Goal: Answer question/provide support

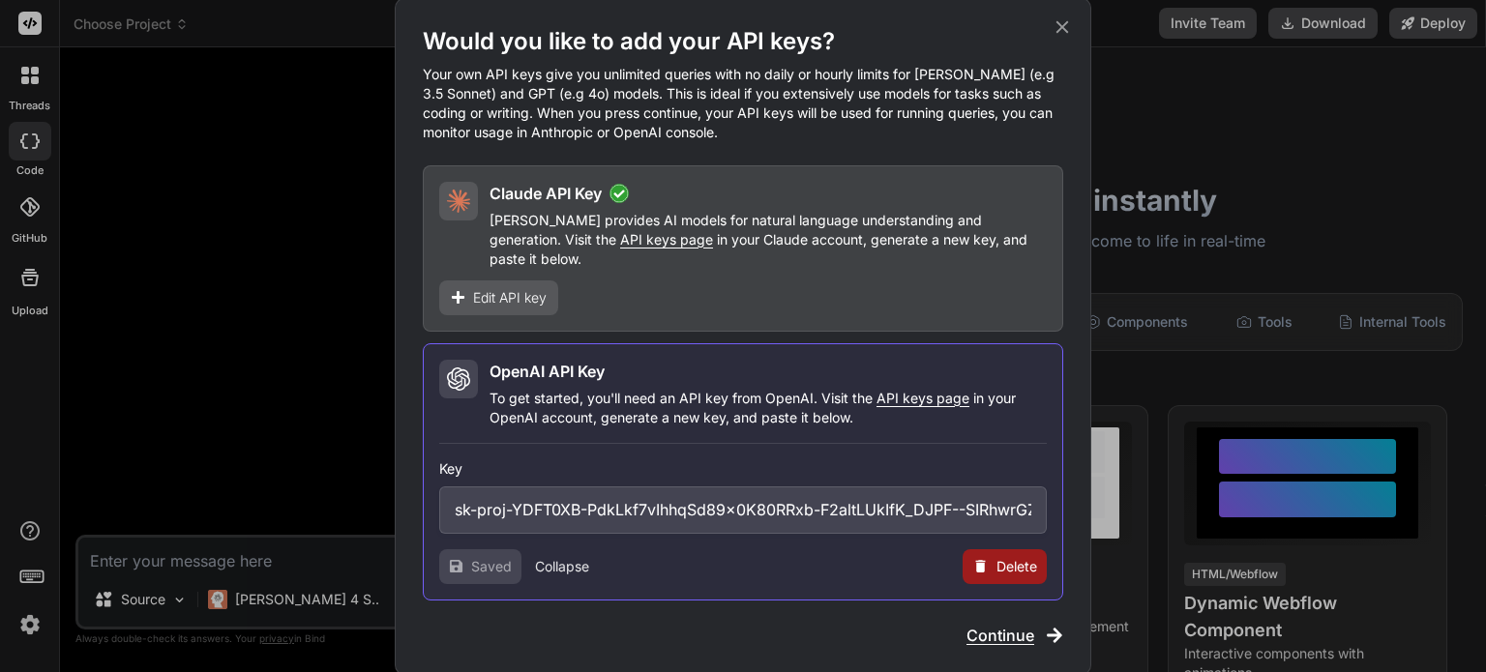
click at [643, 138] on p "Your own API keys give you unlimited queries with no daily or hourly limits for…" at bounding box center [743, 103] width 641 height 77
click at [1072, 23] on div "Would you like to add your API keys? Your own API keys give you unlimited queri…" at bounding box center [743, 336] width 697 height 677
click at [1006, 627] on span "Continue" at bounding box center [1001, 635] width 68 height 23
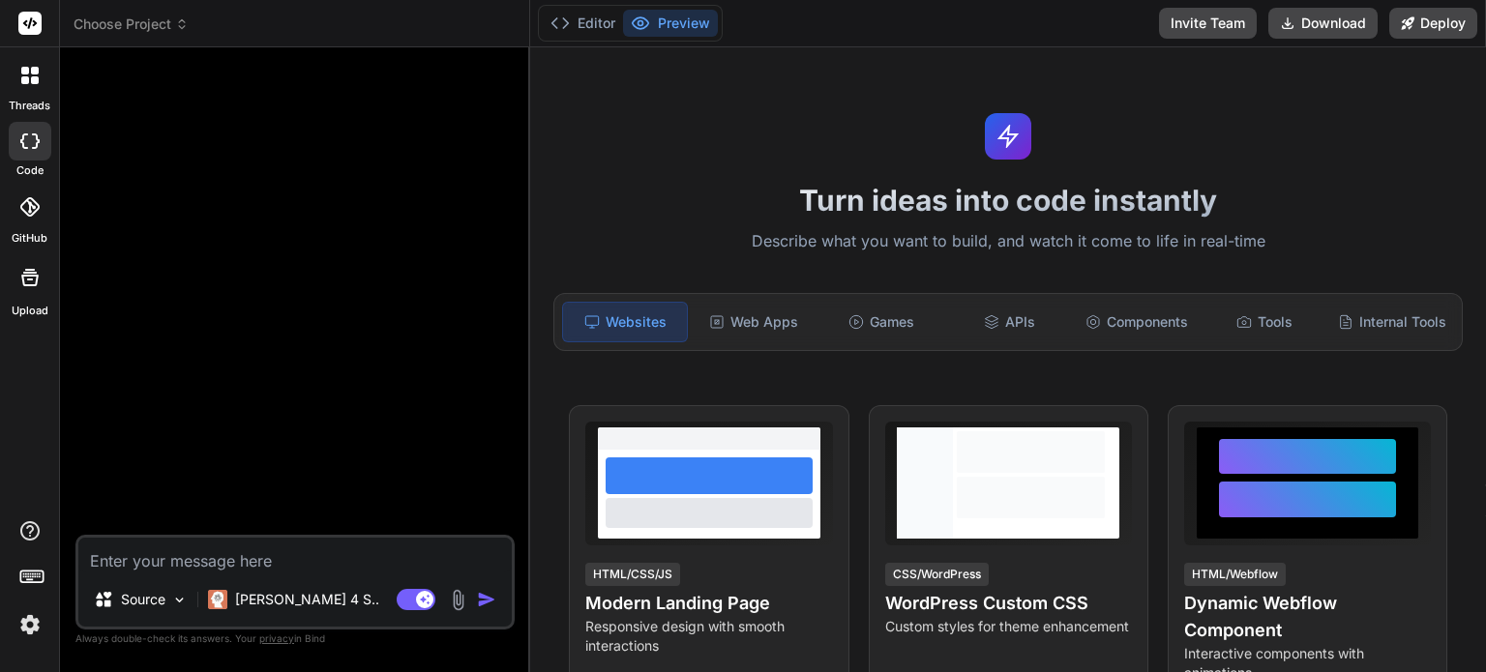
click at [27, 624] on img at bounding box center [30, 625] width 33 height 33
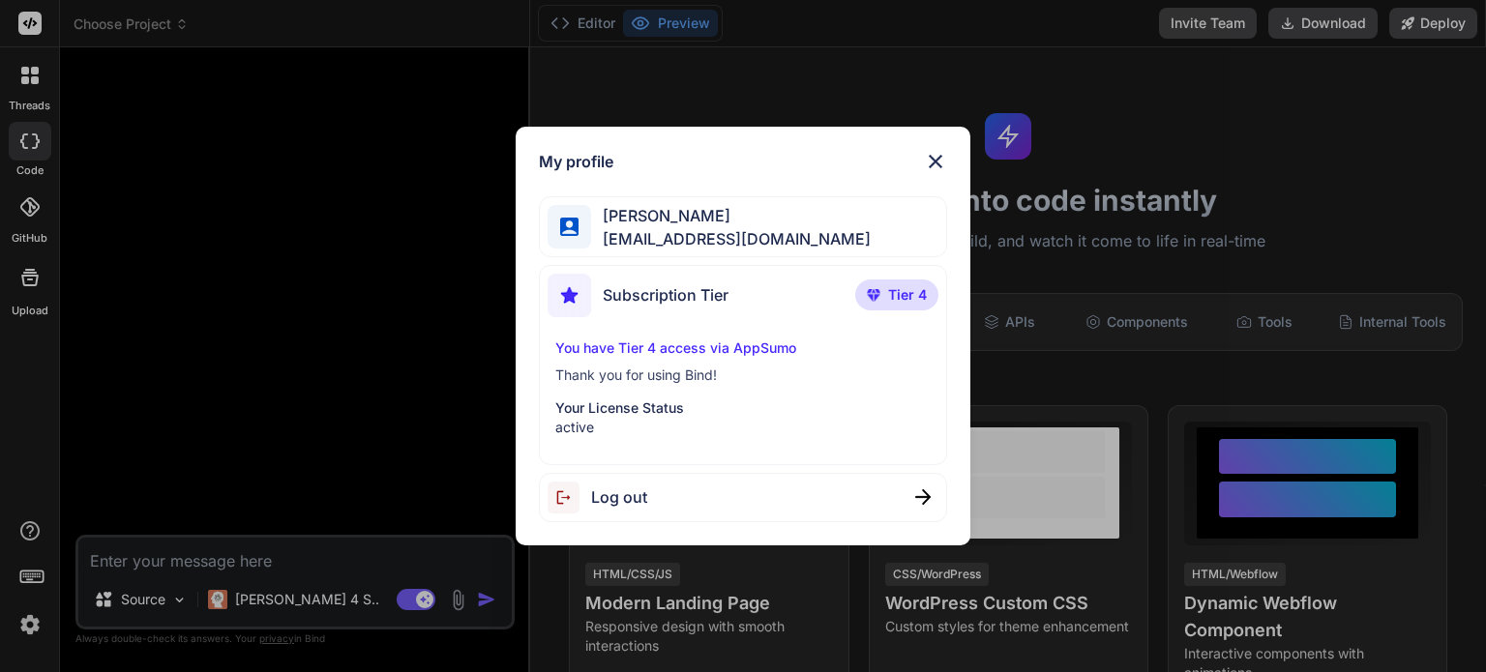
click at [934, 155] on img at bounding box center [935, 161] width 23 height 23
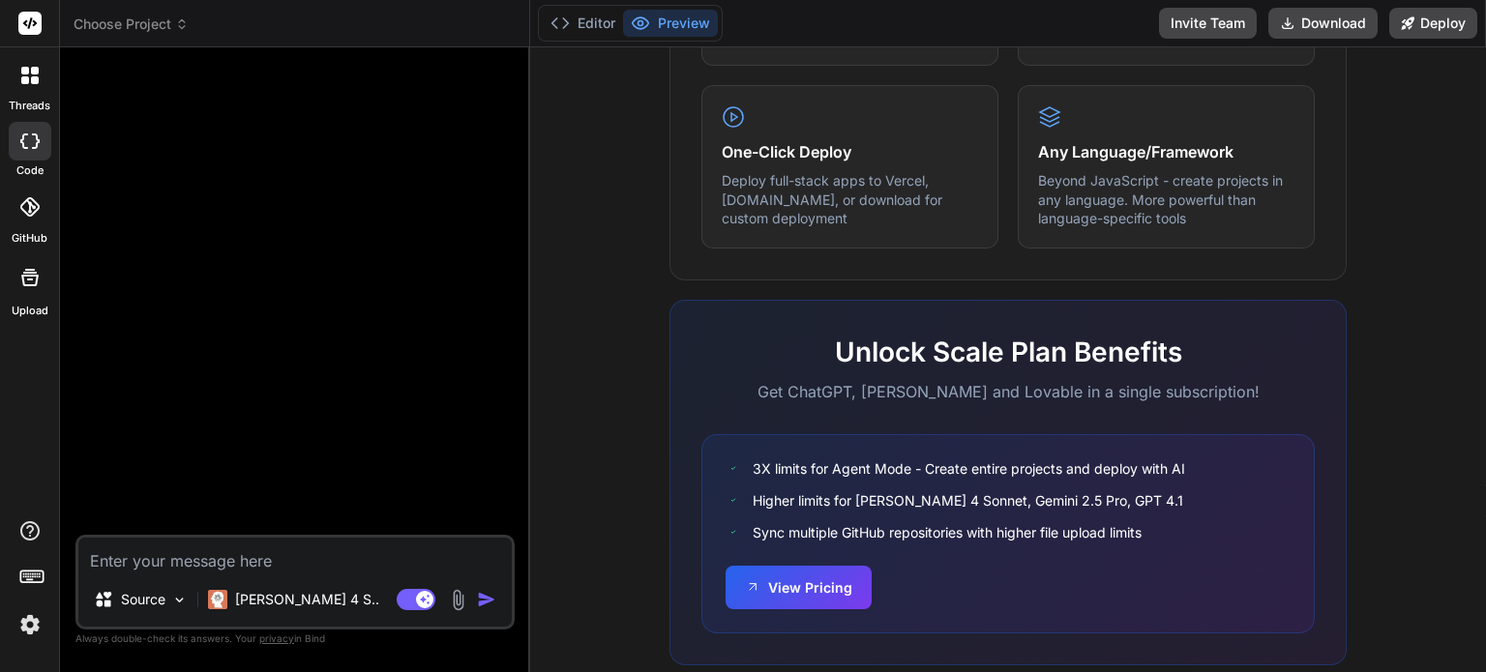
scroll to position [1230, 0]
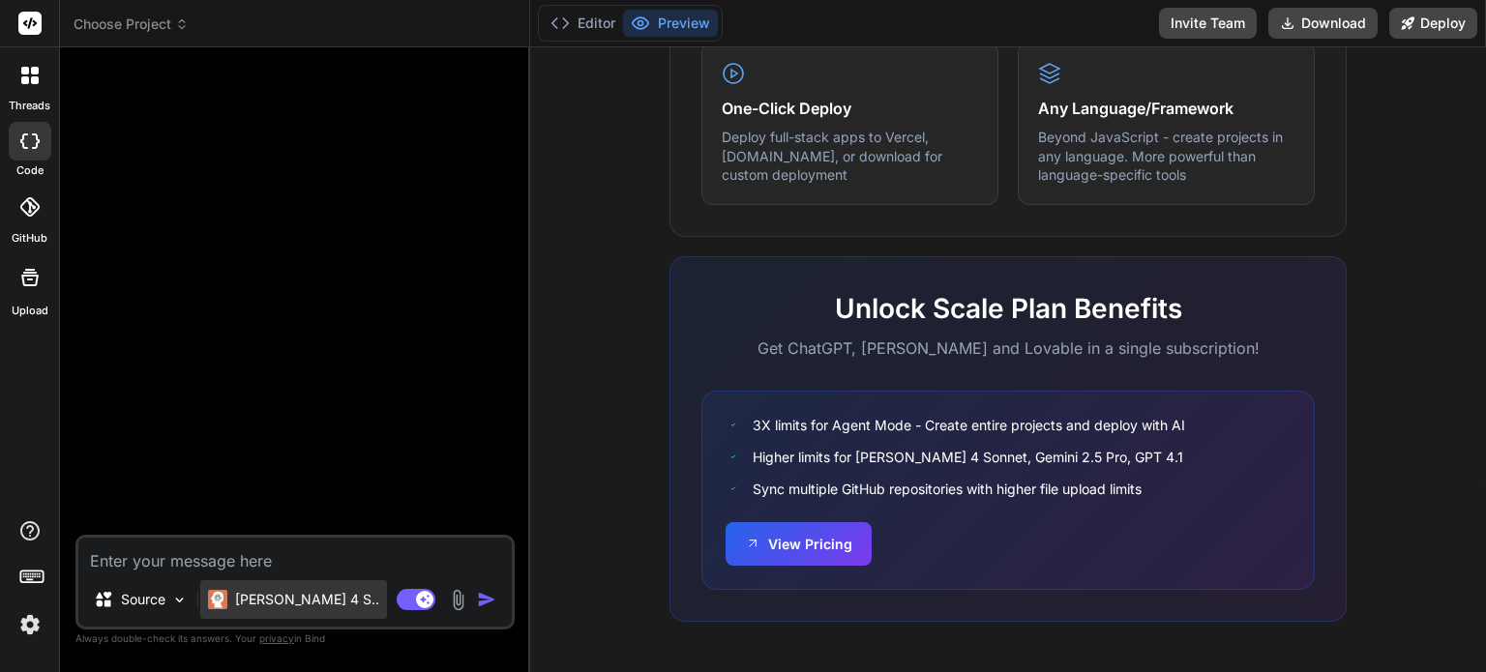
click at [283, 606] on p "[PERSON_NAME] 4 S.." at bounding box center [307, 599] width 144 height 19
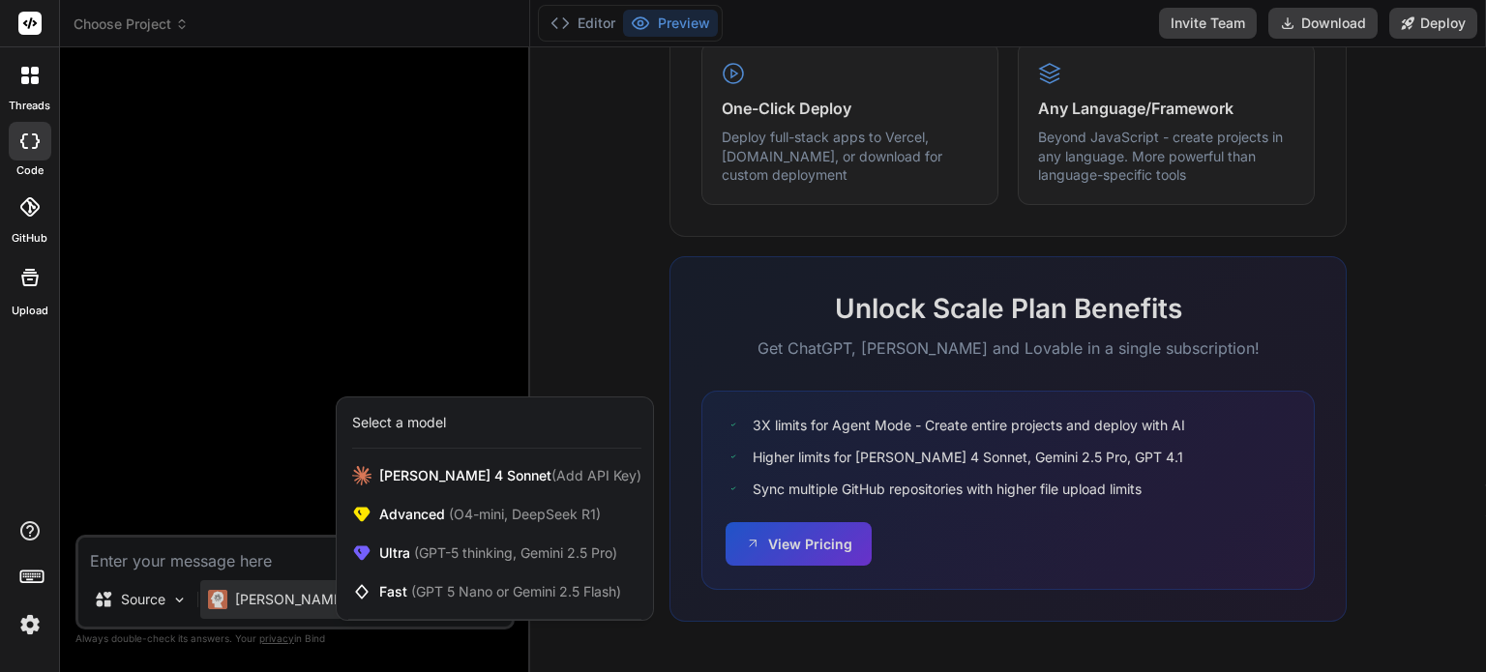
click at [232, 596] on div at bounding box center [743, 336] width 1486 height 672
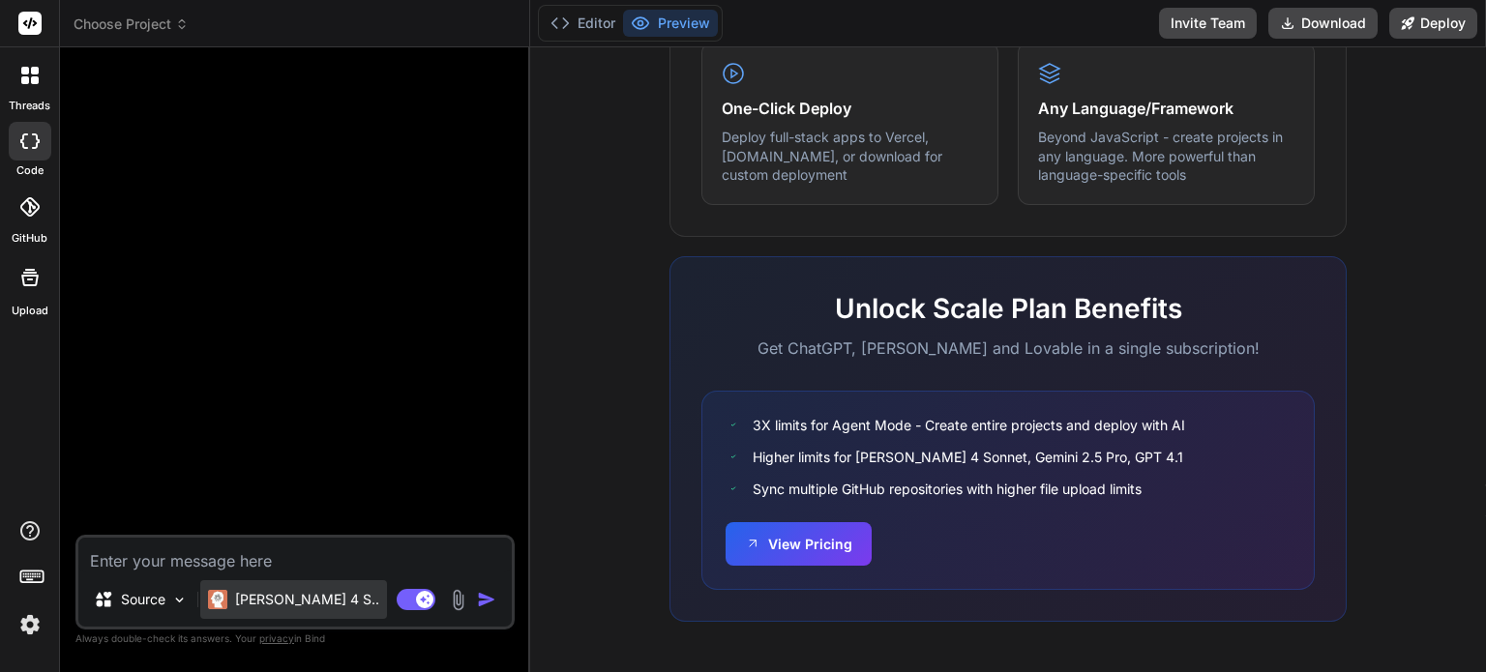
click at [283, 591] on p "[PERSON_NAME] 4 S.." at bounding box center [307, 599] width 144 height 19
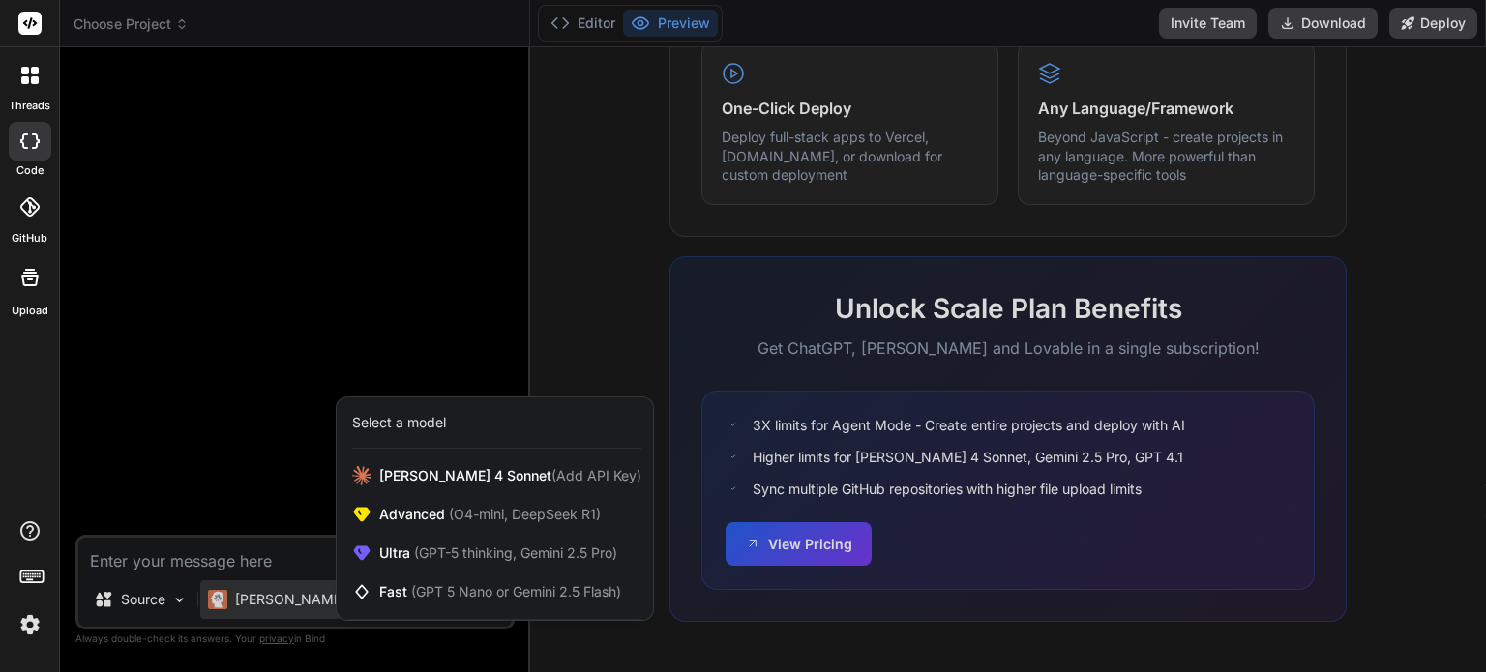
click at [425, 431] on div "Select a model" at bounding box center [399, 422] width 94 height 19
click at [452, 537] on div "Ultra (GPT-5 thinking, Gemini 2.5 Pro)" at bounding box center [495, 553] width 316 height 39
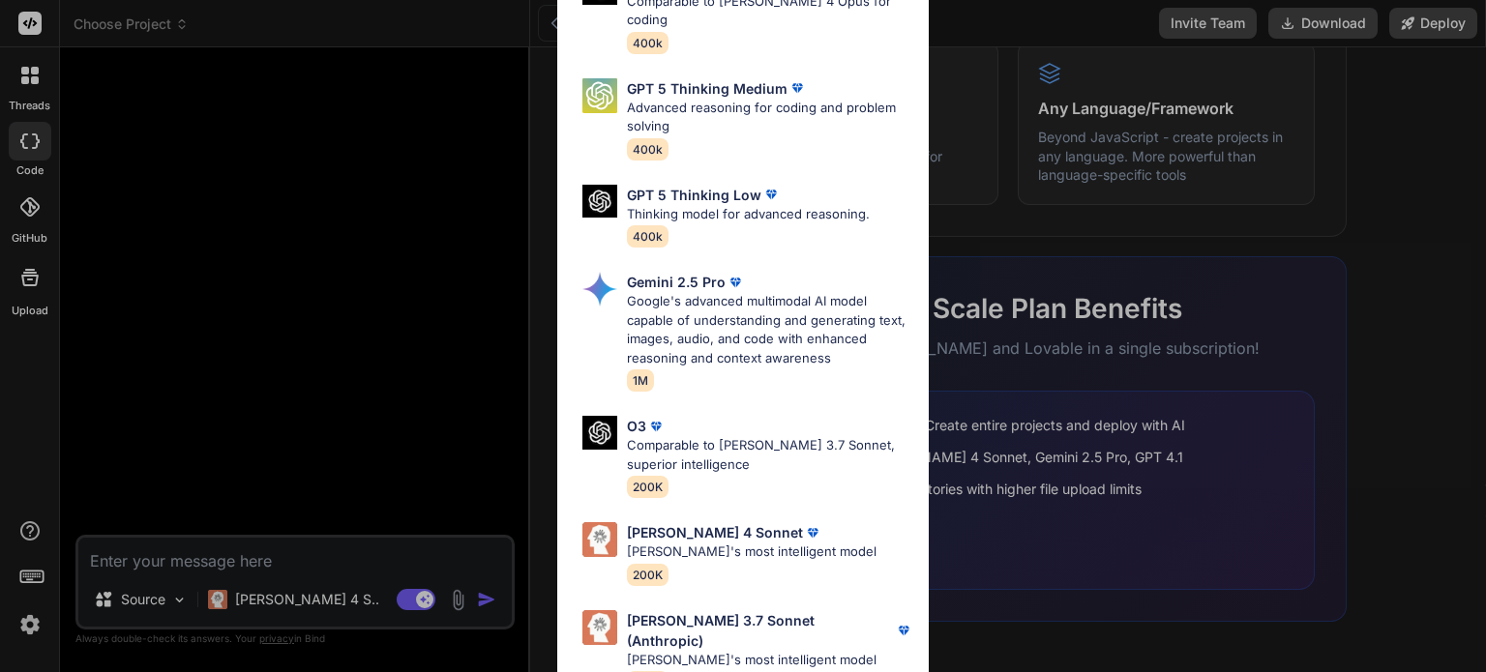
scroll to position [213, 0]
click at [723, 543] on p "[PERSON_NAME]'s most intelligent model" at bounding box center [752, 552] width 250 height 19
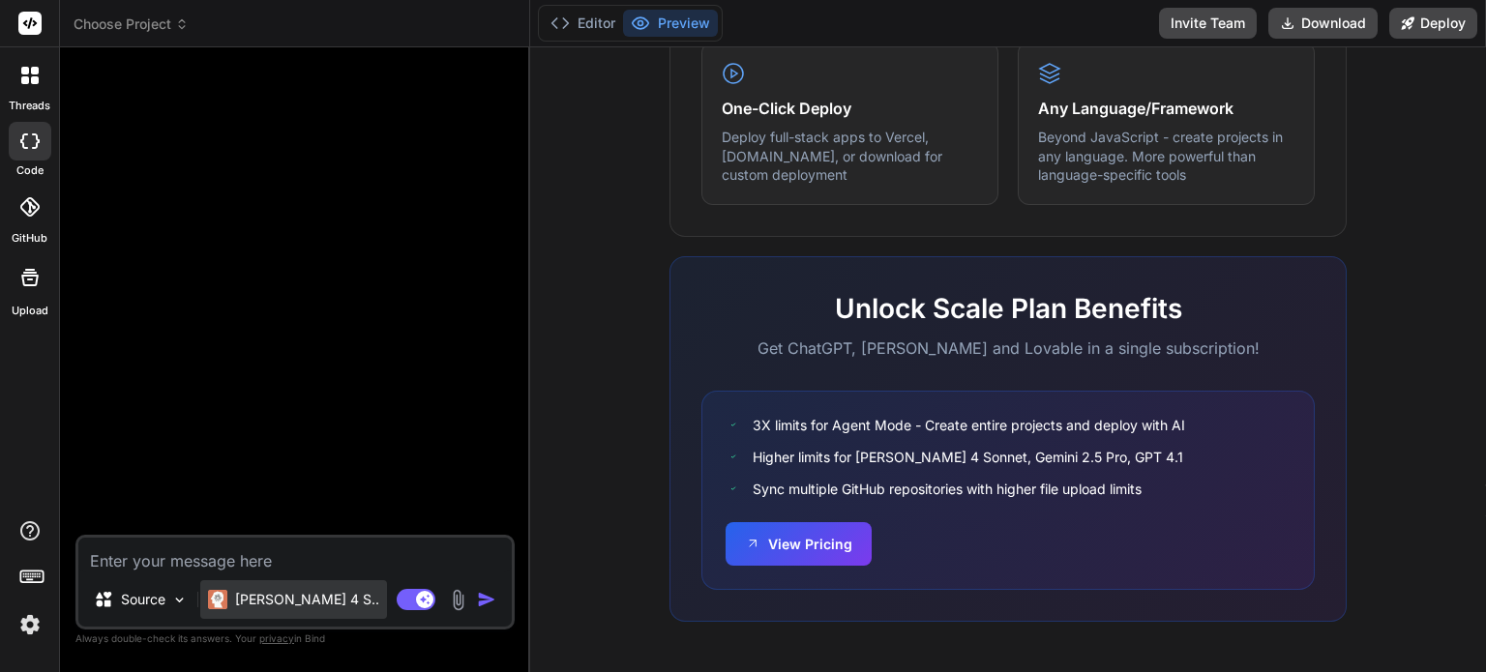
click at [295, 595] on p "[PERSON_NAME] 4 S.." at bounding box center [307, 599] width 144 height 19
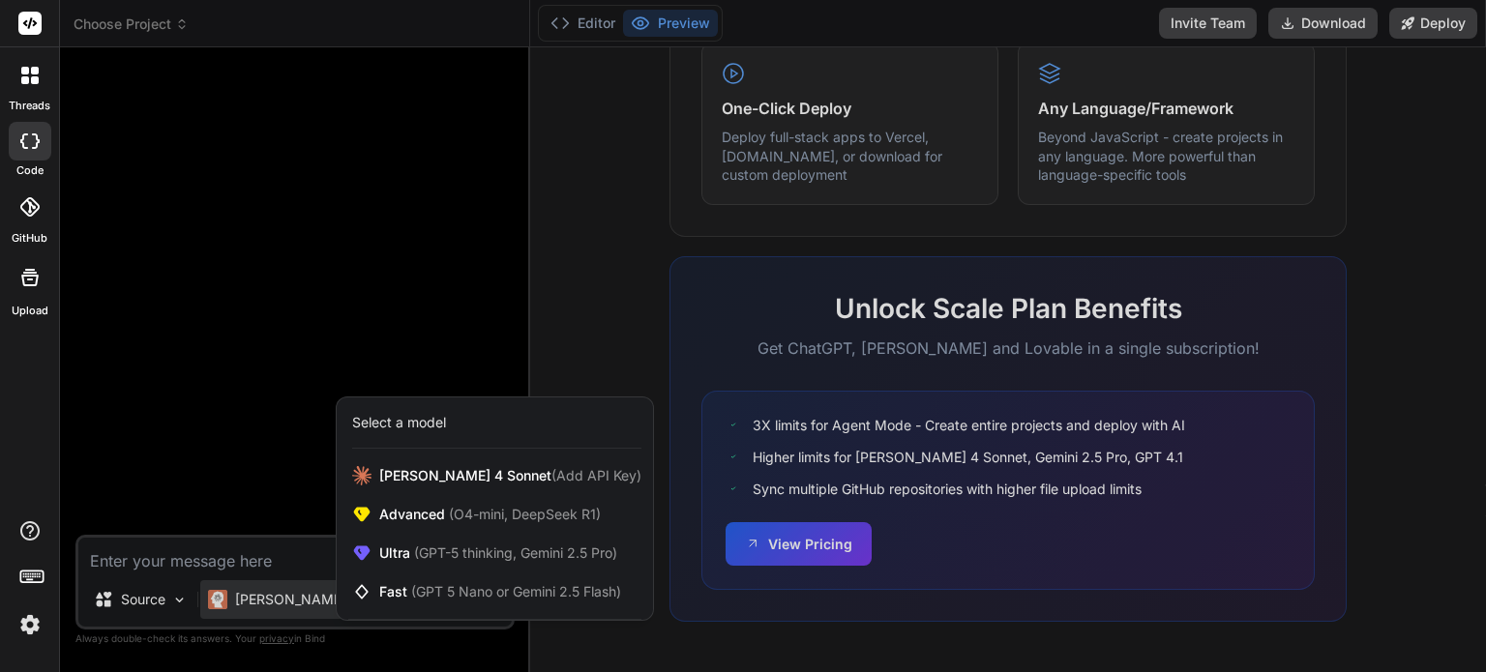
click at [272, 565] on div at bounding box center [743, 336] width 1486 height 672
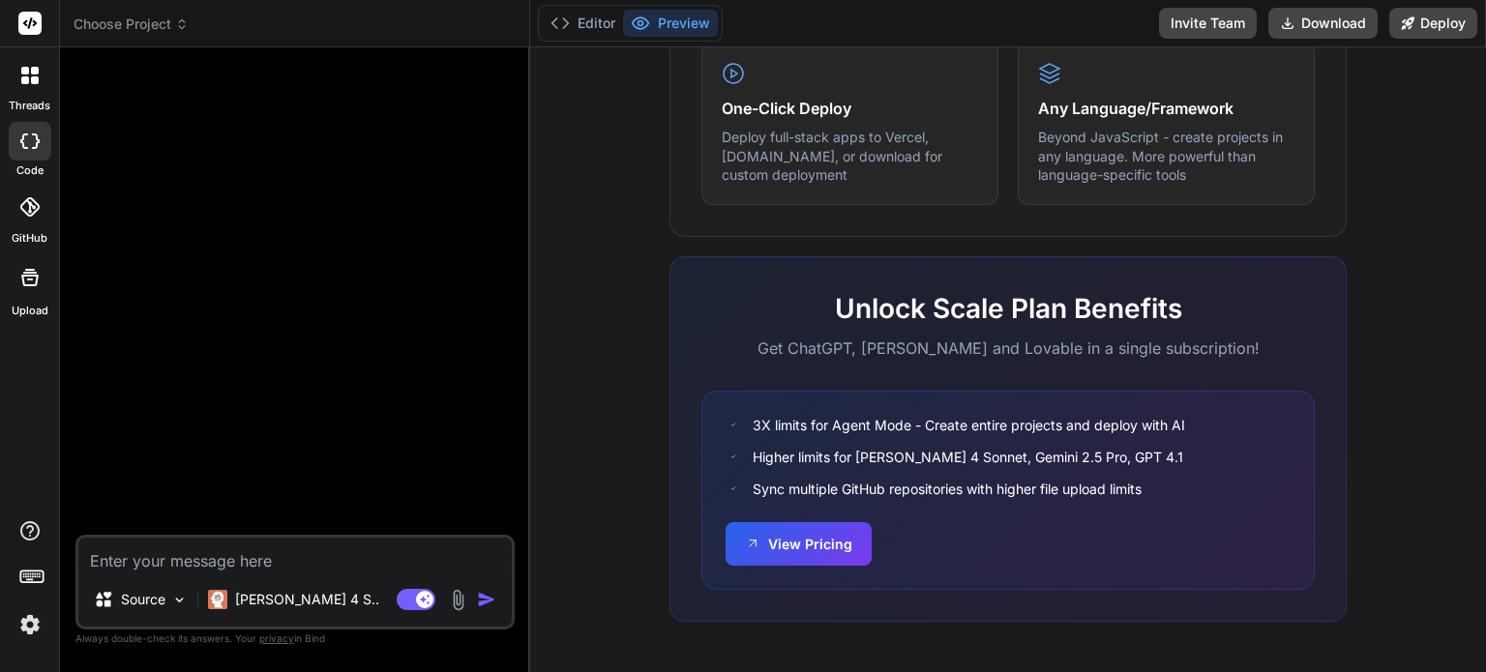
click at [272, 565] on textarea at bounding box center [294, 555] width 433 height 35
click at [170, 22] on span "Choose Project" at bounding box center [131, 24] width 115 height 19
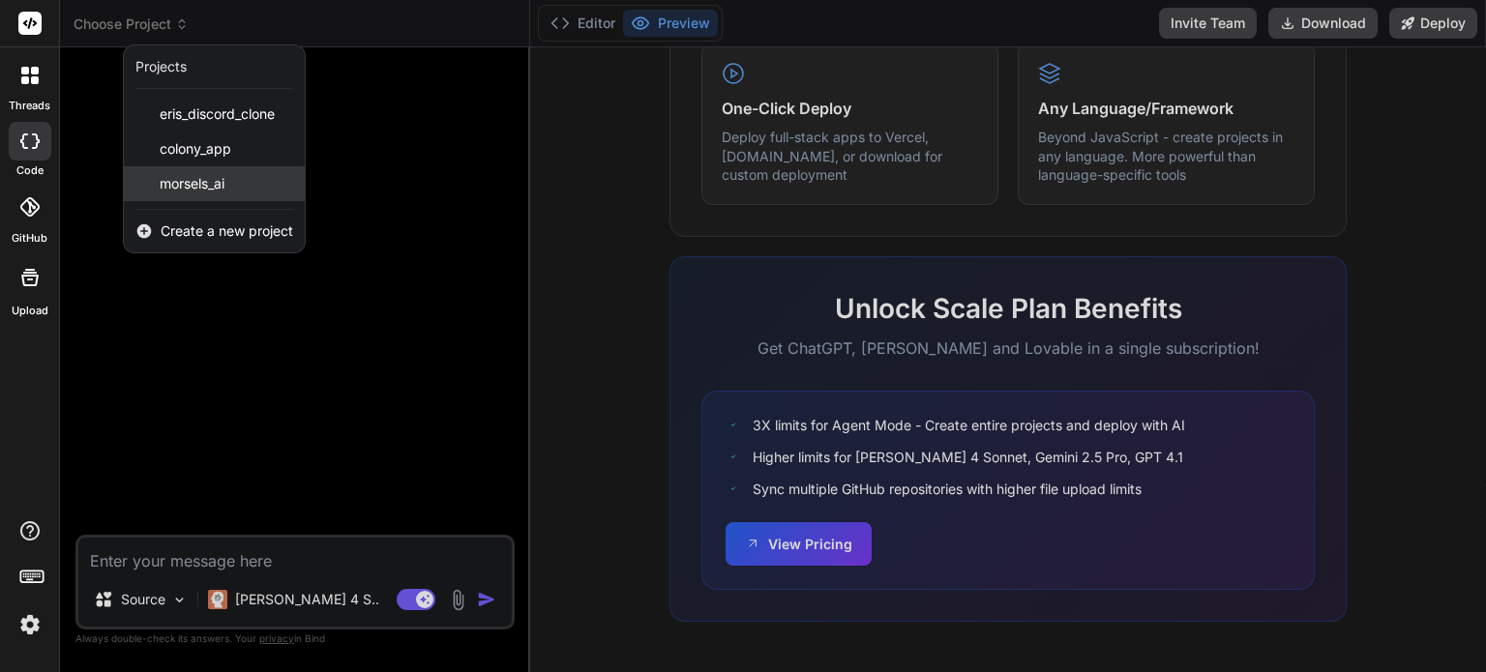
click at [230, 185] on div "morsels_ai" at bounding box center [214, 183] width 181 height 35
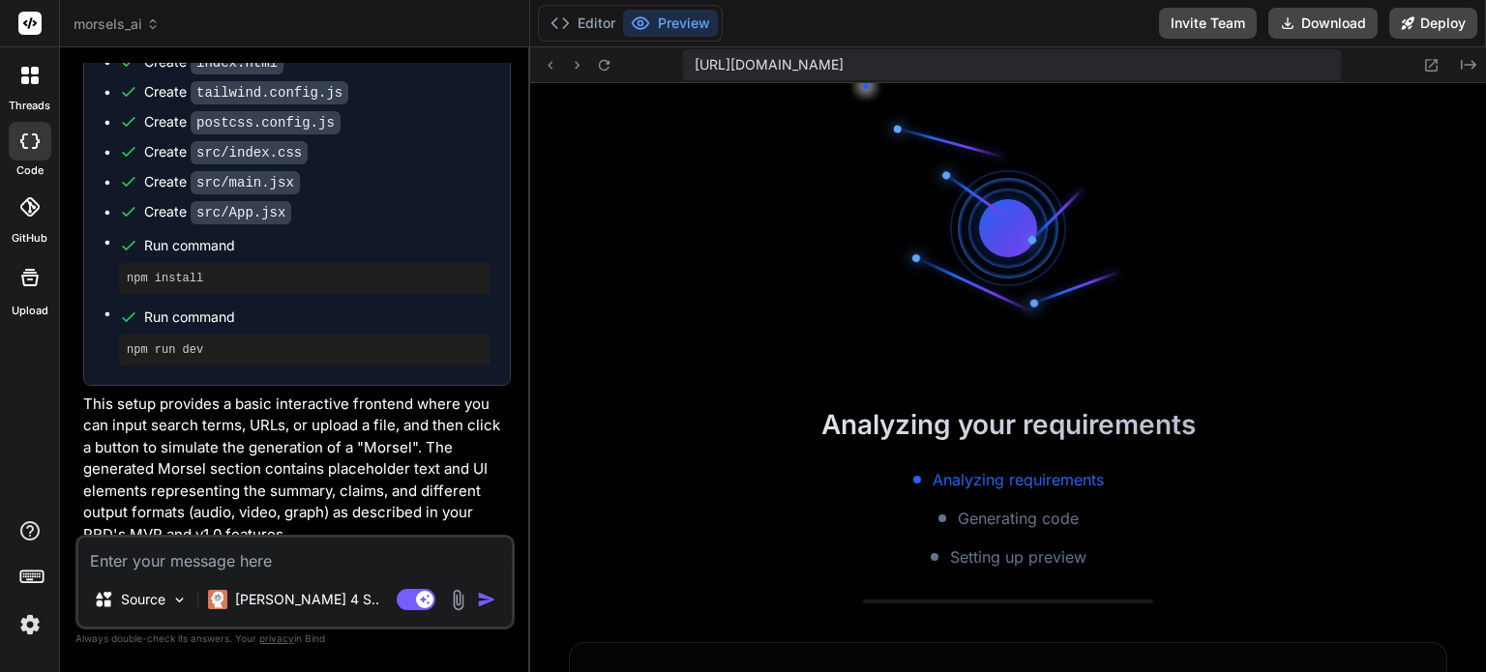
scroll to position [4314, 0]
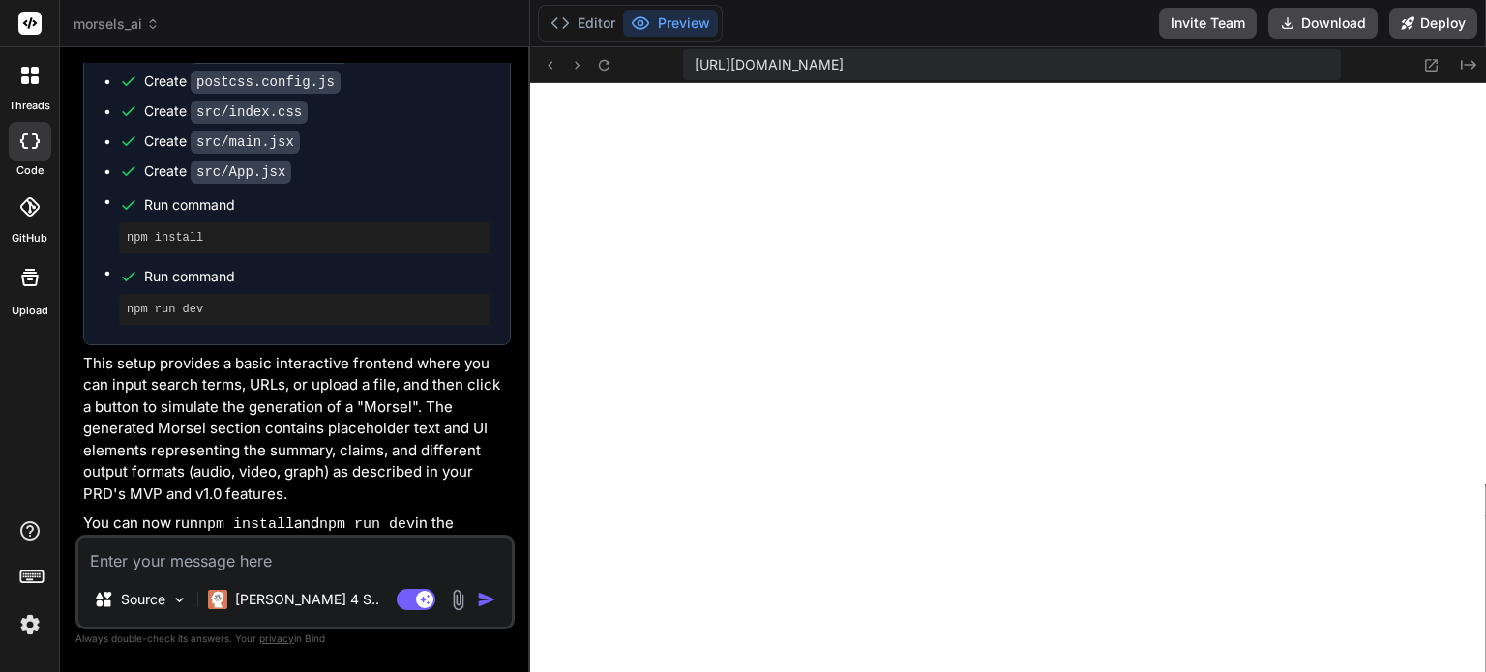
click at [844, 65] on span "[URL][DOMAIN_NAME]" at bounding box center [769, 64] width 149 height 19
click at [688, 17] on button "Preview" at bounding box center [670, 23] width 95 height 27
click at [228, 566] on textarea at bounding box center [294, 555] width 433 height 35
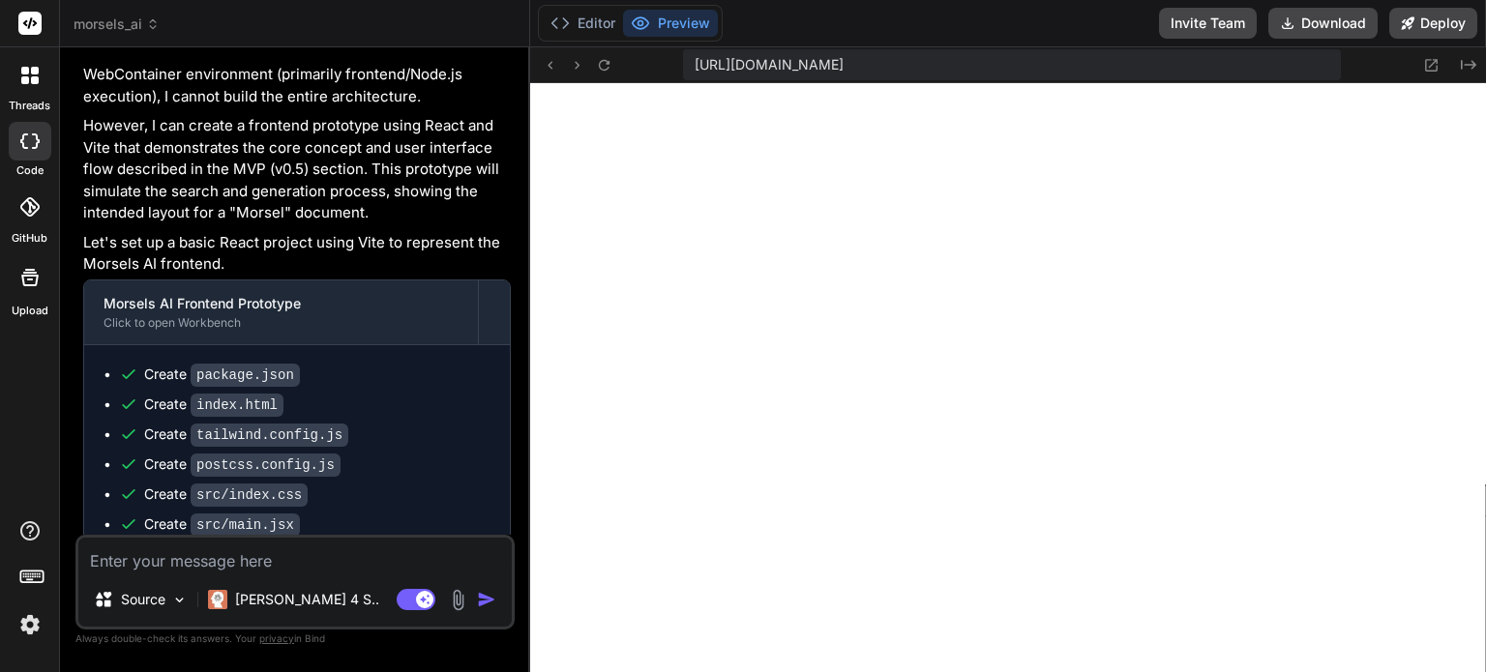
scroll to position [3929, 0]
click at [570, 29] on button "Editor" at bounding box center [583, 23] width 80 height 27
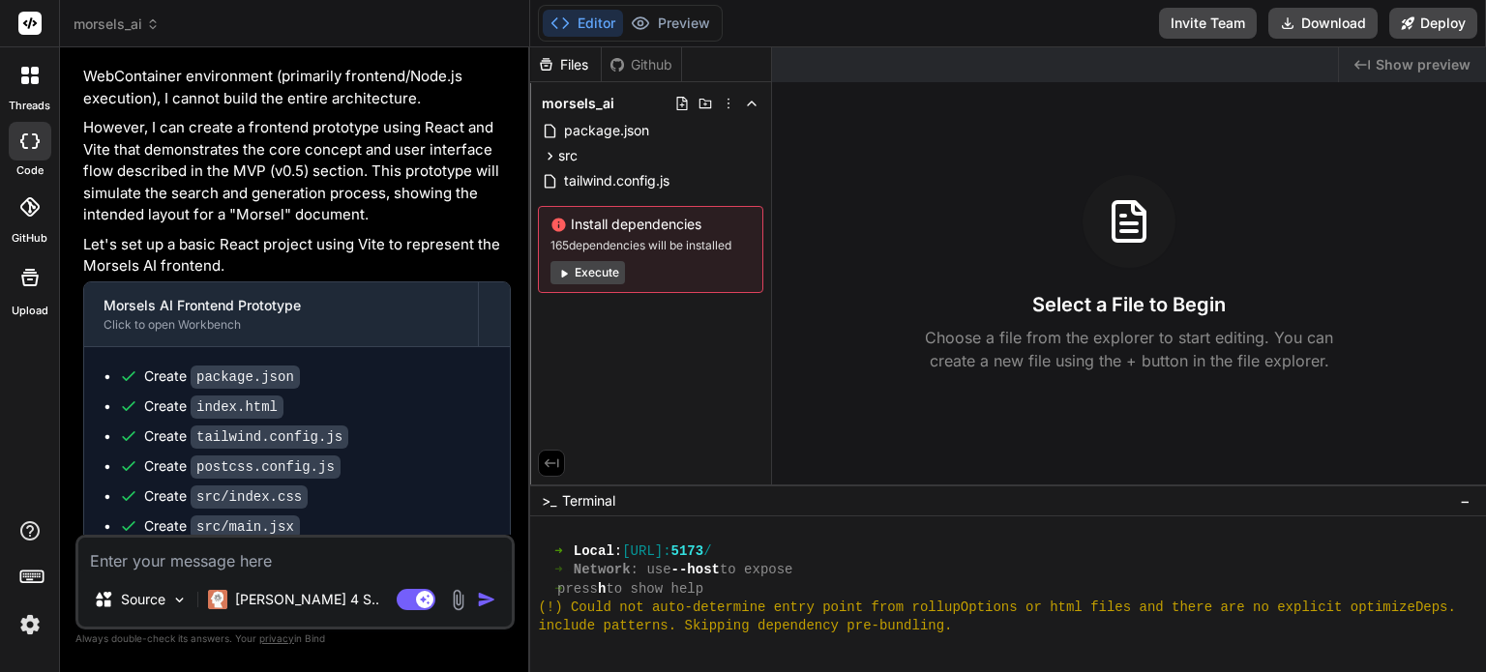
click at [605, 275] on button "Execute" at bounding box center [588, 272] width 75 height 23
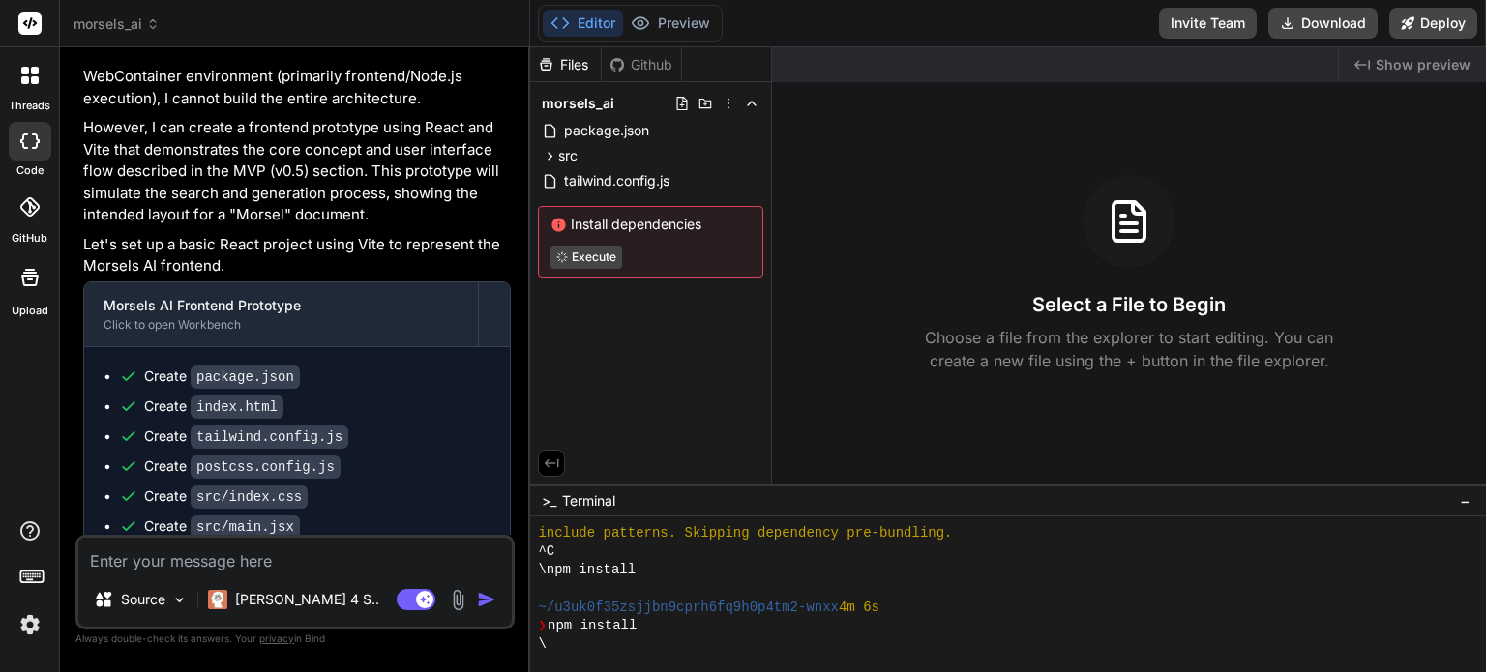
scroll to position [705, 0]
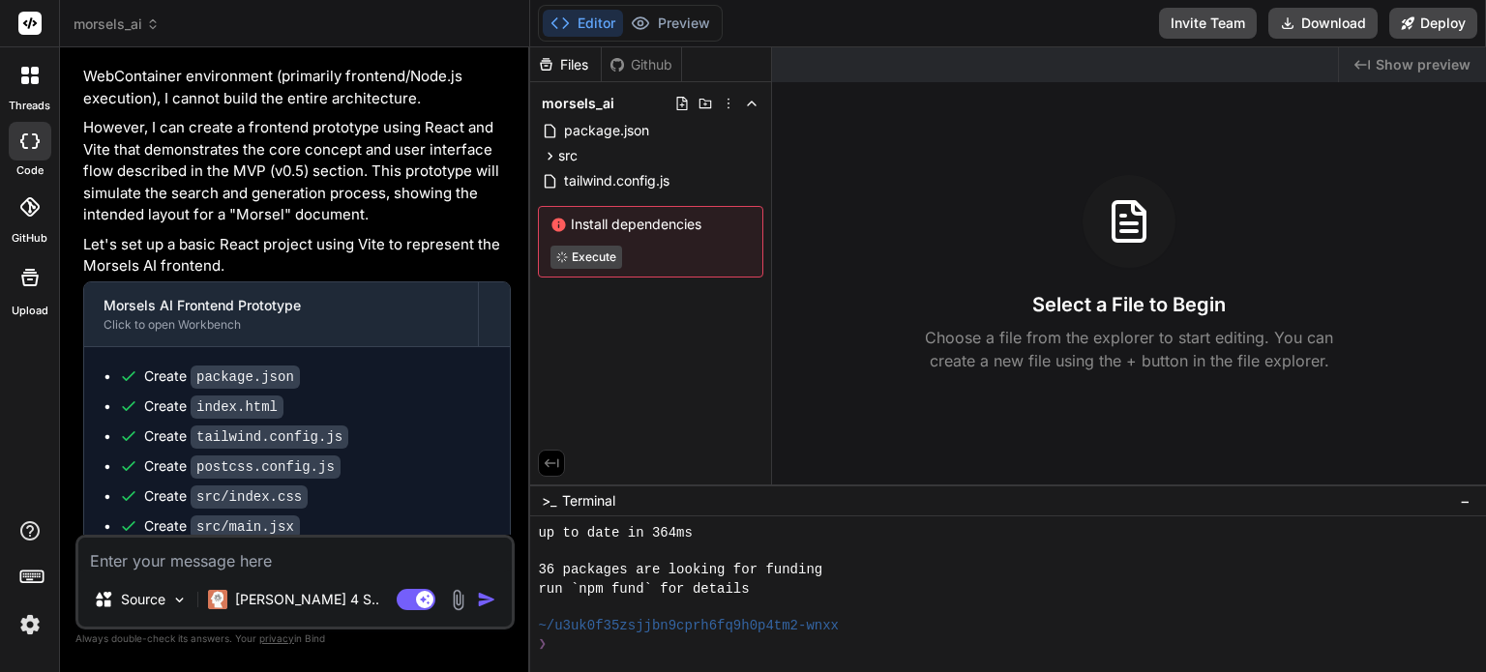
type textarea "x"
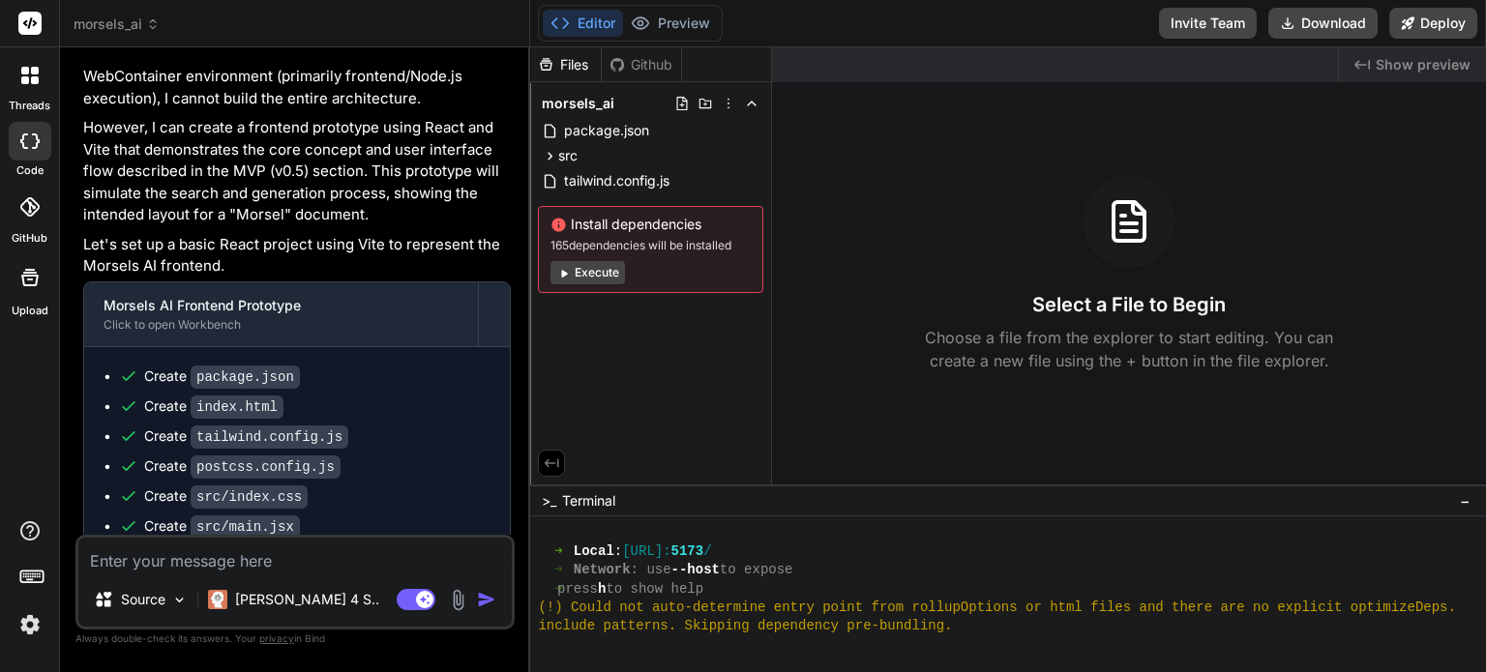
scroll to position [948, 0]
click at [965, 632] on div "include patterns. Skipping dependency pre-bundling." at bounding box center [997, 626] width 918 height 18
click at [674, 19] on button "Preview" at bounding box center [670, 23] width 95 height 27
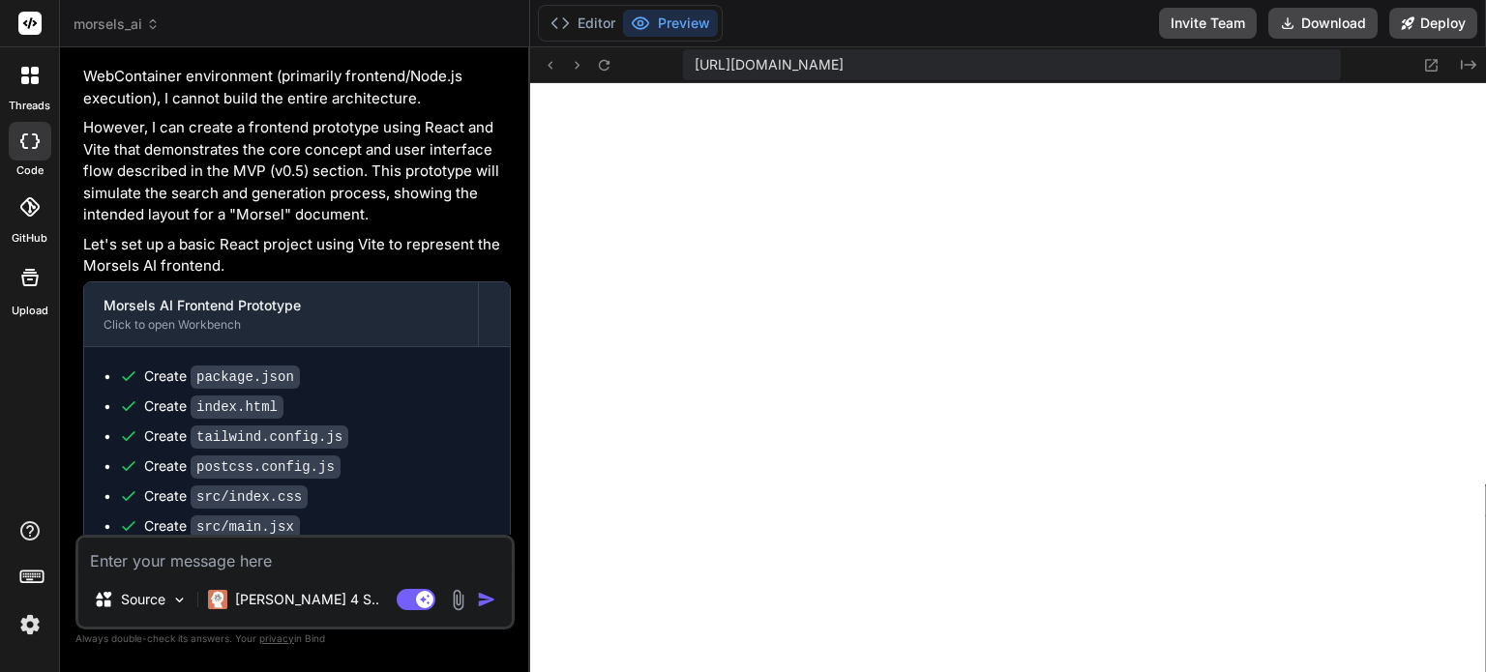
click at [119, 568] on textarea at bounding box center [294, 555] width 433 height 35
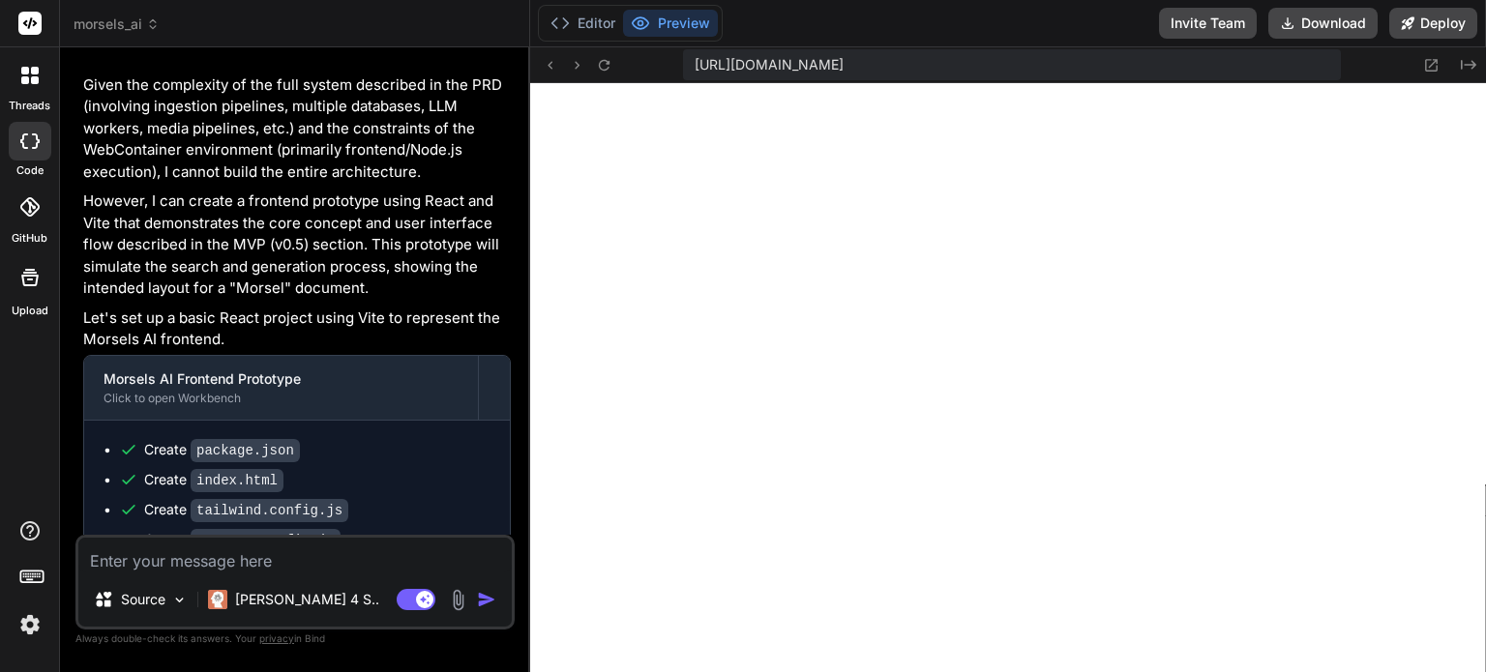
scroll to position [4314, 0]
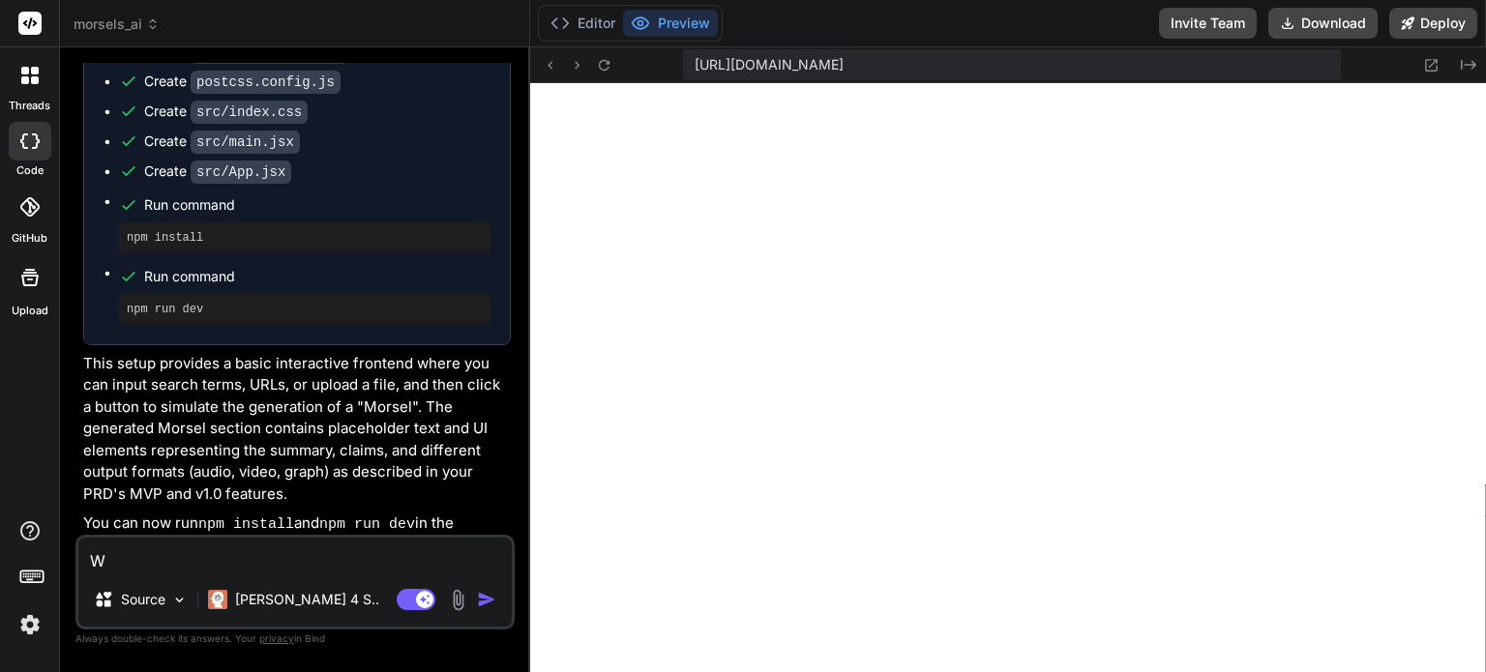
type textarea "Wh"
type textarea "x"
type textarea "Whe"
type textarea "x"
type textarea "Wher"
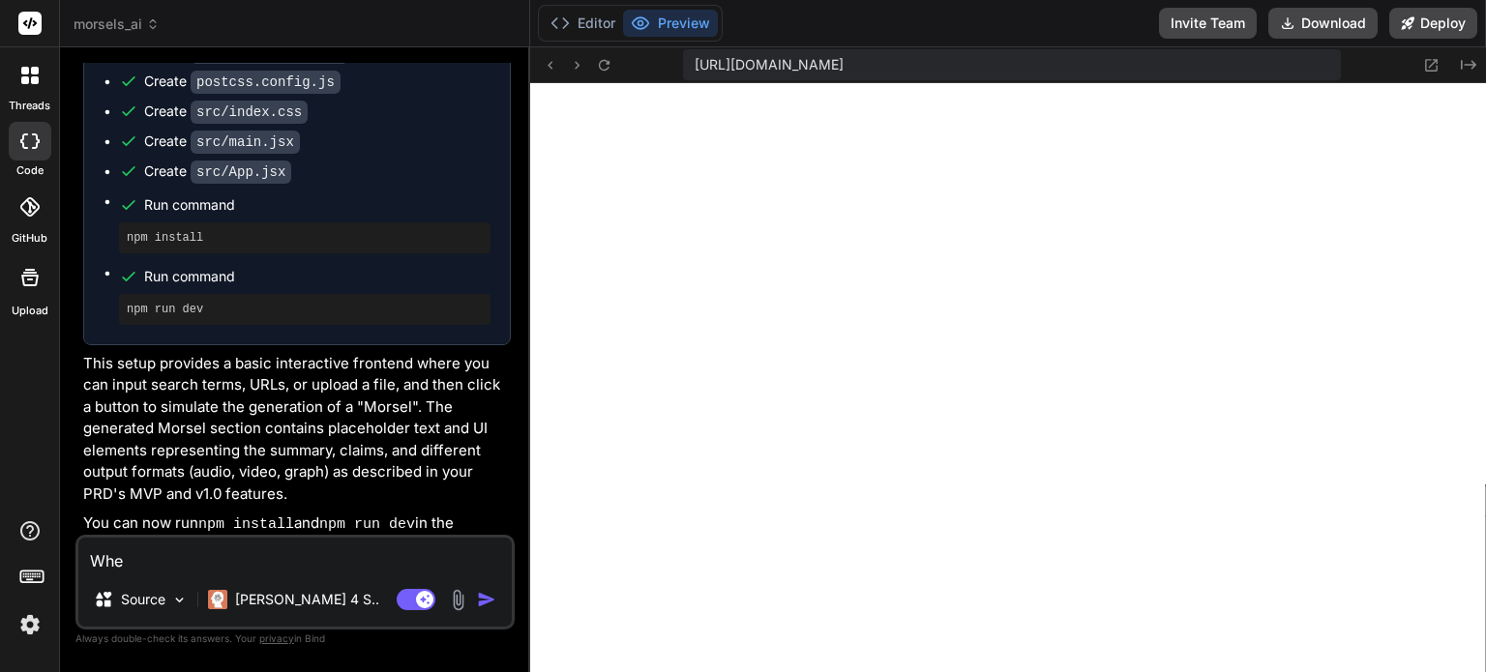
type textarea "x"
type textarea "Where"
type textarea "x"
type textarea "Where"
type textarea "x"
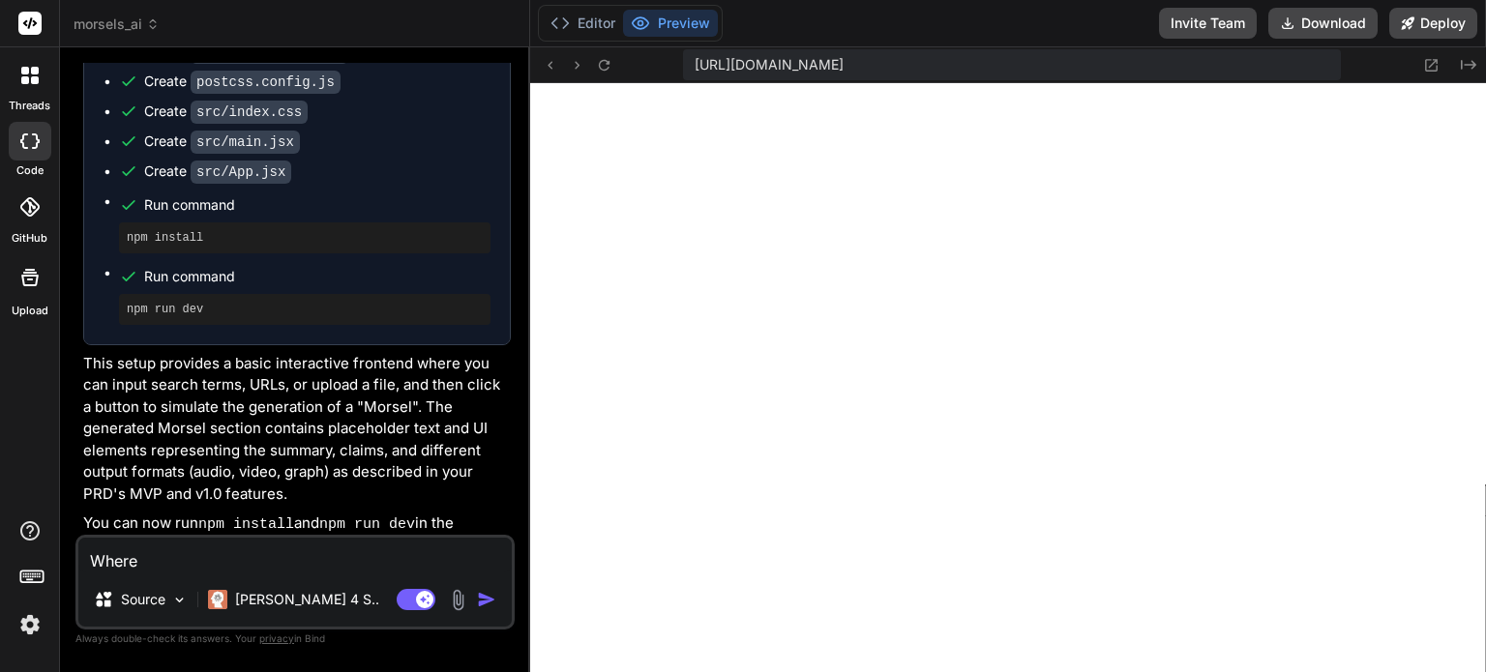
type textarea "Where i"
type textarea "x"
type textarea "Where is"
type textarea "x"
type textarea "Where is"
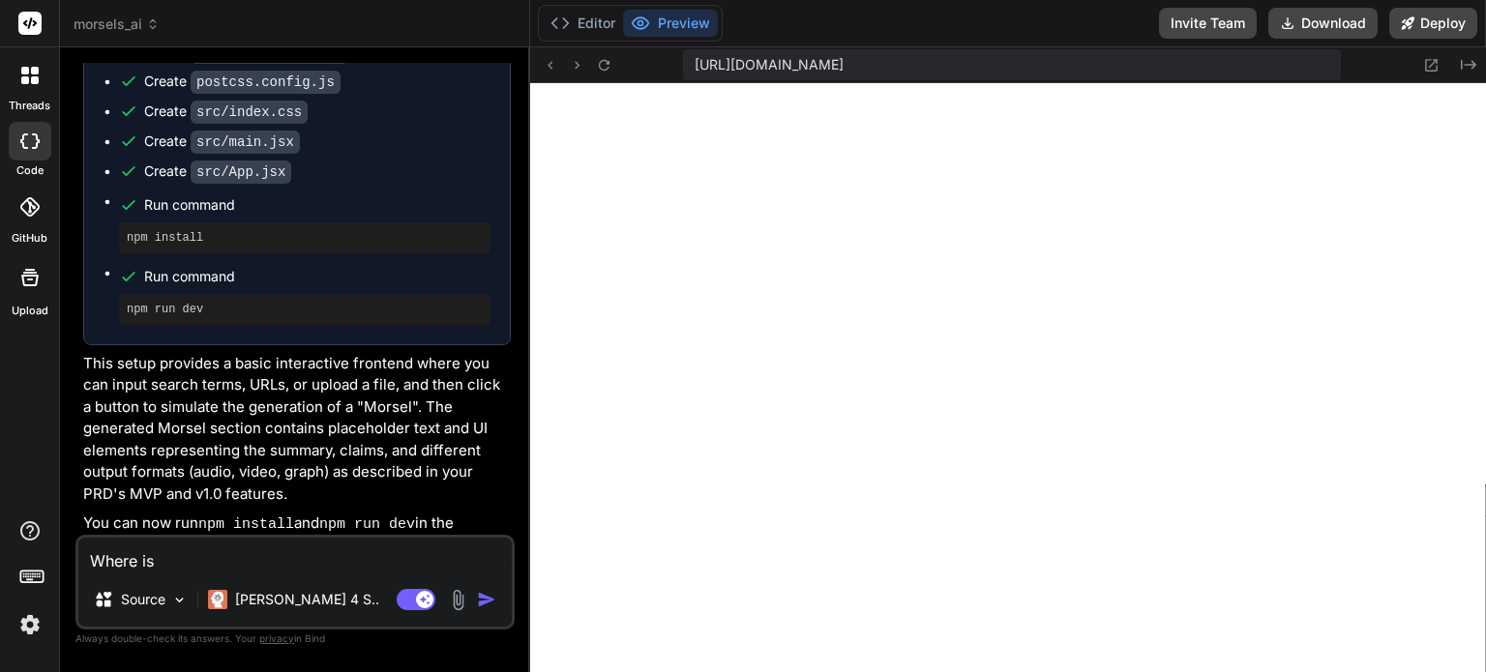
type textarea "x"
type textarea "Where is t"
type textarea "x"
type textarea "Where is th"
type textarea "x"
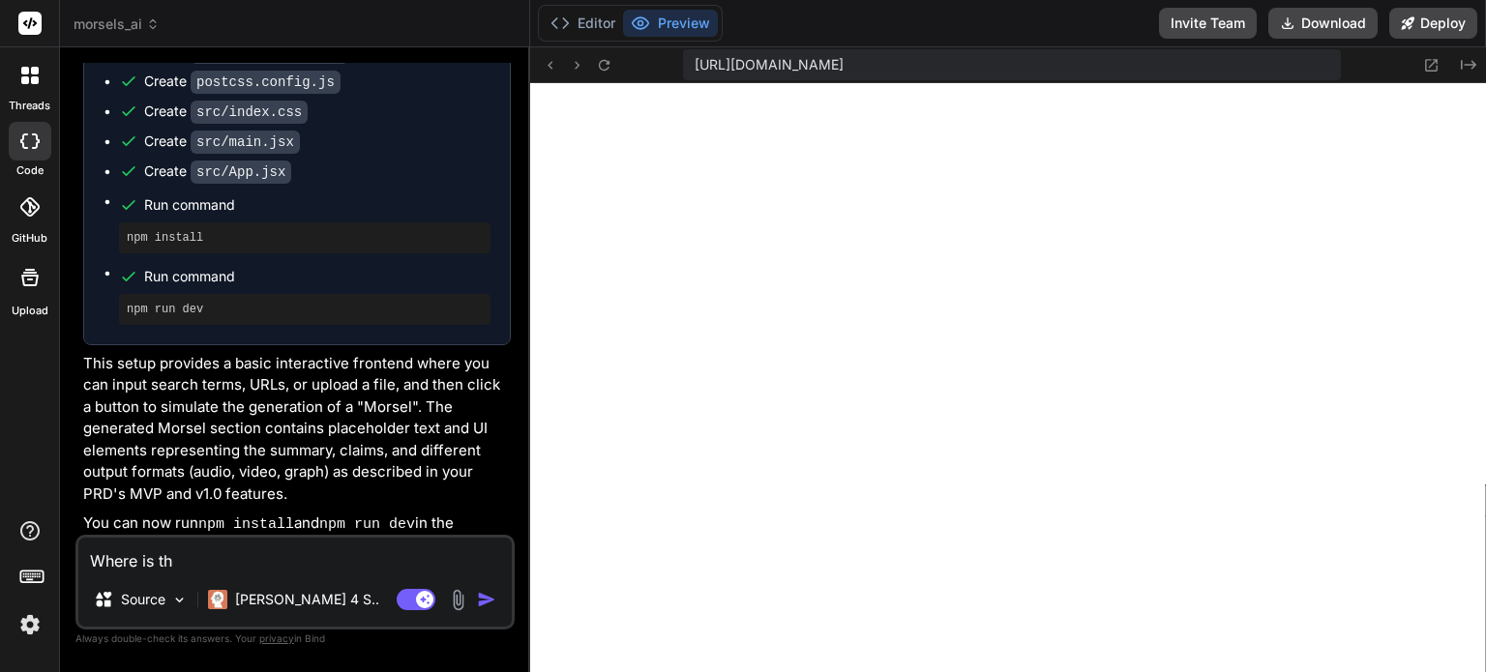
type textarea "Where is the"
type textarea "x"
type textarea "Where is the"
type textarea "x"
type textarea "Where is the f"
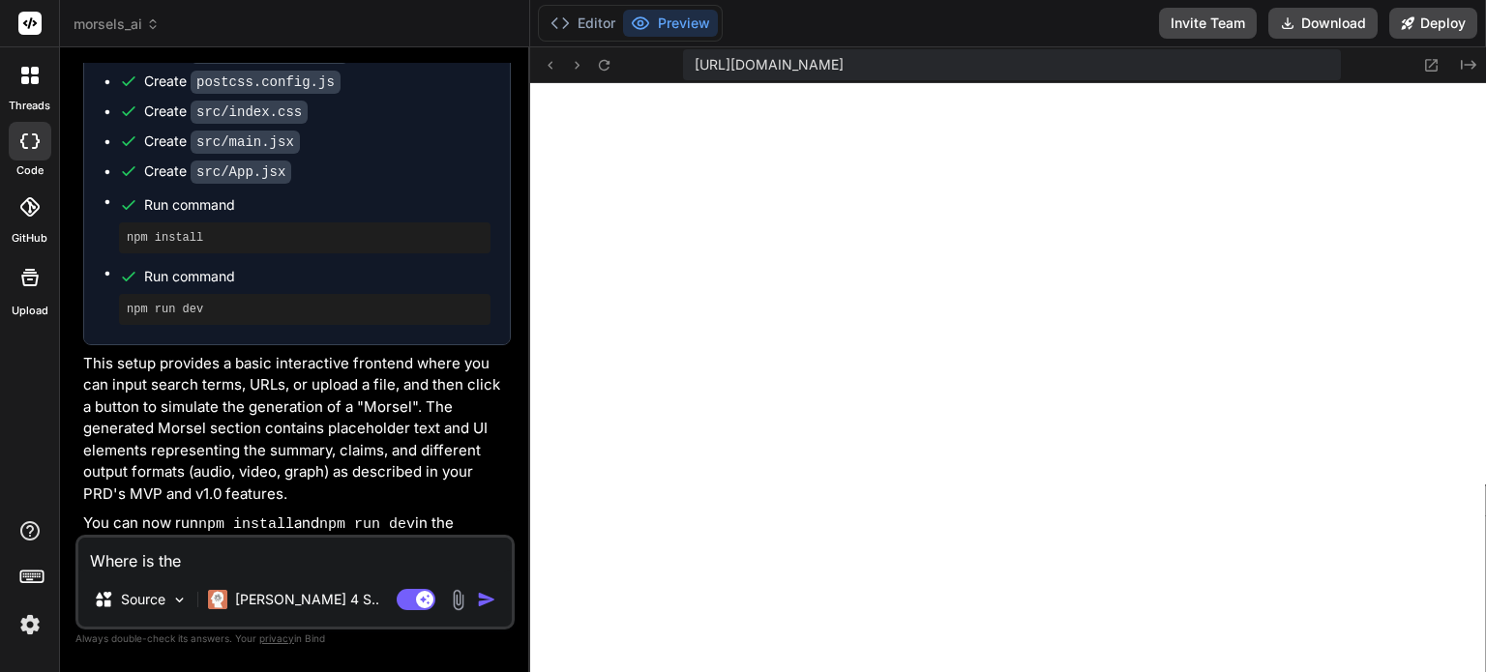
type textarea "x"
type textarea "Where is the fr"
type textarea "x"
type textarea "Where is the fro"
type textarea "x"
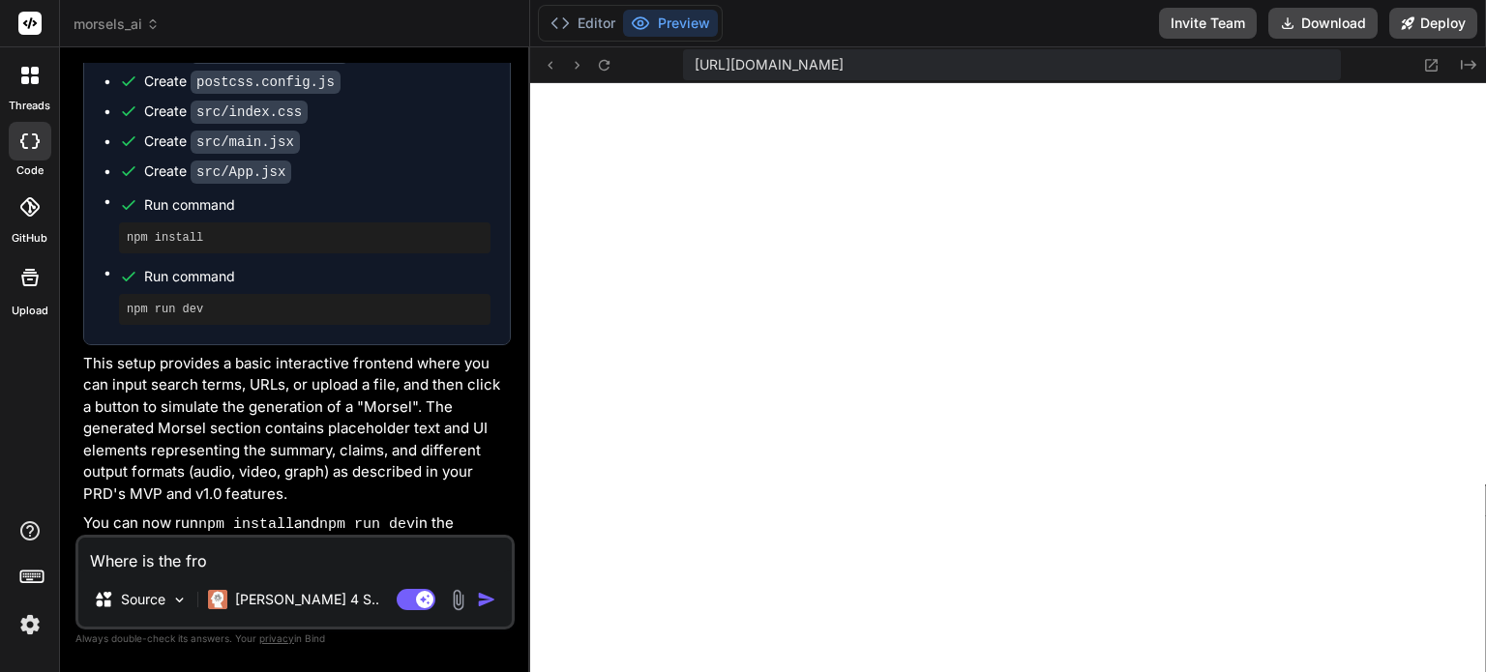
type textarea "Where is the fron"
type textarea "x"
type textarea "Where is the front"
type textarea "x"
type textarea "Where is the front"
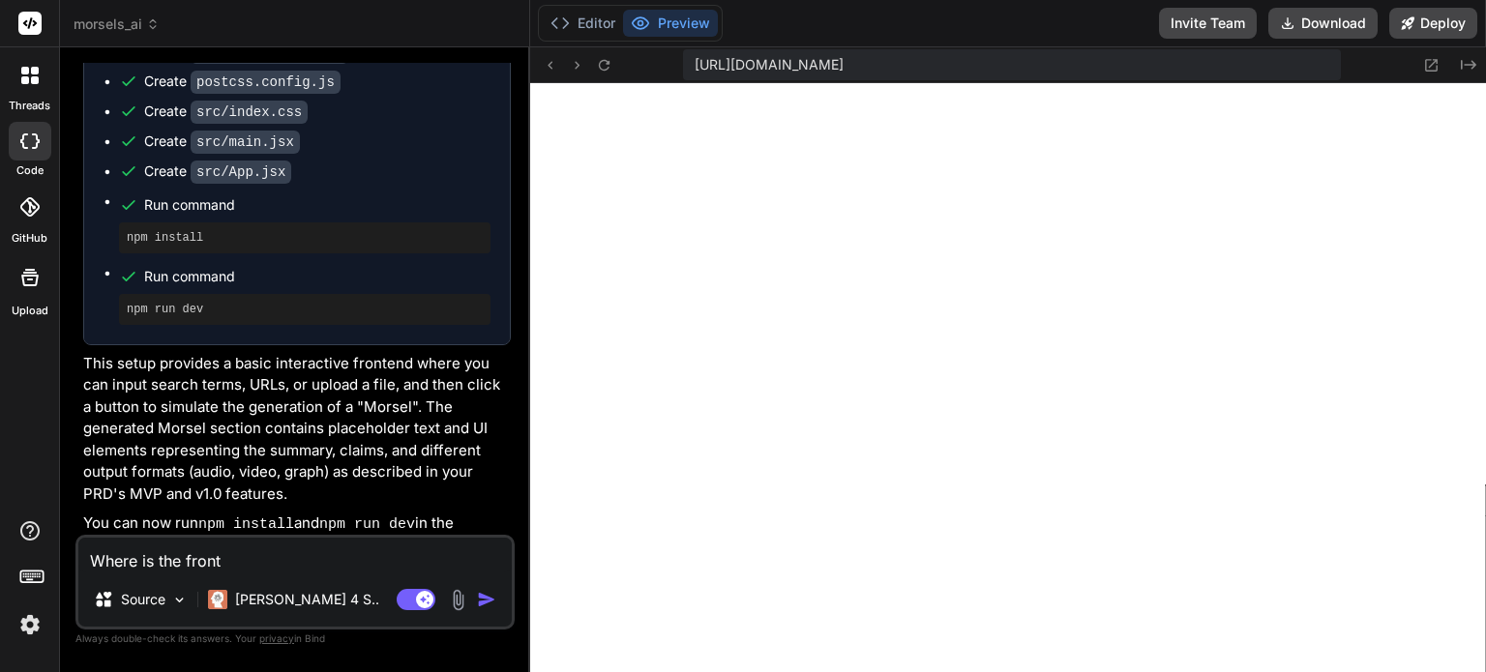
type textarea "x"
type textarea "Where is the front e"
type textarea "x"
type textarea "Where is the front"
type textarea "x"
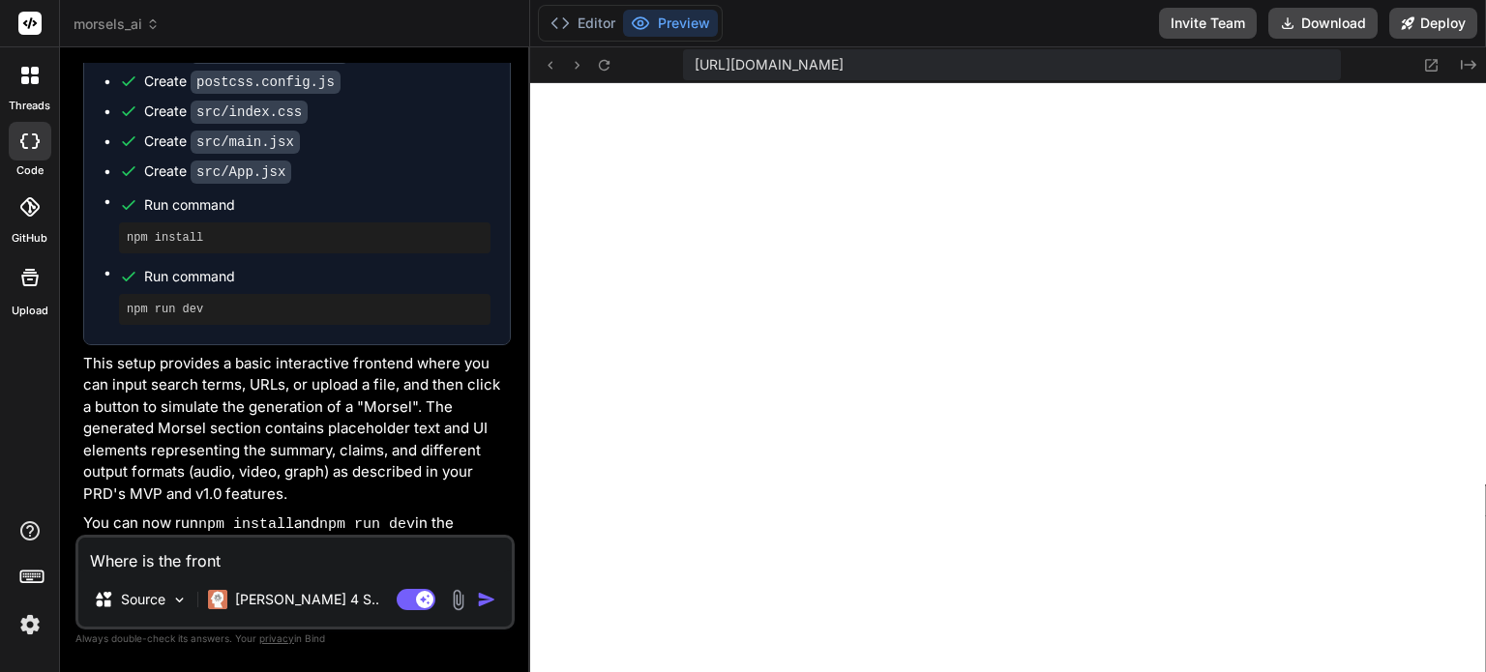
type textarea "Where is the front"
type textarea "x"
type textarea "Where is the fron"
type textarea "x"
type textarea "Where is the fro"
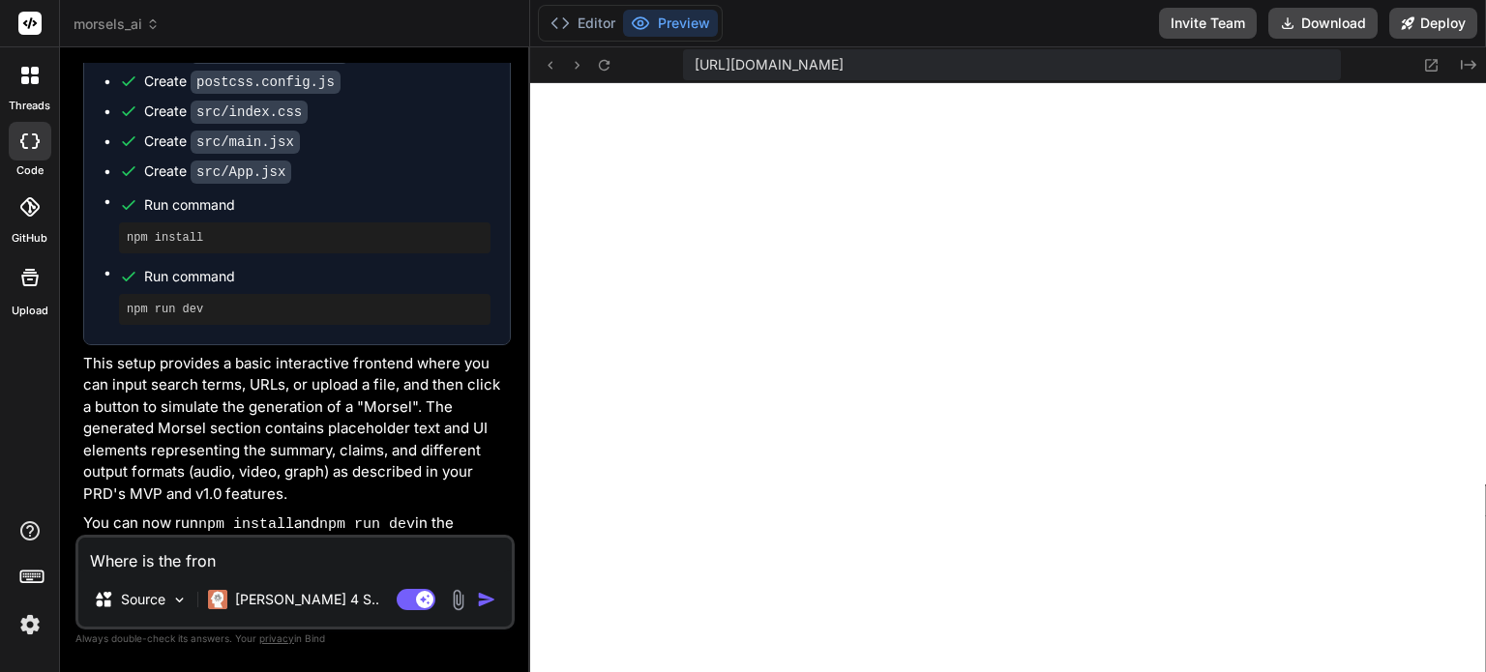
type textarea "x"
type textarea "Where is the fr"
type textarea "x"
type textarea "Where is the f"
type textarea "x"
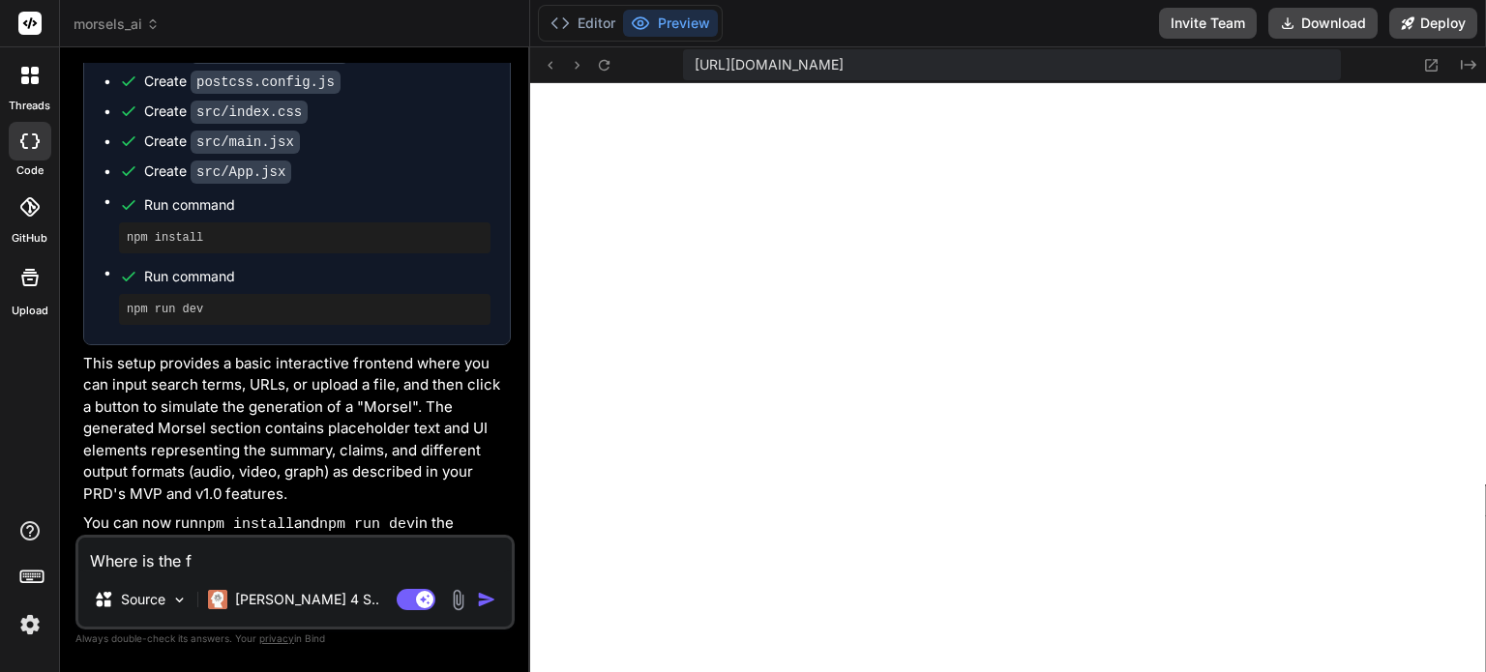
type textarea "Where is the"
type textarea "x"
type textarea "Where is the"
type textarea "x"
type textarea "Where is the"
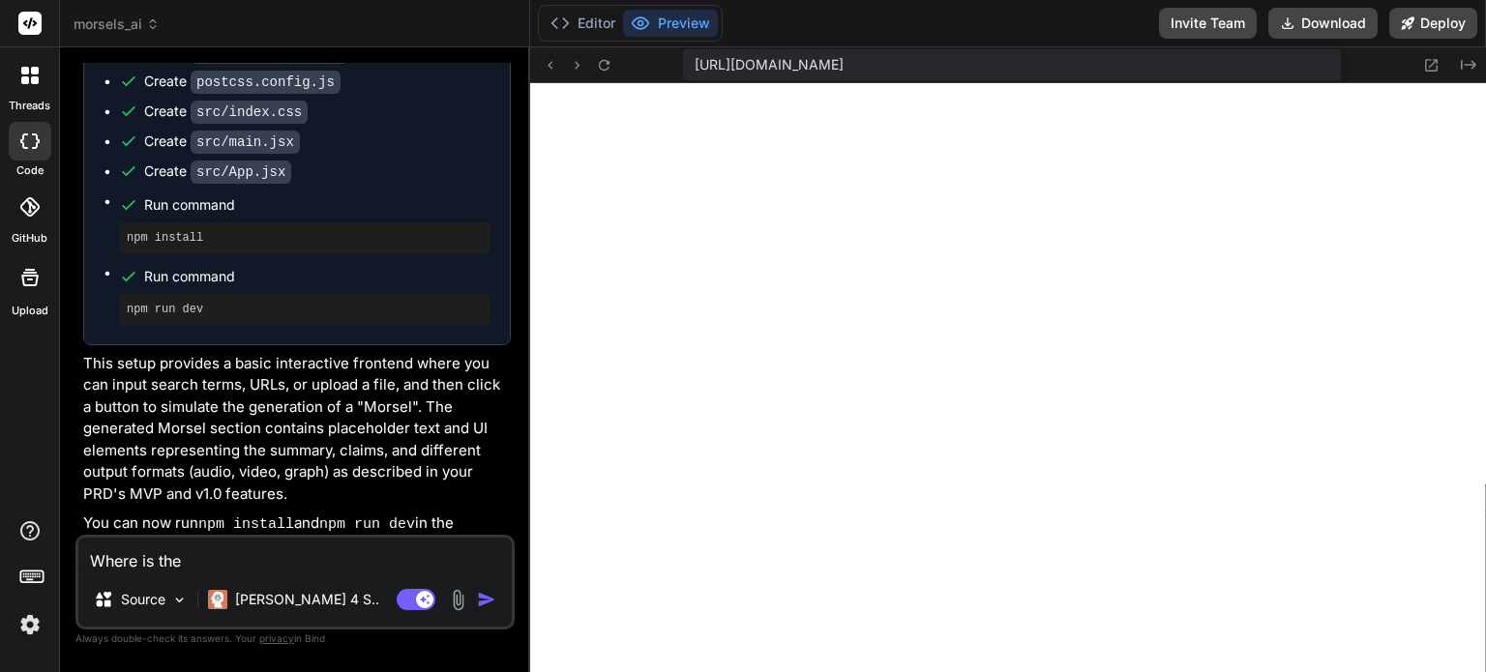
type textarea "x"
type textarea "Where is the U"
type textarea "x"
type textarea "Where is the UI"
type textarea "x"
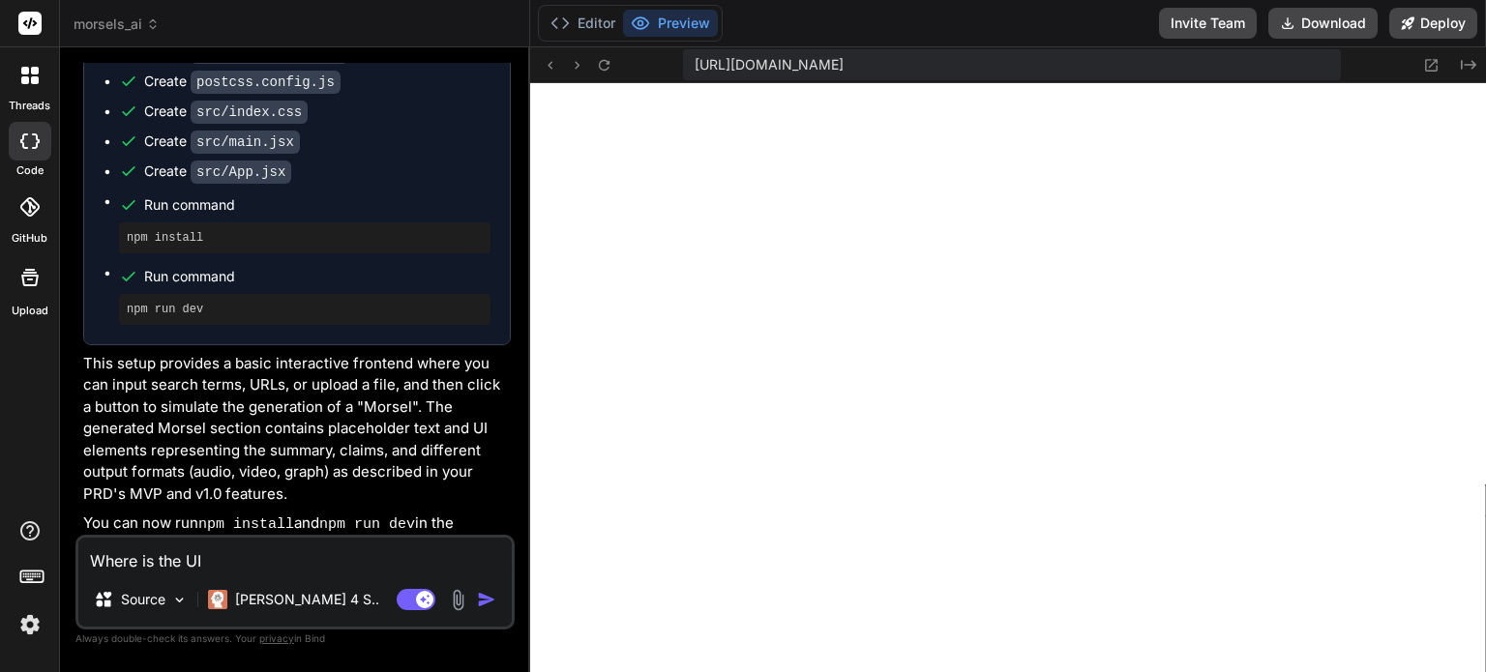
type textarea "Where is the UI"
type textarea "x"
type textarea "Where is the UI ("
type textarea "x"
type textarea "Where is the UI (b"
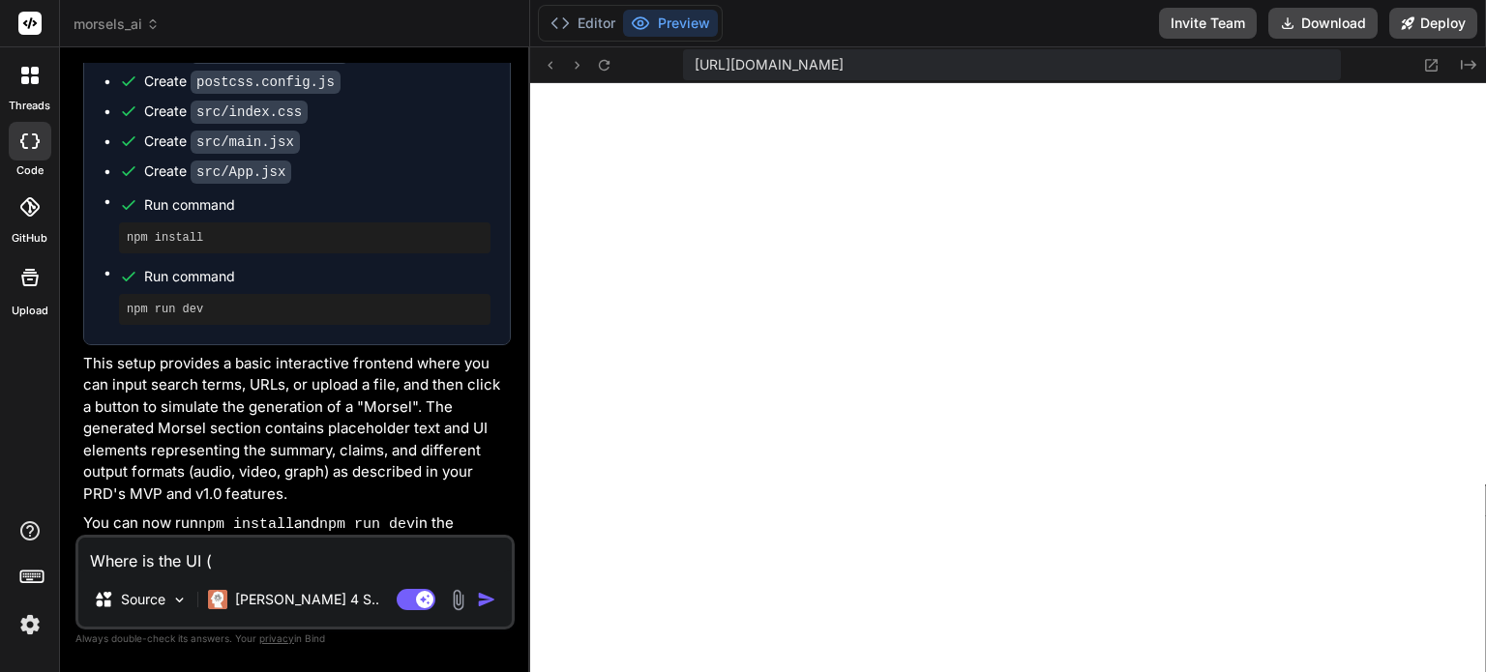
type textarea "x"
type textarea "Where is the UI (bl"
type textarea "x"
type textarea "Where is the UI (bla"
type textarea "x"
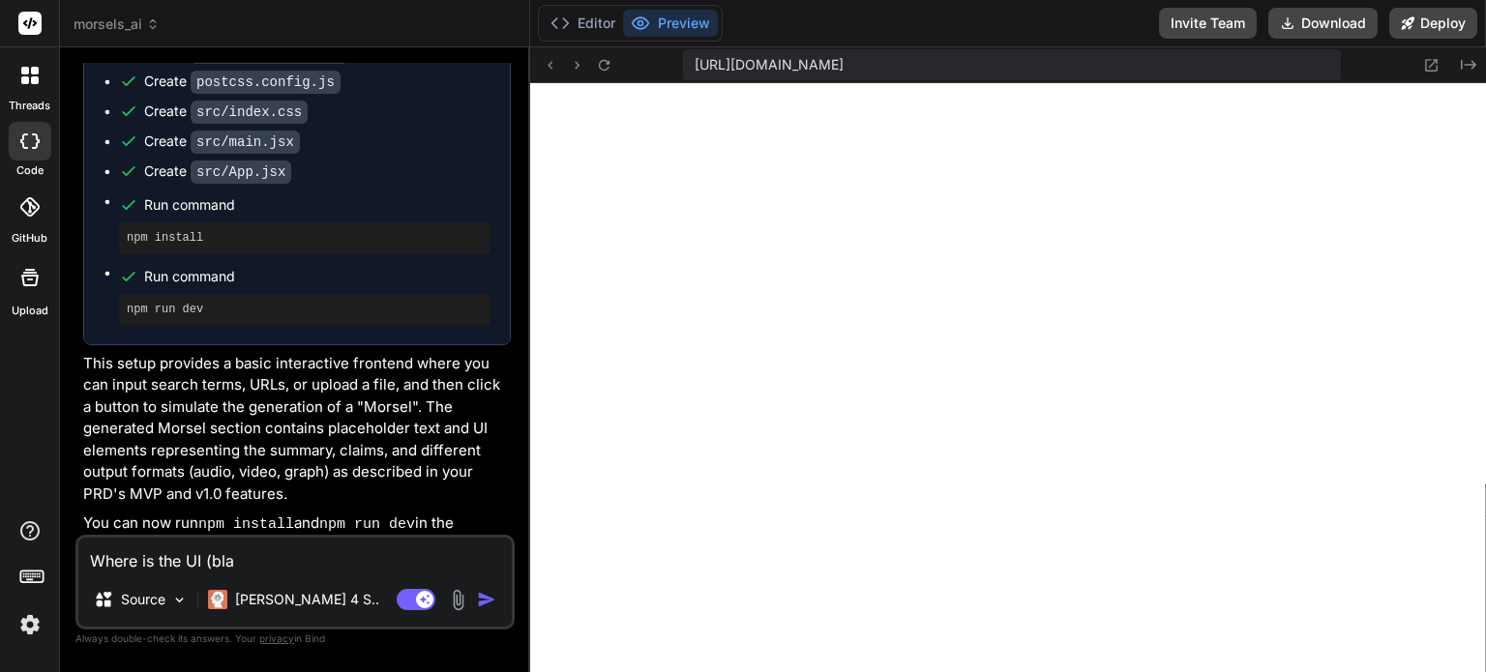
type textarea "Where is the UI ([PERSON_NAME]"
type textarea "x"
type textarea "Where is the UI (blank"
type textarea "x"
type textarea "Where is the UI (blank"
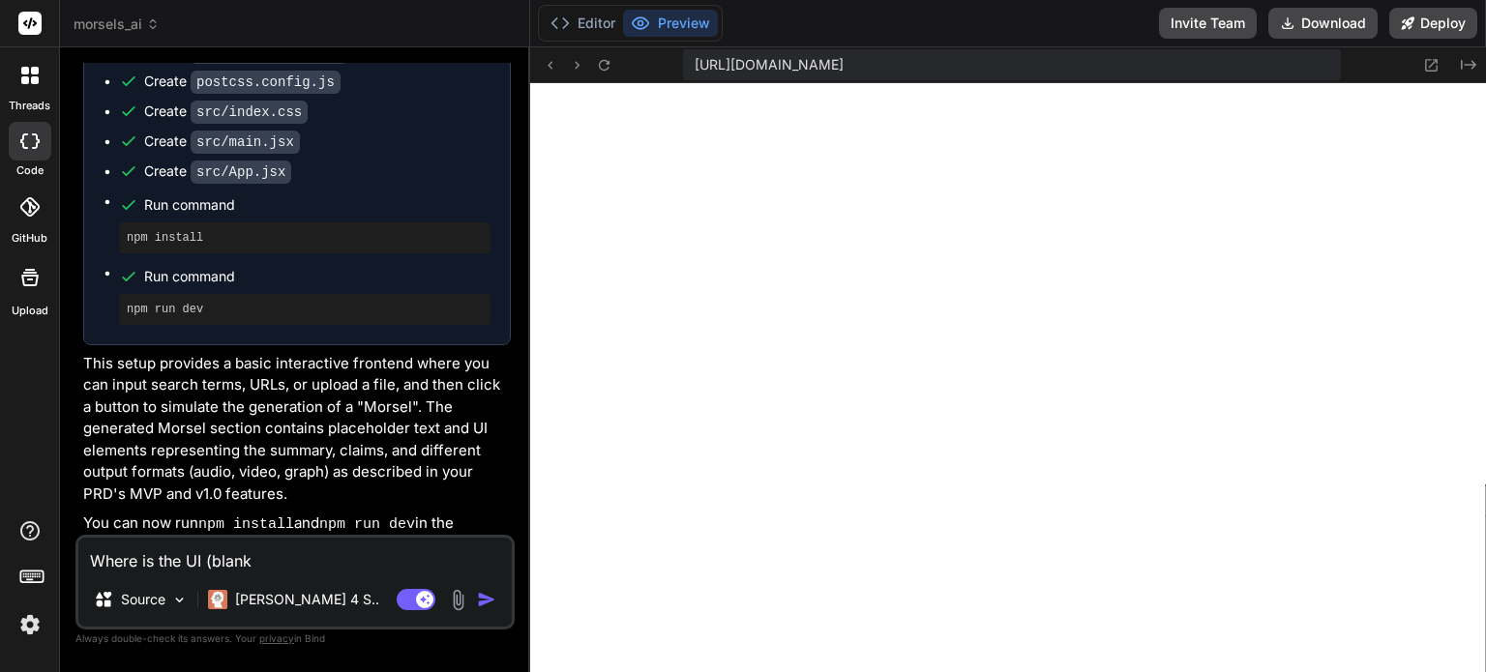
type textarea "x"
type textarea "Where is the UI (blank s"
type textarea "x"
type textarea "Where is the UI (blank sc"
type textarea "x"
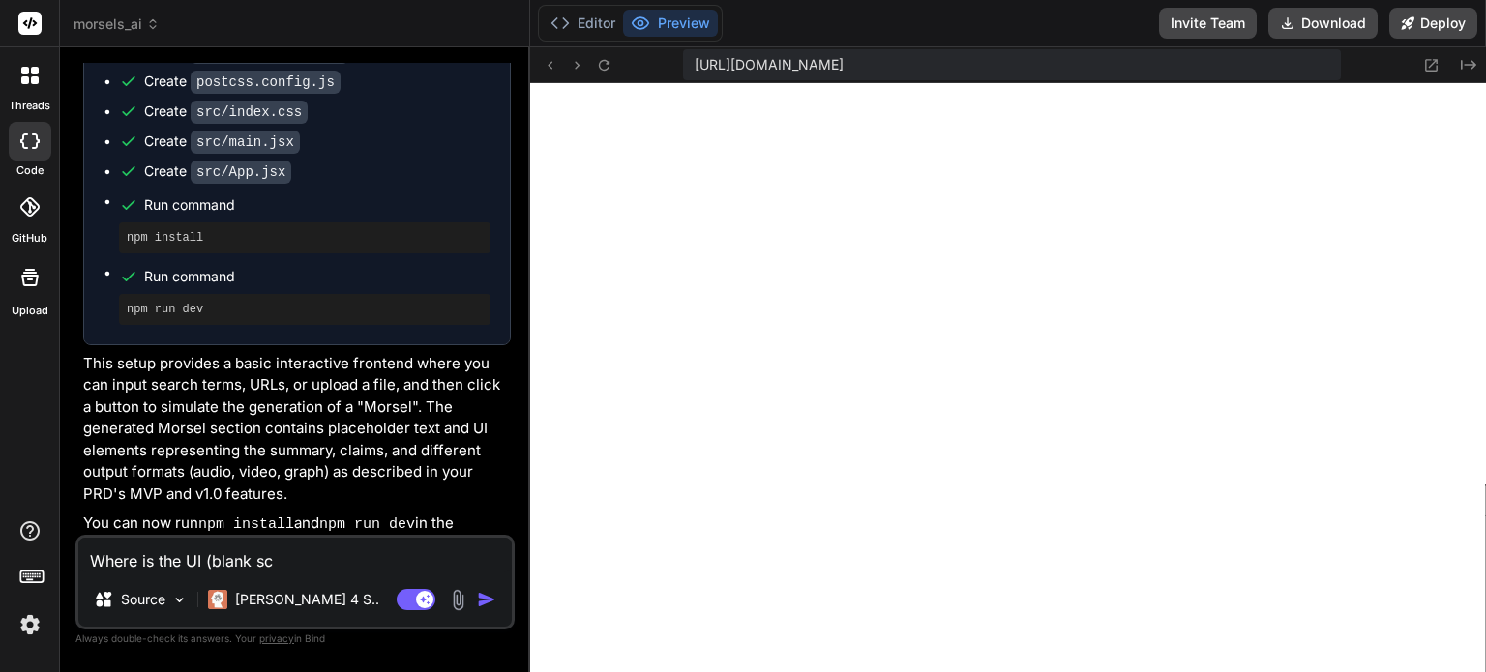
type textarea "Where is the UI (blank scr"
type textarea "x"
type textarea "Where is the UI (blank scre"
type textarea "x"
type textarea "Where is the UI (blank scree"
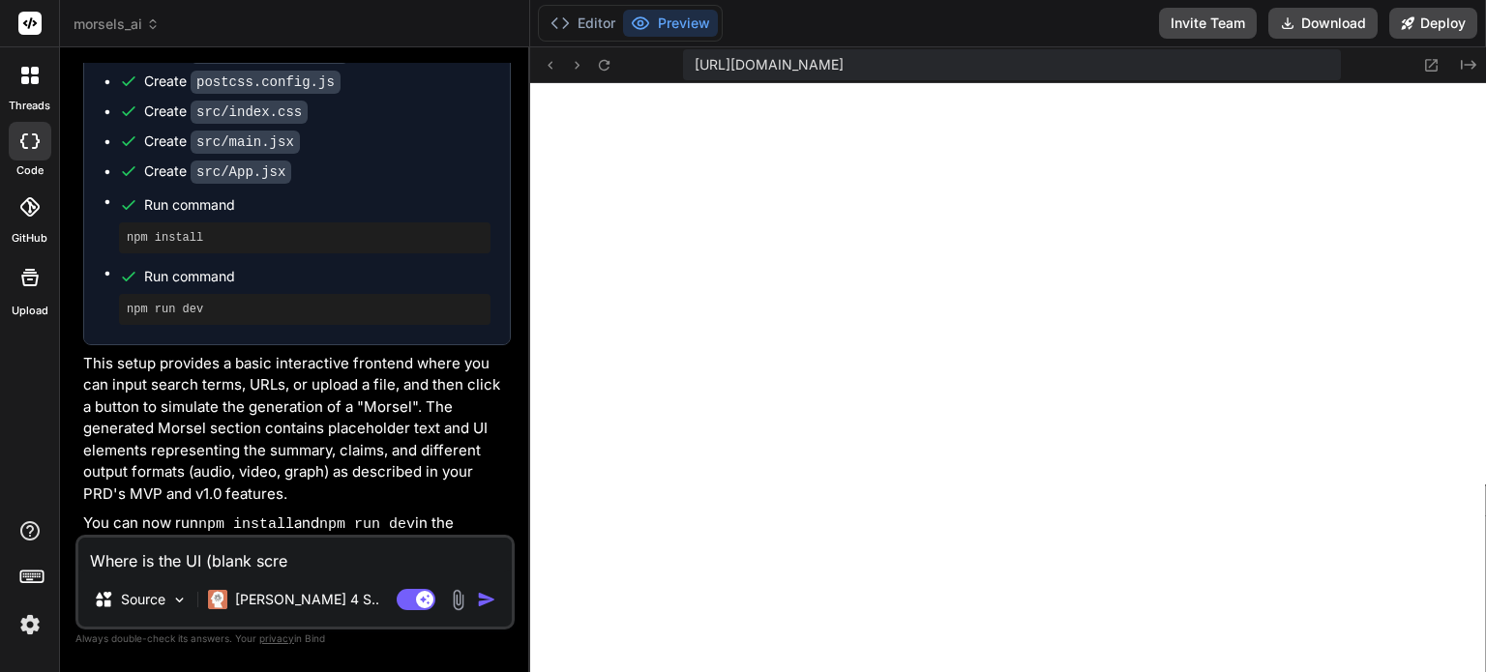
type textarea "x"
type textarea "Where is the UI (blank screen"
type textarea "x"
type textarea "Where is the UI (blank screen)"
type textarea "x"
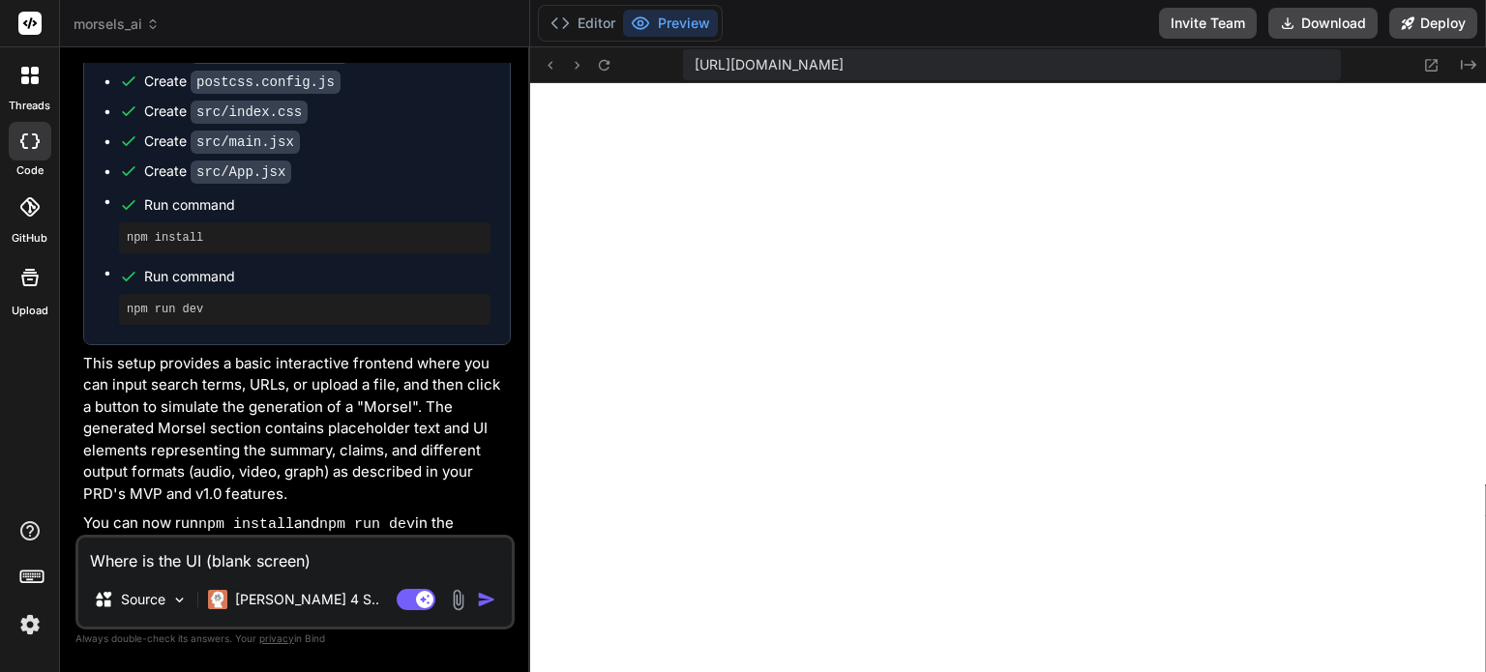
type textarea "Where is the UI (blank screen)?"
type textarea "x"
type textarea "Where is the UI (blank screen)?"
click at [569, 26] on icon at bounding box center [560, 23] width 19 height 19
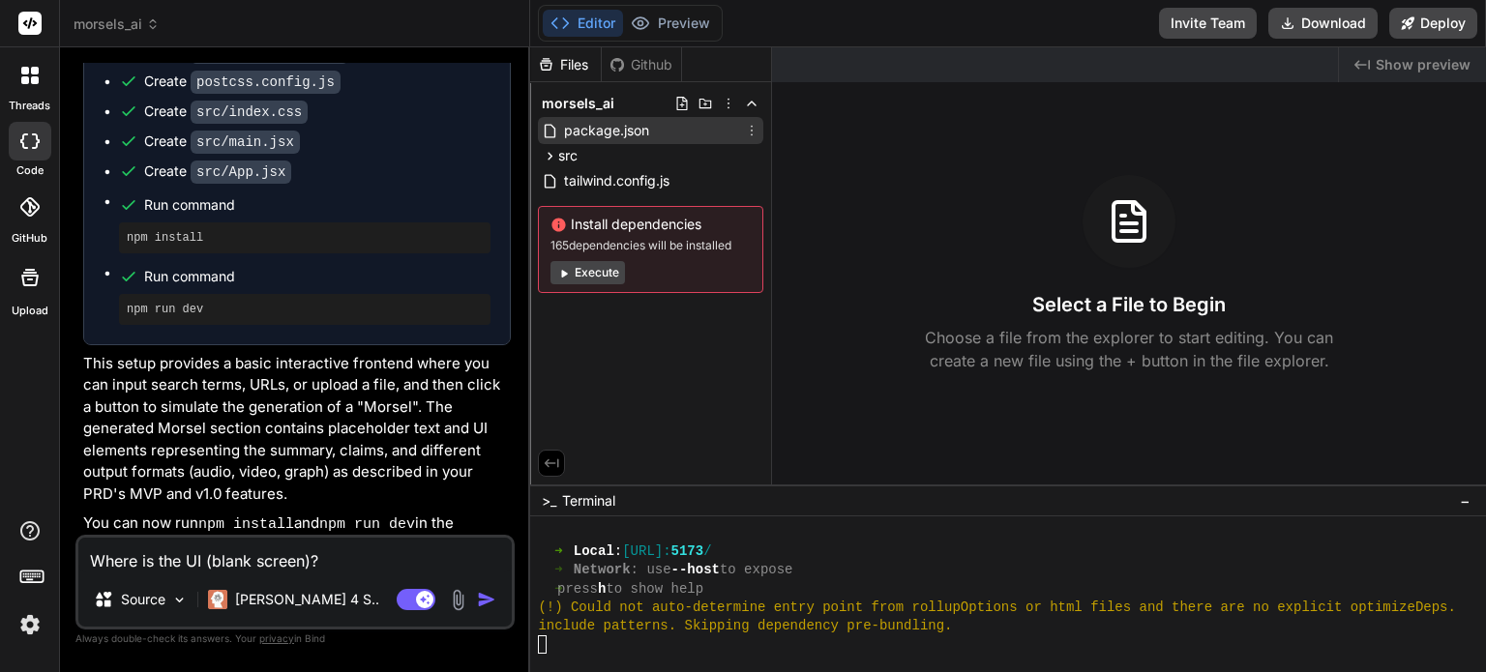
click at [619, 132] on span "package.json" at bounding box center [606, 130] width 89 height 23
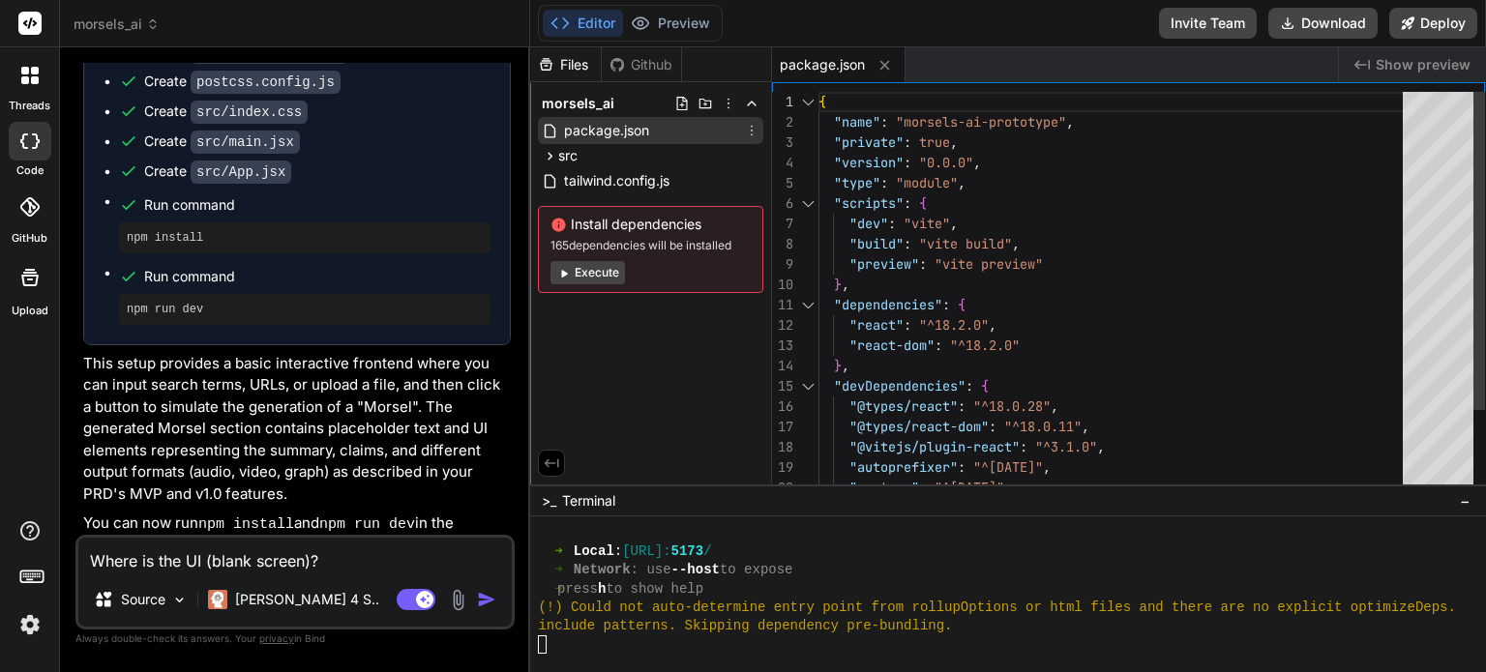
type textarea "x"
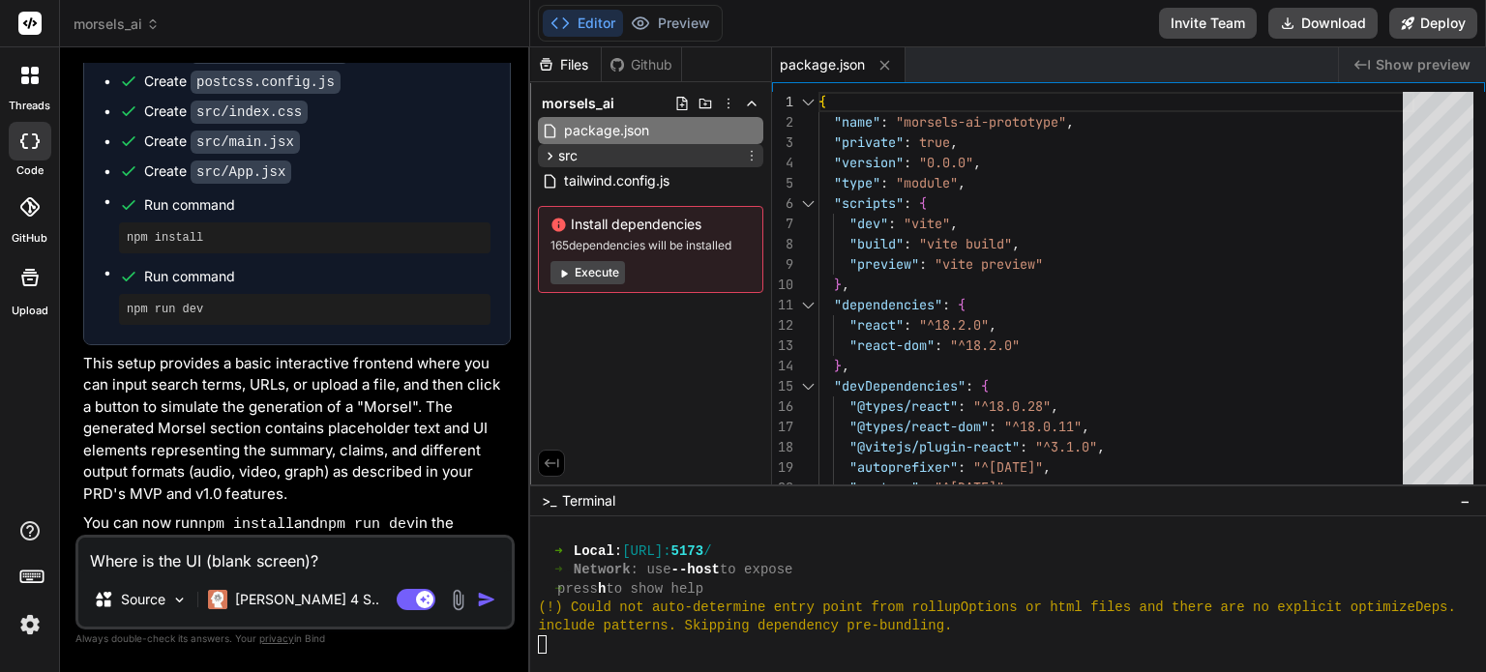
click at [612, 158] on div "src" at bounding box center [650, 155] width 225 height 23
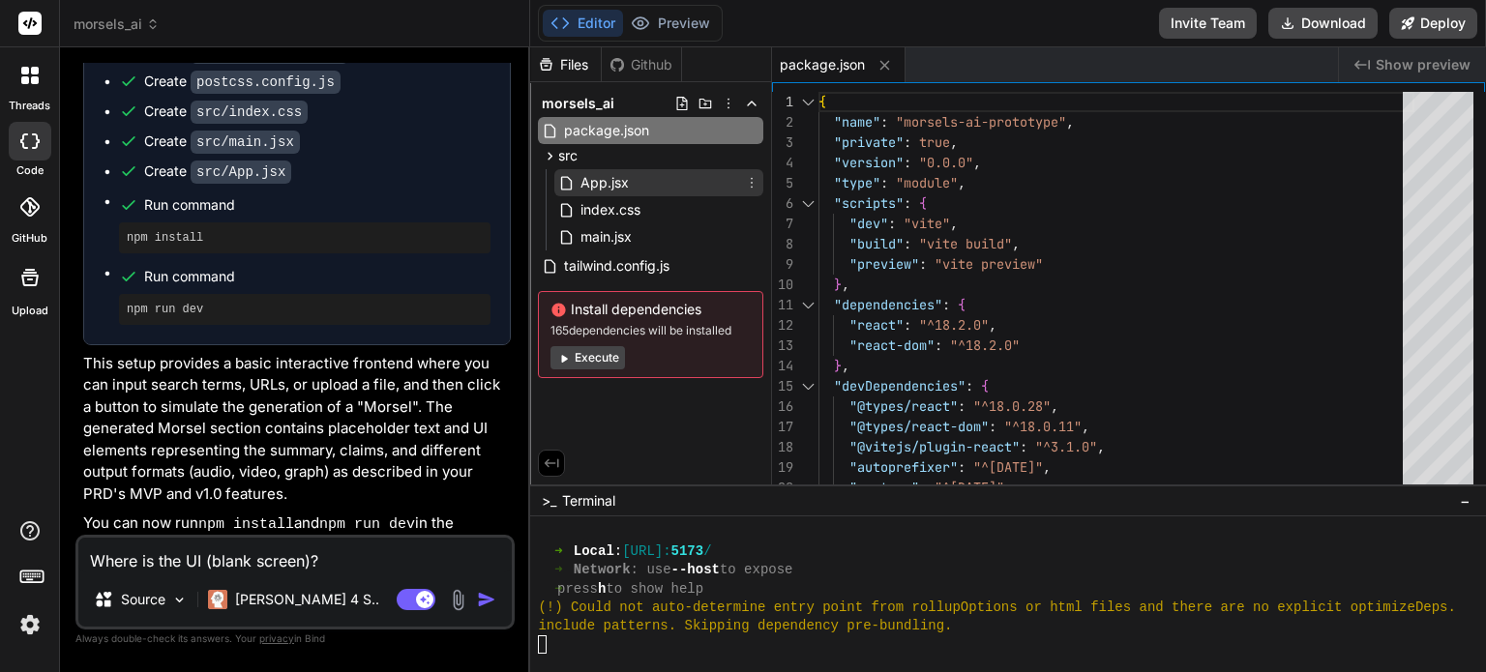
click at [633, 184] on div "App.jsx" at bounding box center [658, 182] width 209 height 27
type textarea "</div> )} </div> ); } export default App;"
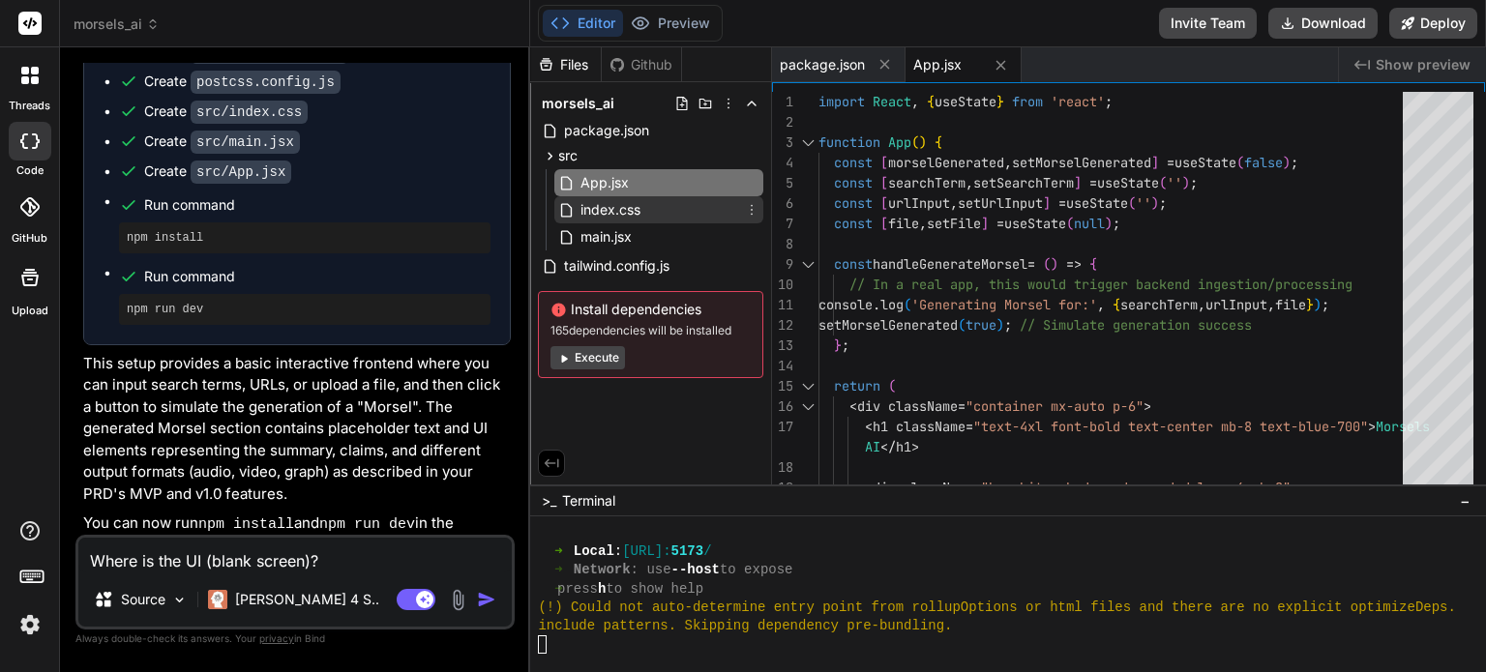
click at [636, 205] on span "index.css" at bounding box center [611, 209] width 64 height 23
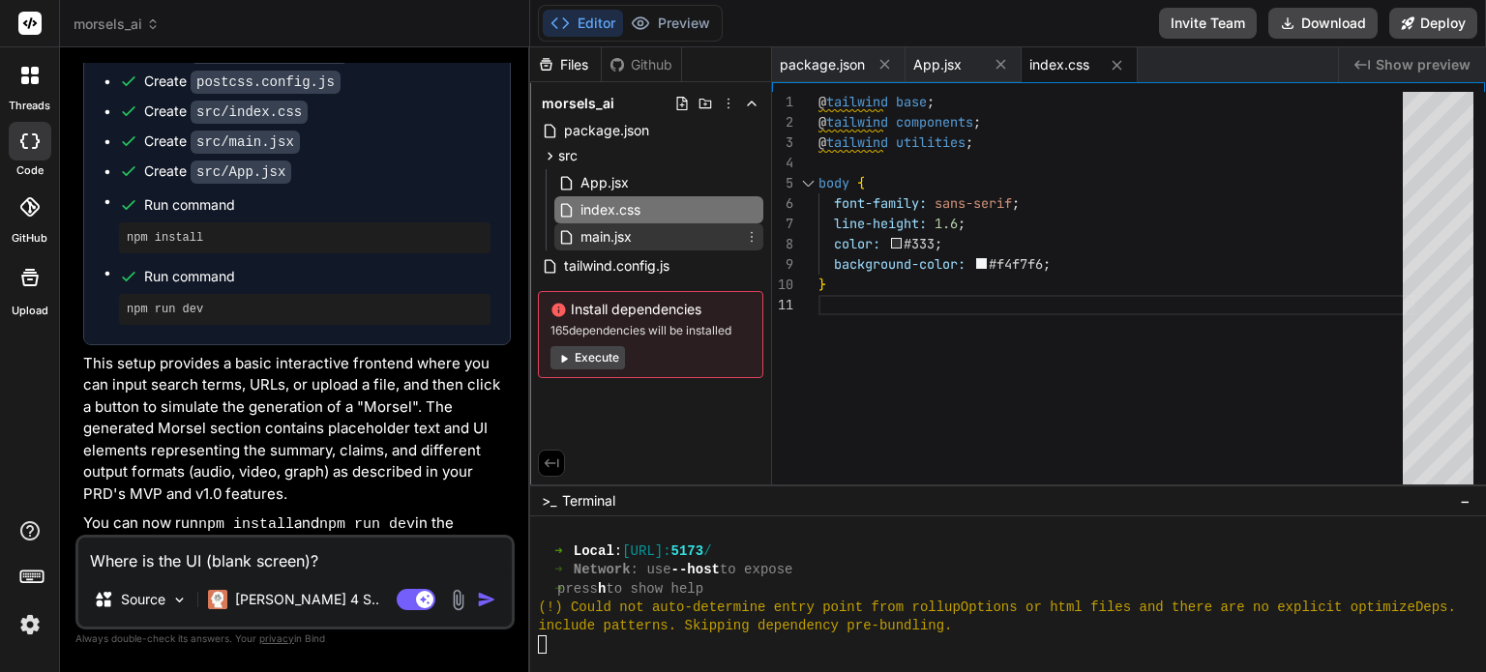
click at [635, 235] on div "main.jsx" at bounding box center [658, 237] width 209 height 27
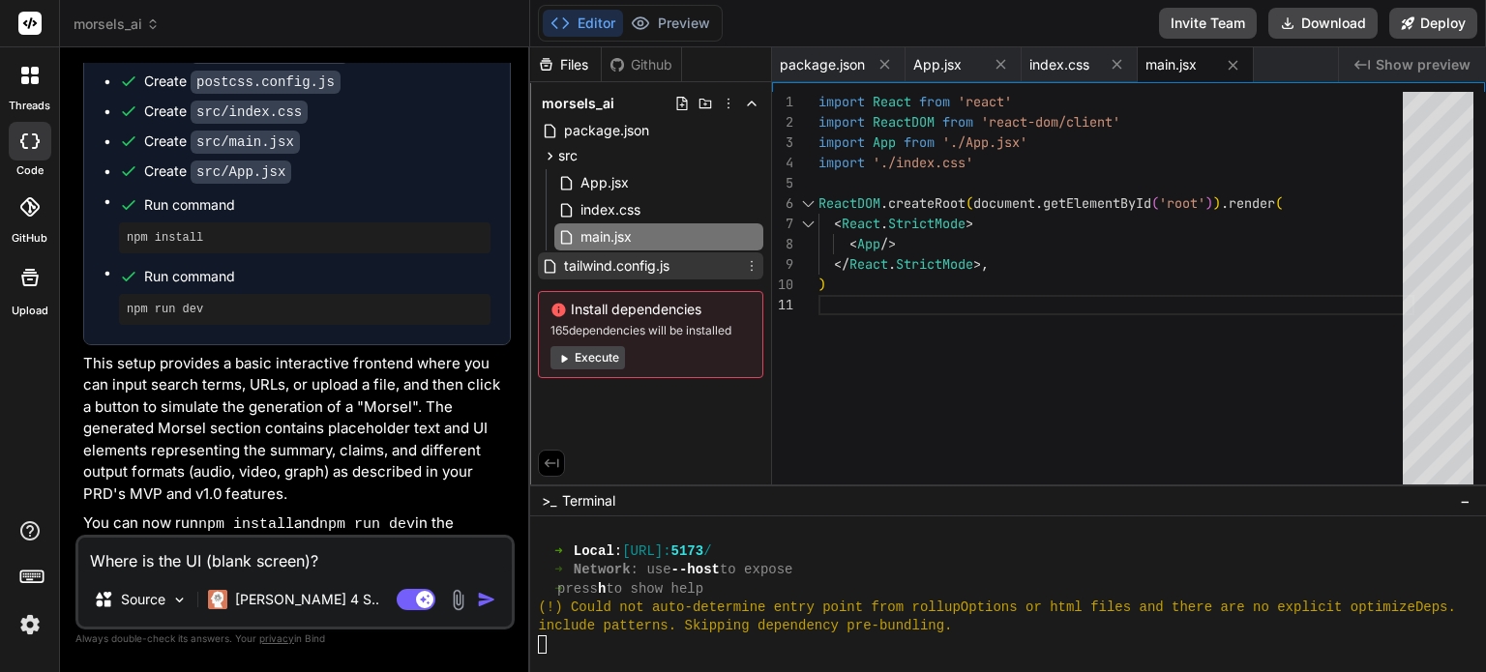
click at [631, 267] on span "tailwind.config.js" at bounding box center [616, 265] width 109 height 23
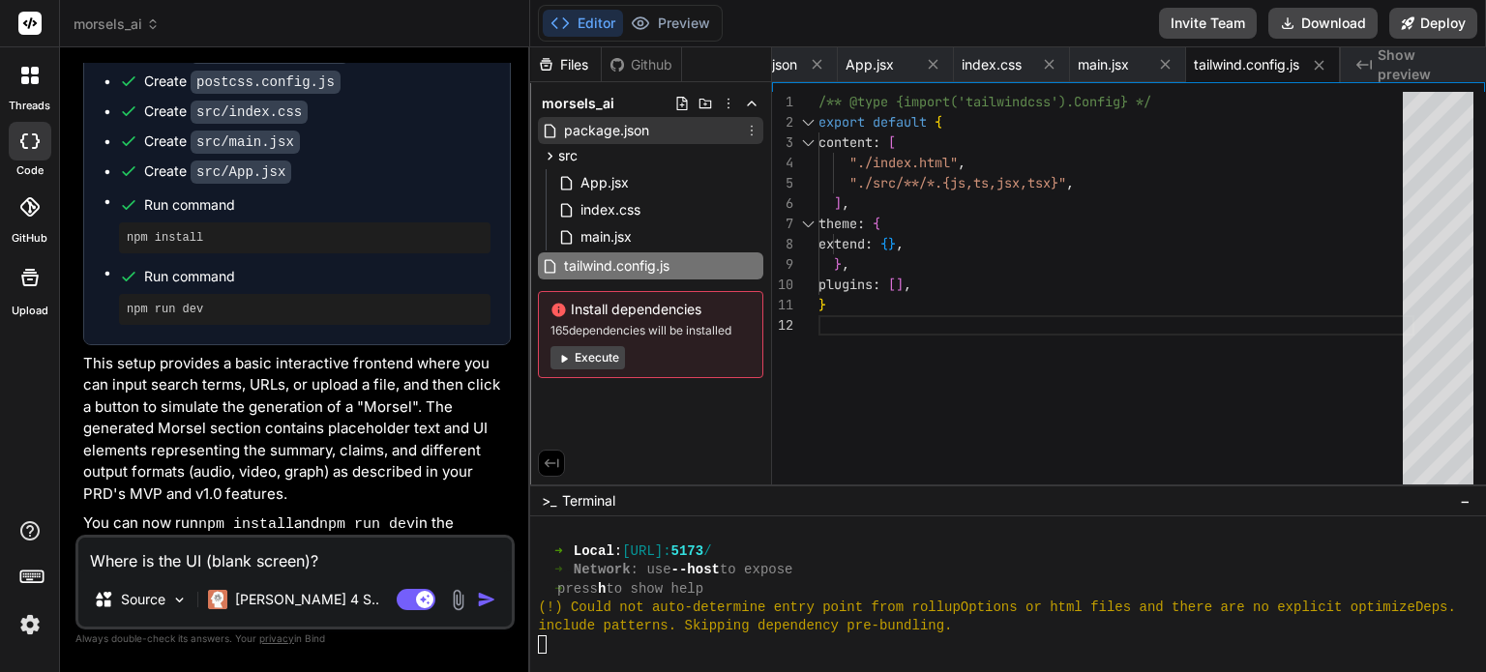
click at [649, 134] on span "package.json" at bounding box center [606, 130] width 89 height 23
type textarea ""tailwindcss": "^3.4.3", "vite": "^4.2.0" } }"
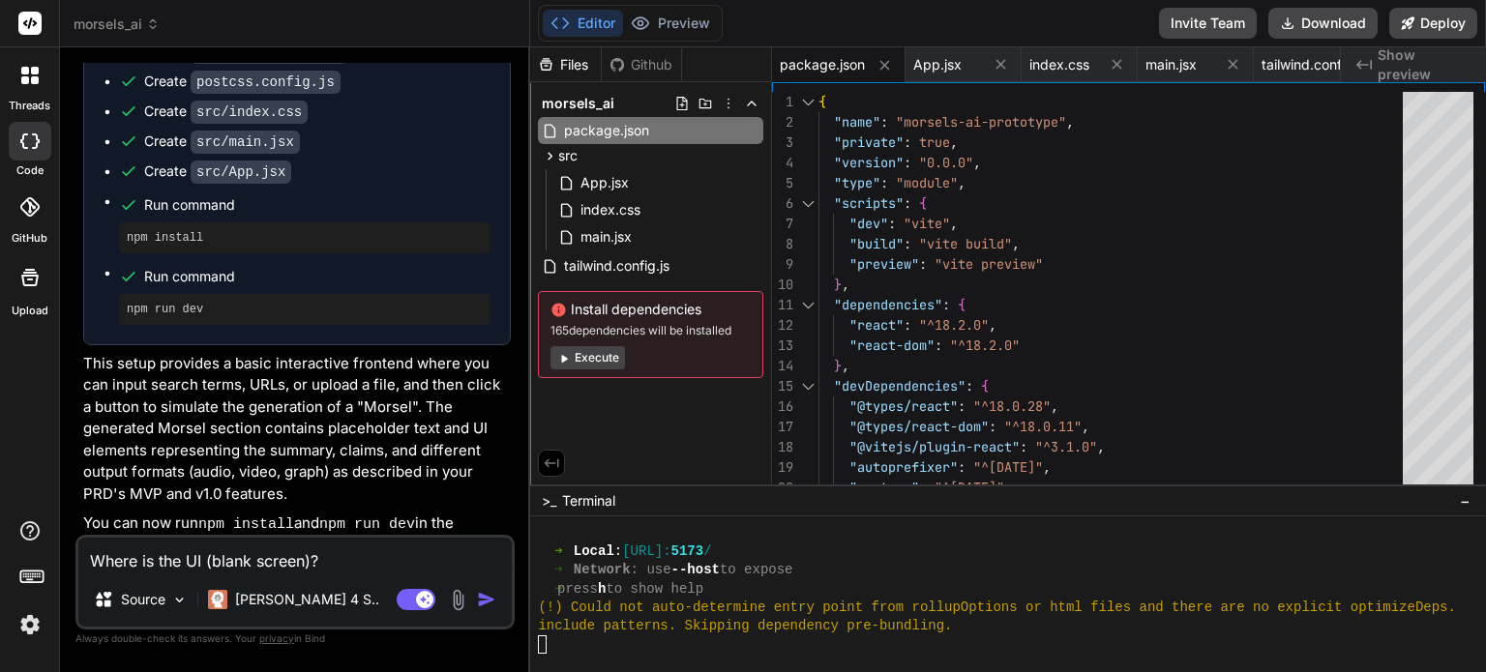
click at [459, 596] on img at bounding box center [458, 600] width 22 height 22
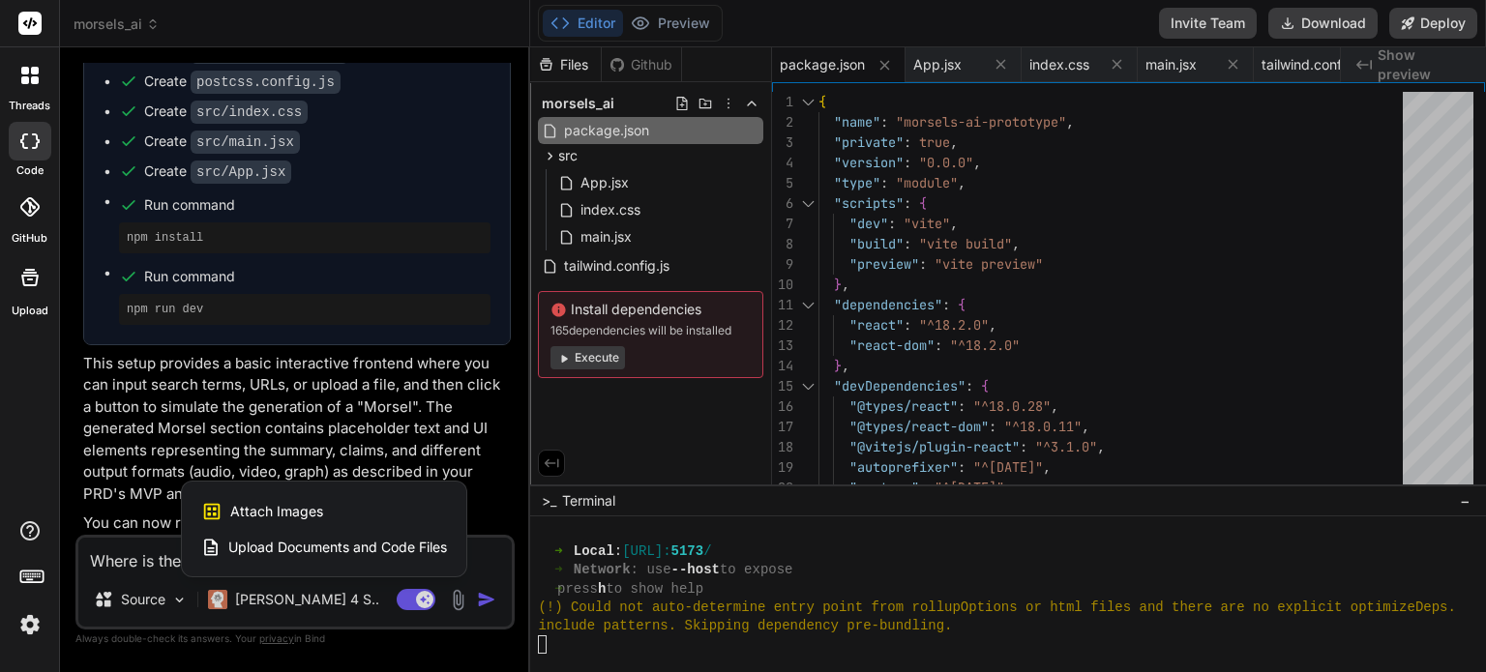
click at [332, 513] on div "Attach Images Image attachments are only supported in Claude and Gemini models." at bounding box center [324, 511] width 246 height 37
type textarea "x"
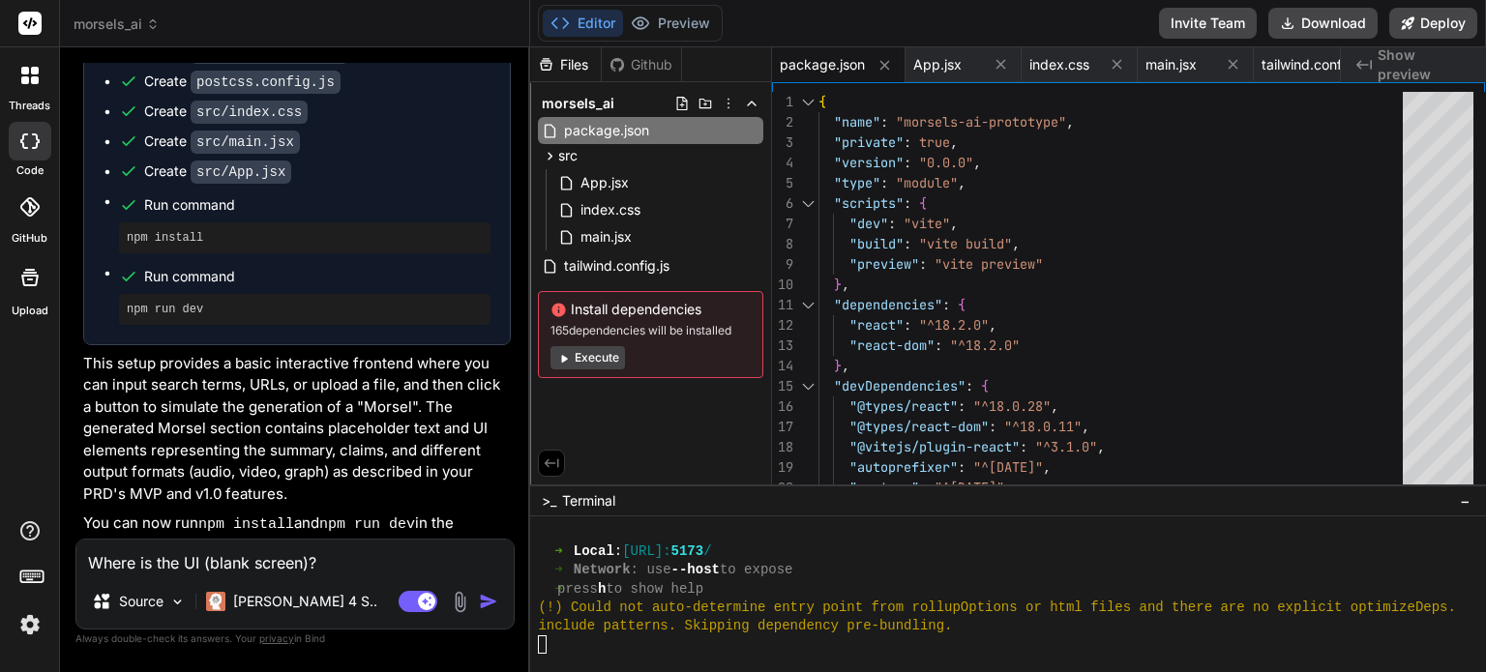
scroll to position [4311, 0]
click at [344, 562] on textarea "Where is the UI (blank screen)?" at bounding box center [294, 557] width 437 height 35
type textarea "Where is the UI (blank screen)?"
type textarea "x"
type textarea "Where is the UI (blank screen)? I"
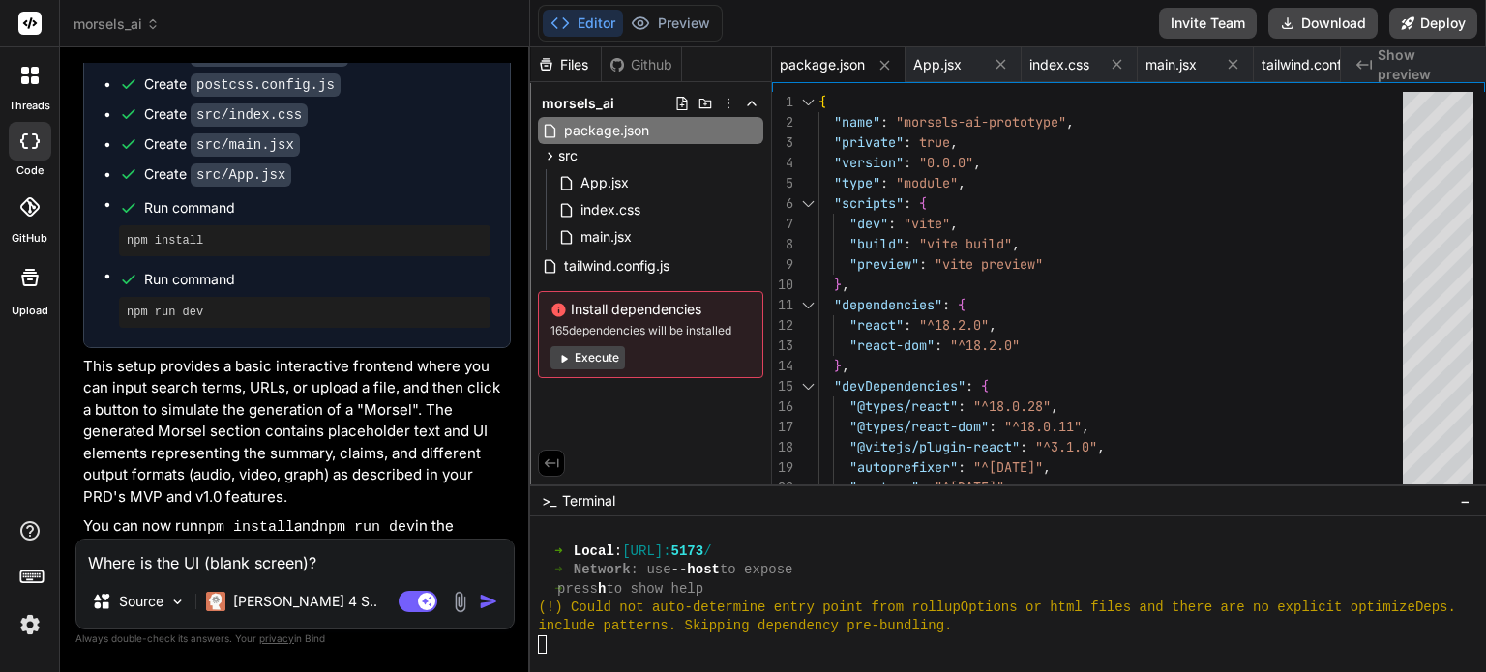
type textarea "x"
type textarea "Where is the UI (blank screen)? If"
type textarea "x"
type textarea "Where is the UI (blank screen)? If"
type textarea "x"
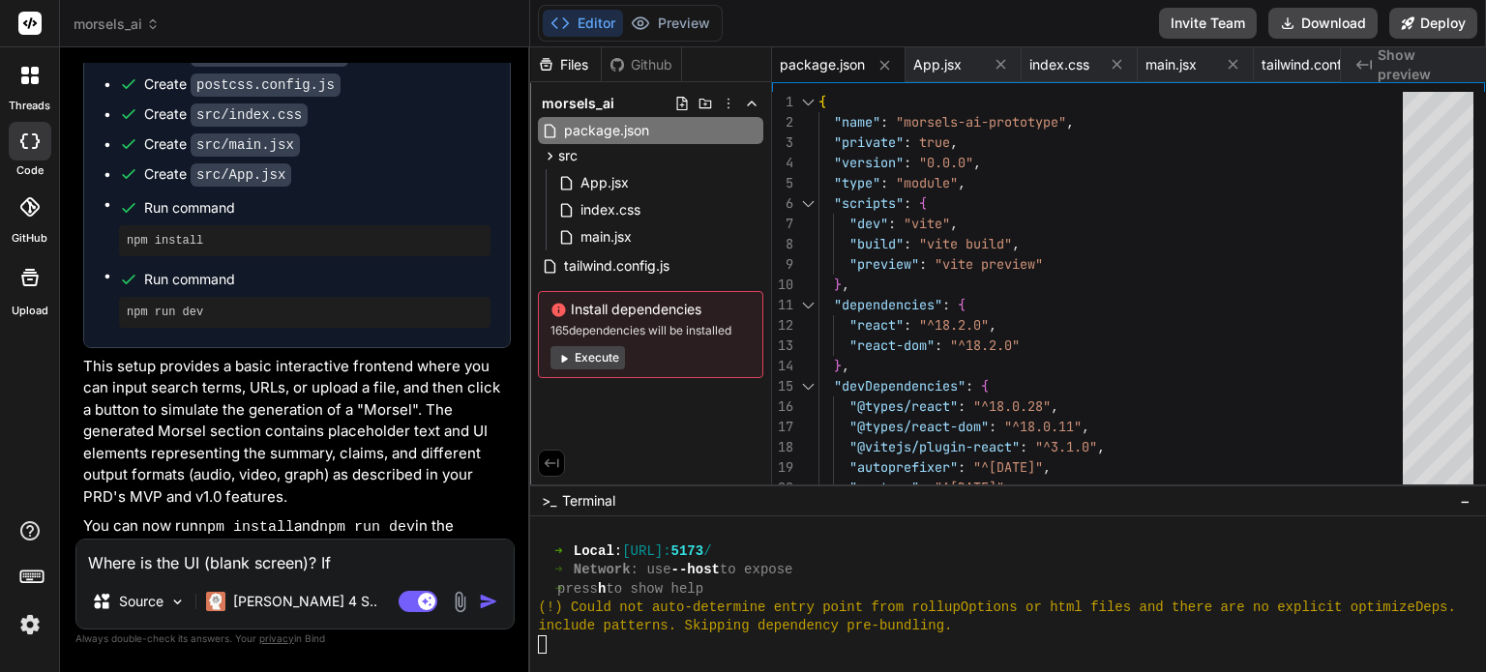
type textarea "Where is the UI (blank screen)? If y"
type textarea "x"
type textarea "Where is the UI (blank screen)? If yo"
type textarea "x"
type textarea "Where is the UI (blank screen)? If you"
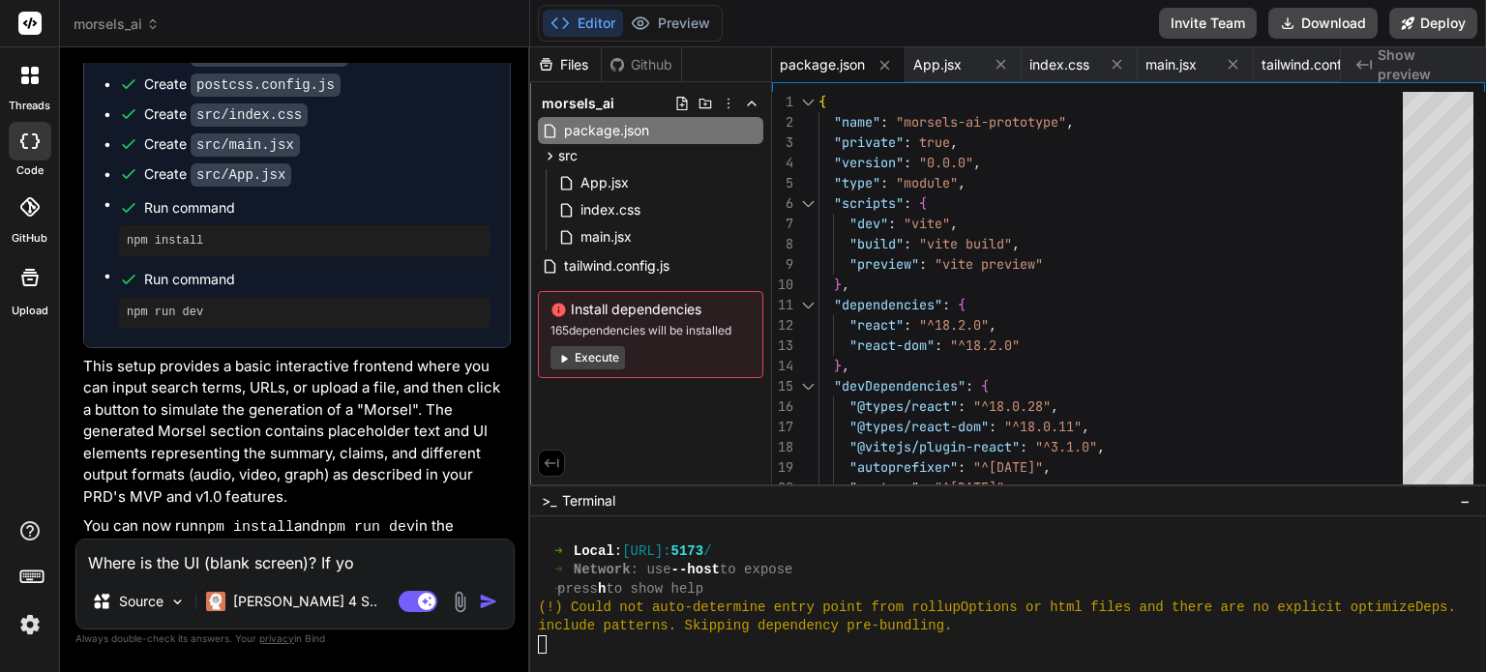
type textarea "x"
type textarea "Where is the UI (blank screen)? If you"
type textarea "x"
type textarea "Where is the UI (blank screen)? If you n"
type textarea "x"
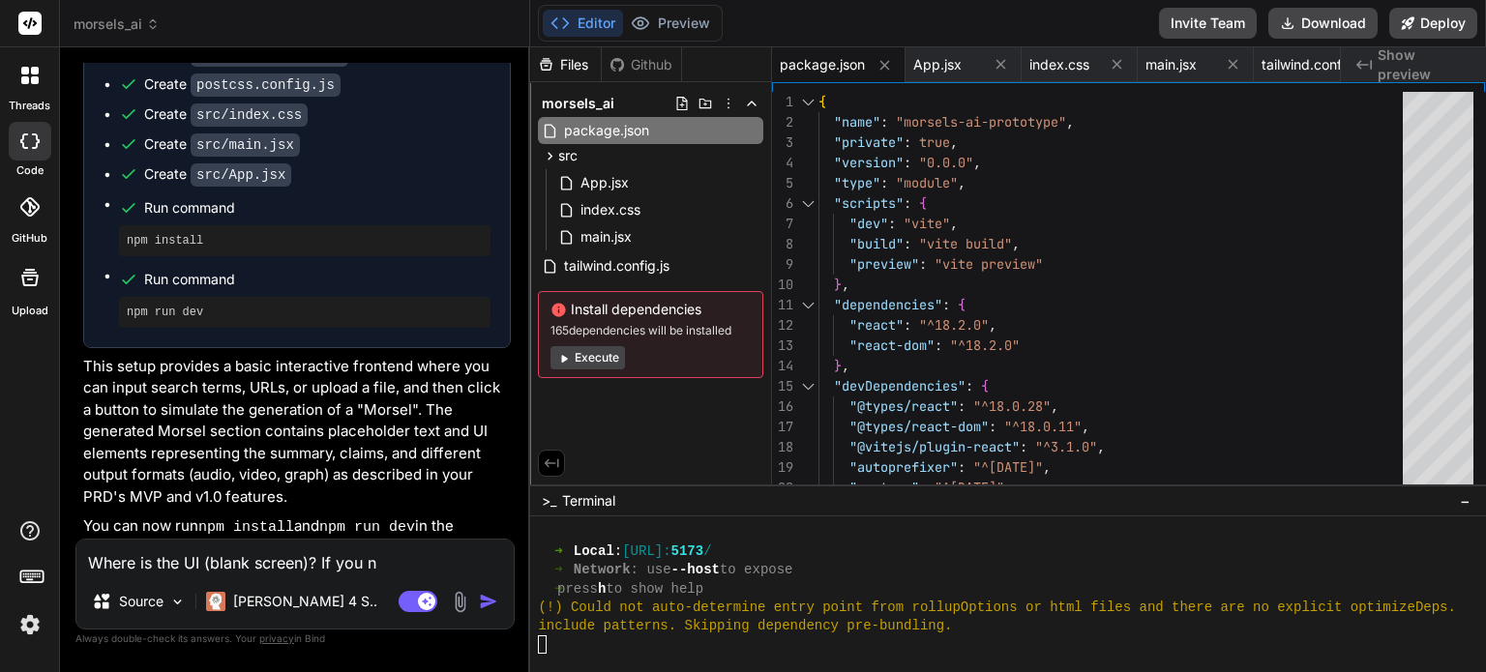
type textarea "Where is the UI (blank screen)? If you ne"
type textarea "x"
type textarea "Where is the UI (blank screen)? If you nee"
type textarea "x"
type textarea "Where is the UI (blank screen)? If you need"
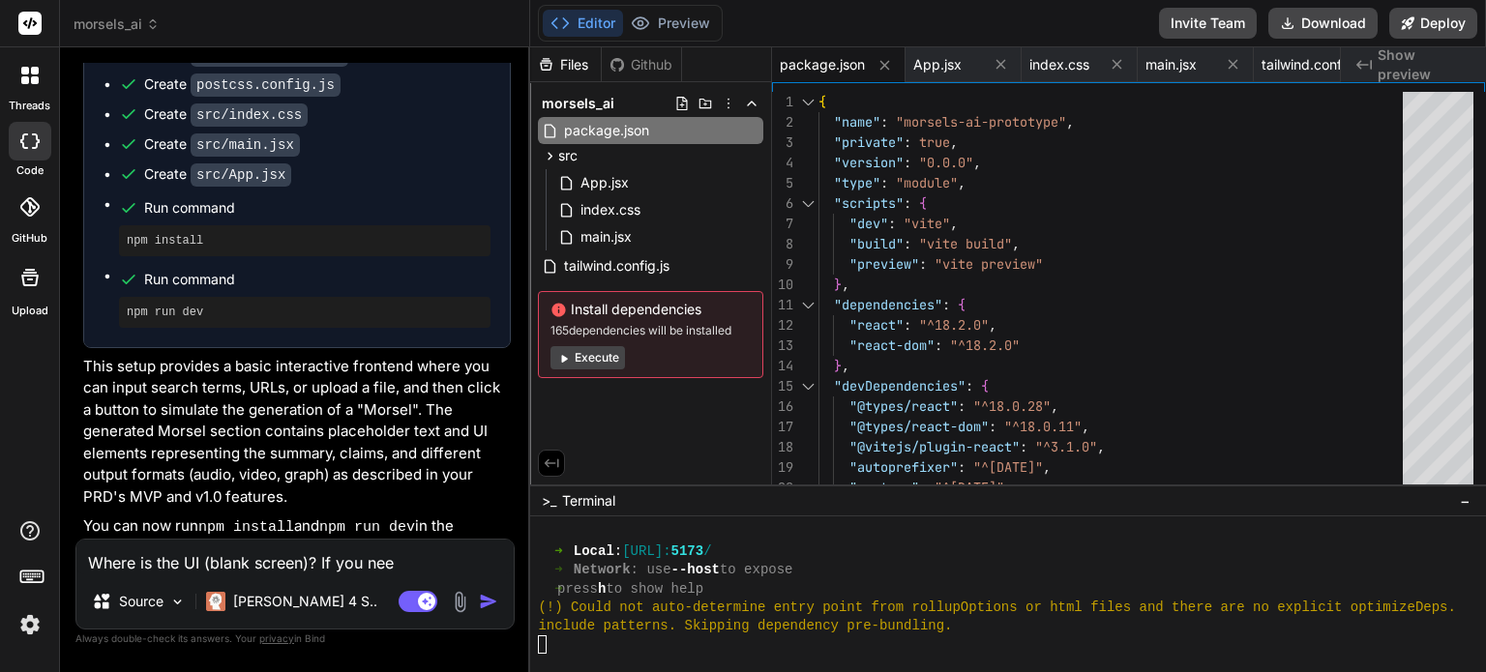
type textarea "x"
type textarea "Where is the UI (blank screen)? If you need be"
type textarea "x"
type textarea "Where is the UI (blank screen)? If you need [PERSON_NAME]"
type textarea "x"
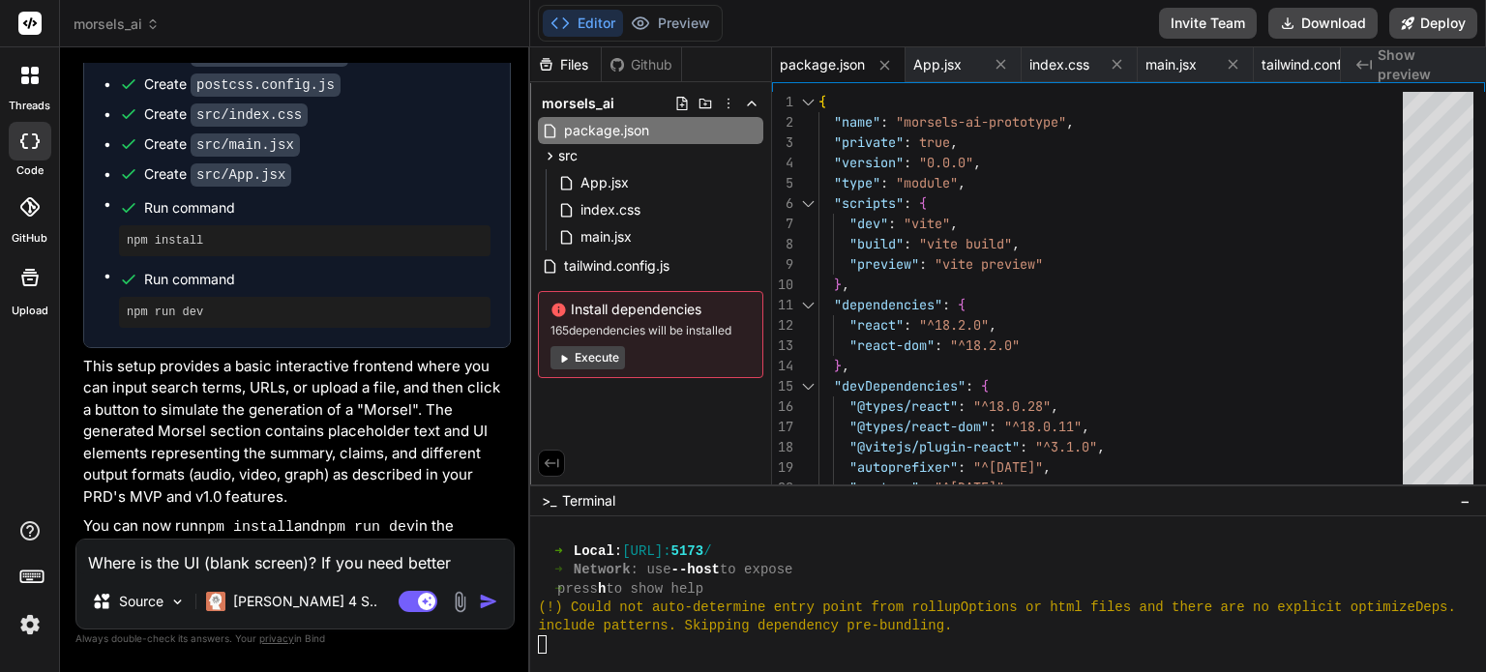
type textarea "Where is the UI (blank screen)? If you need better"
type textarea "x"
type textarea "Where is the UI (blank screen)? If you need better r"
type textarea "x"
type textarea "Where is the UI (blank screen)? If you need better re"
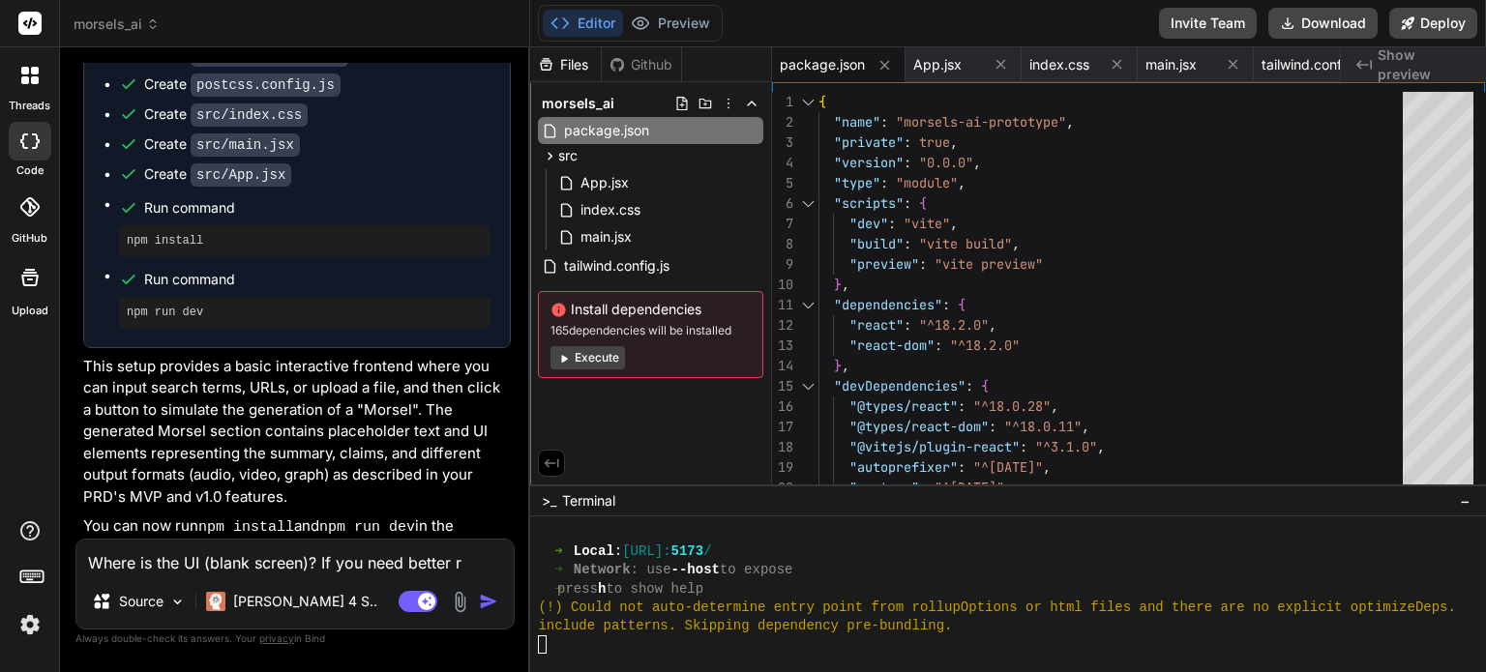
type textarea "x"
type textarea "Where is the UI (blank screen)? If you need better ref"
type textarea "x"
type textarea "Where is the UI (blank screen)? If you need better refe"
type textarea "x"
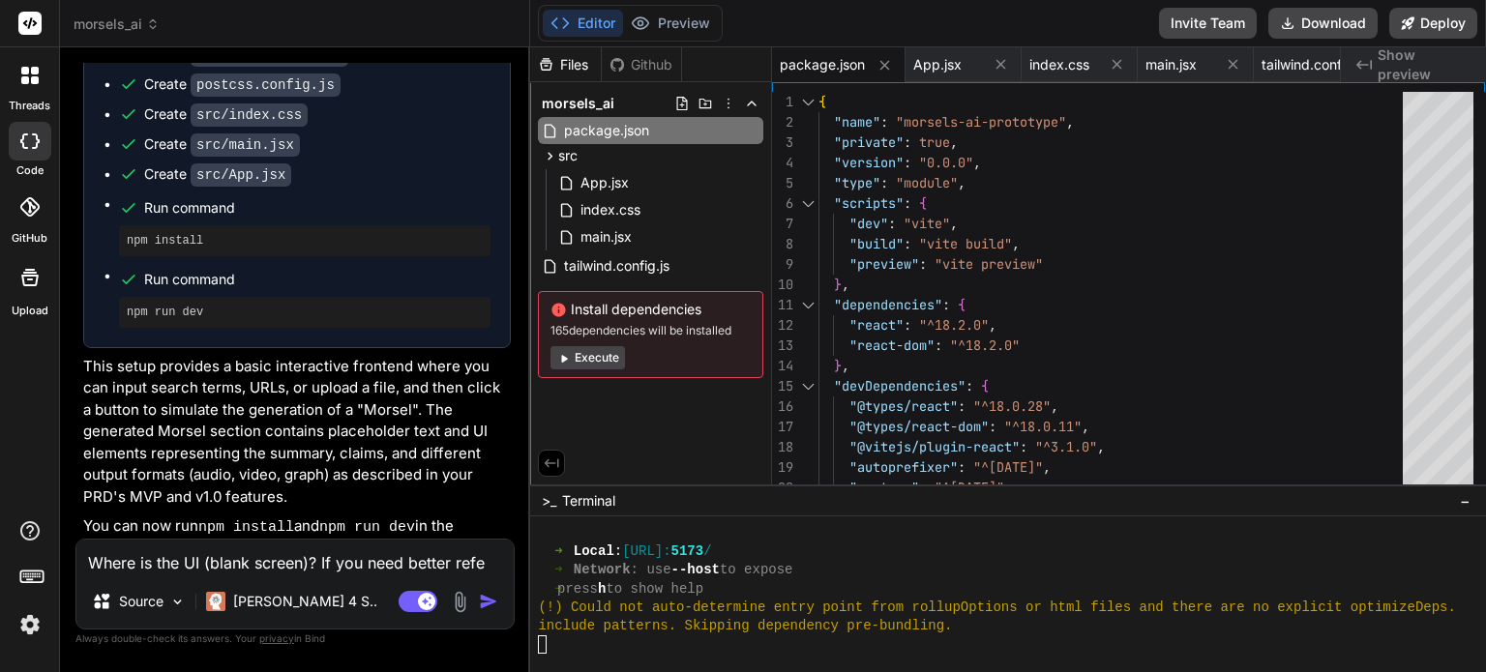
type textarea "Where is the UI (blank screen)? If you need better refer"
type textarea "x"
type textarea "Where is the UI (blank screen)? If you need better refere"
type textarea "x"
type textarea "Where is the UI (blank screen)? If you need better referen"
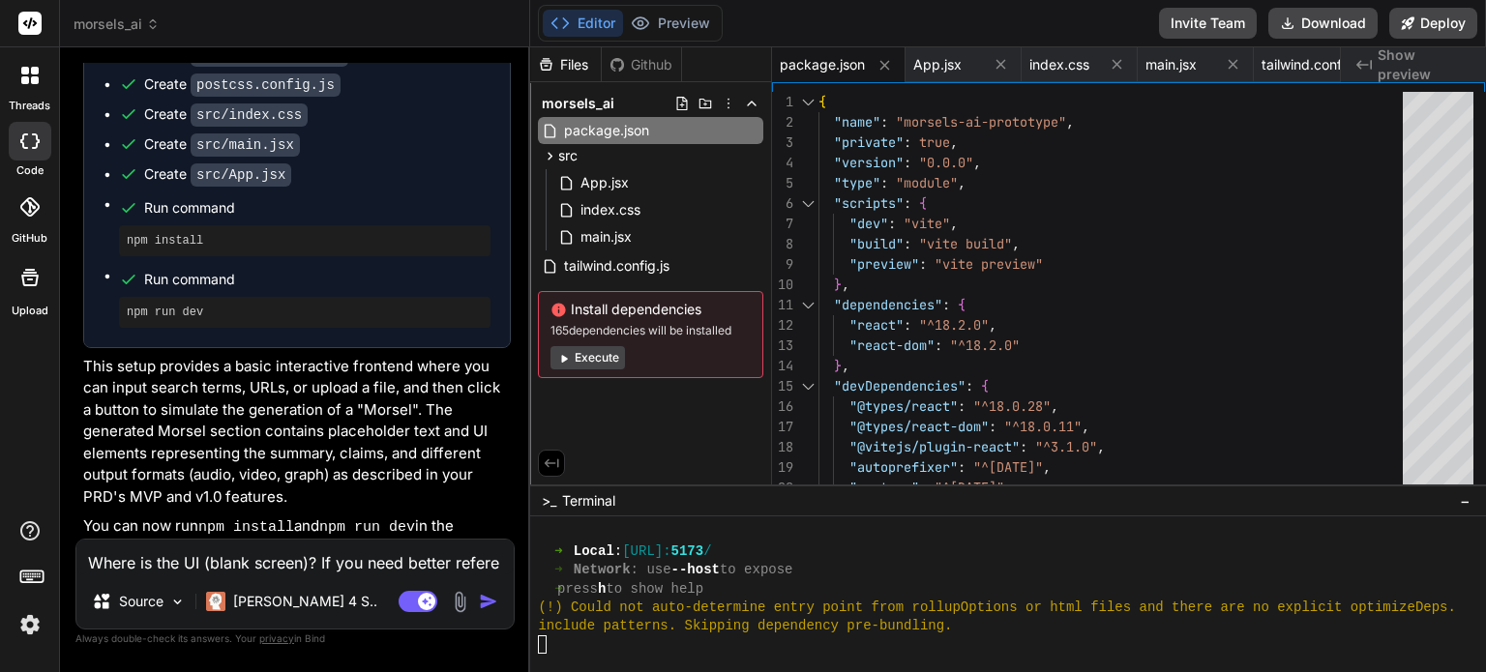
type textarea "x"
type textarea "Where is the UI (blank screen)? If you need better referenc"
type textarea "x"
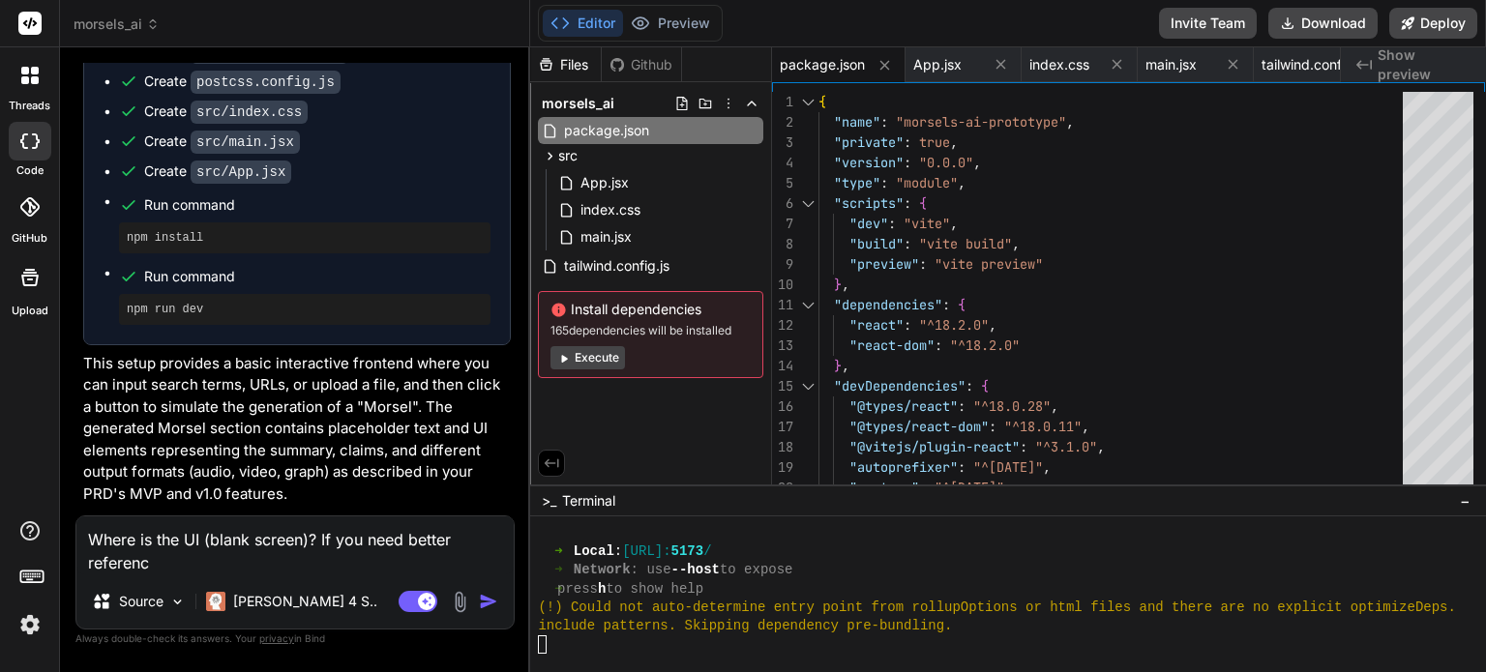
type textarea "Where is the UI (blank screen)? If you need better reference"
type textarea "x"
type textarea "Where is the UI (blank screen)? If you need better references"
type textarea "x"
type textarea "Where is the UI (blank screen)? If you need better references,"
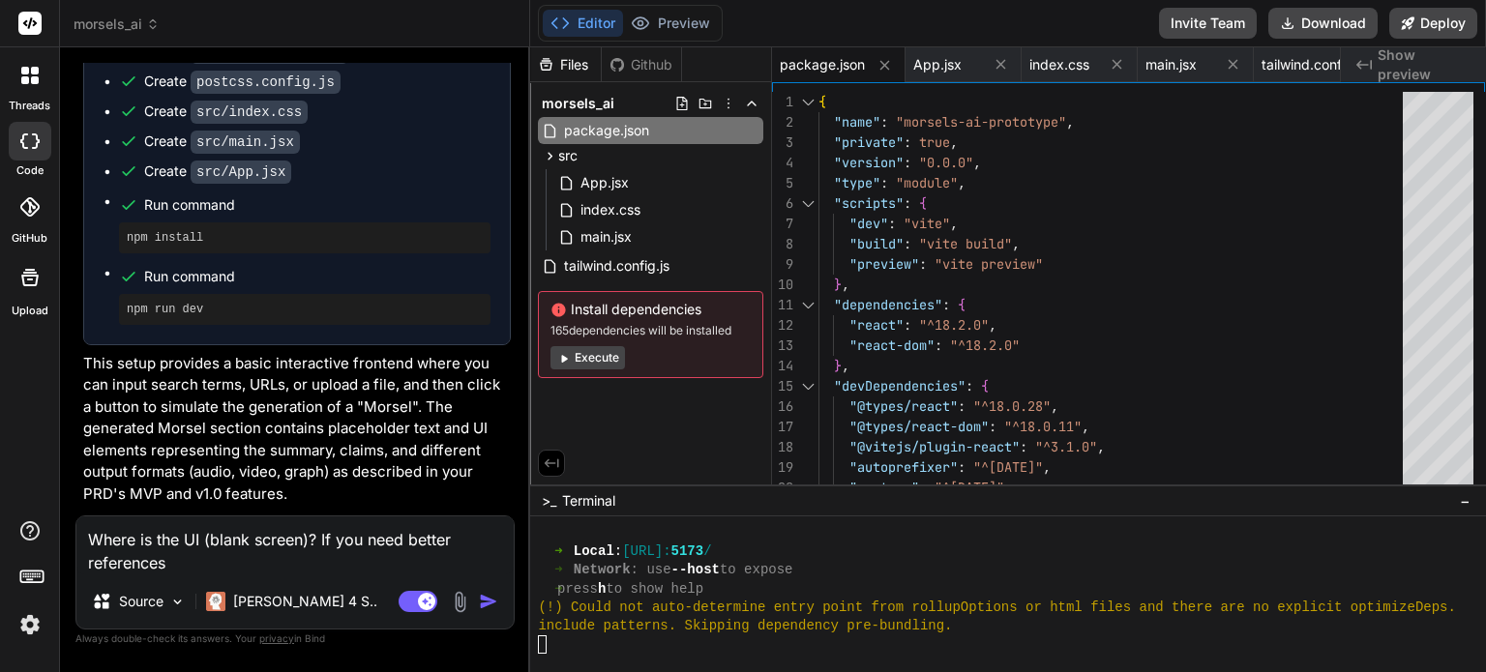
type textarea "x"
type textarea "Where is the UI (blank screen)? If you need better references,"
type textarea "x"
type textarea "Where is the UI (blank screen)? If you need better references, h"
type textarea "x"
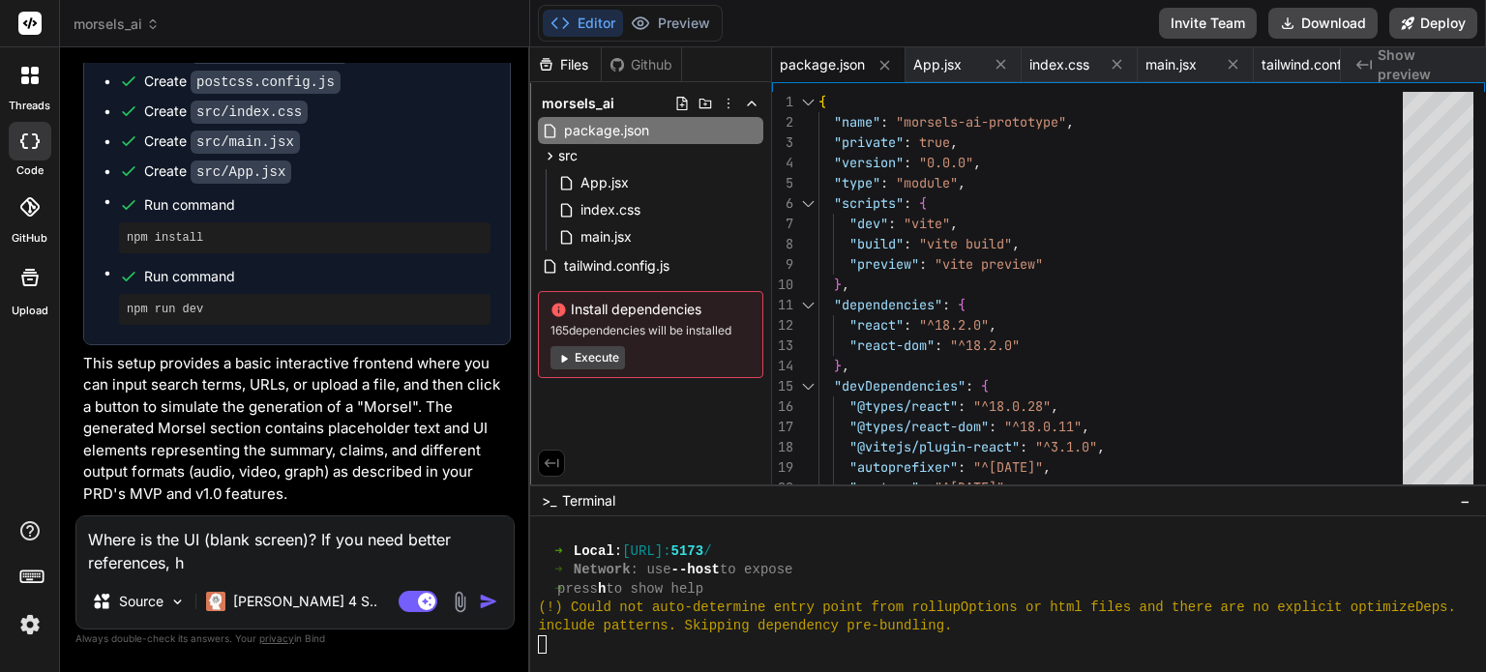
type textarea "Where is the UI (blank screen)? If you need better references, he"
type textarea "x"
type textarea "Where is the UI (blank screen)? If you need better references, her"
type textarea "x"
type textarea "Where is the UI (blank screen)? If you need better references, here"
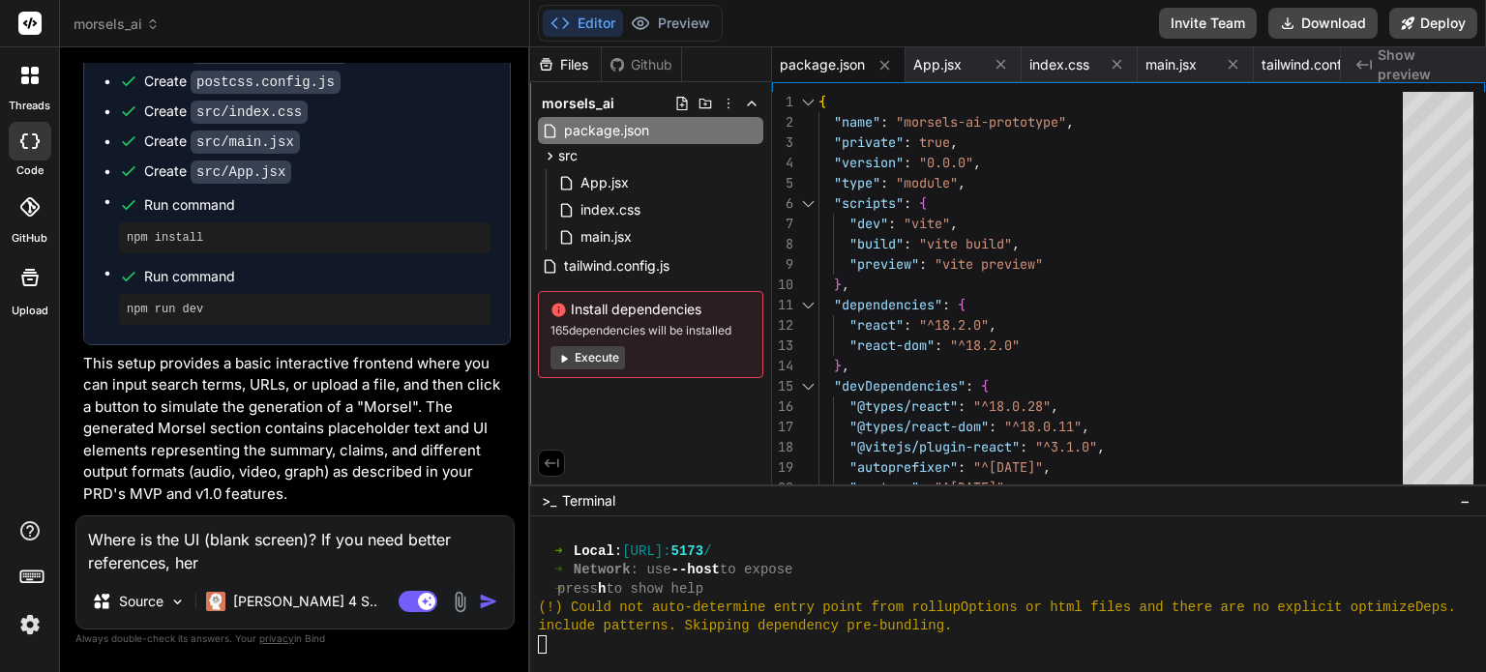
type textarea "x"
type textarea "Where is the UI (blank screen)? If you need better references, here'"
type textarea "x"
type textarea "Where is the UI (blank screen)? If you need better references, here's"
type textarea "x"
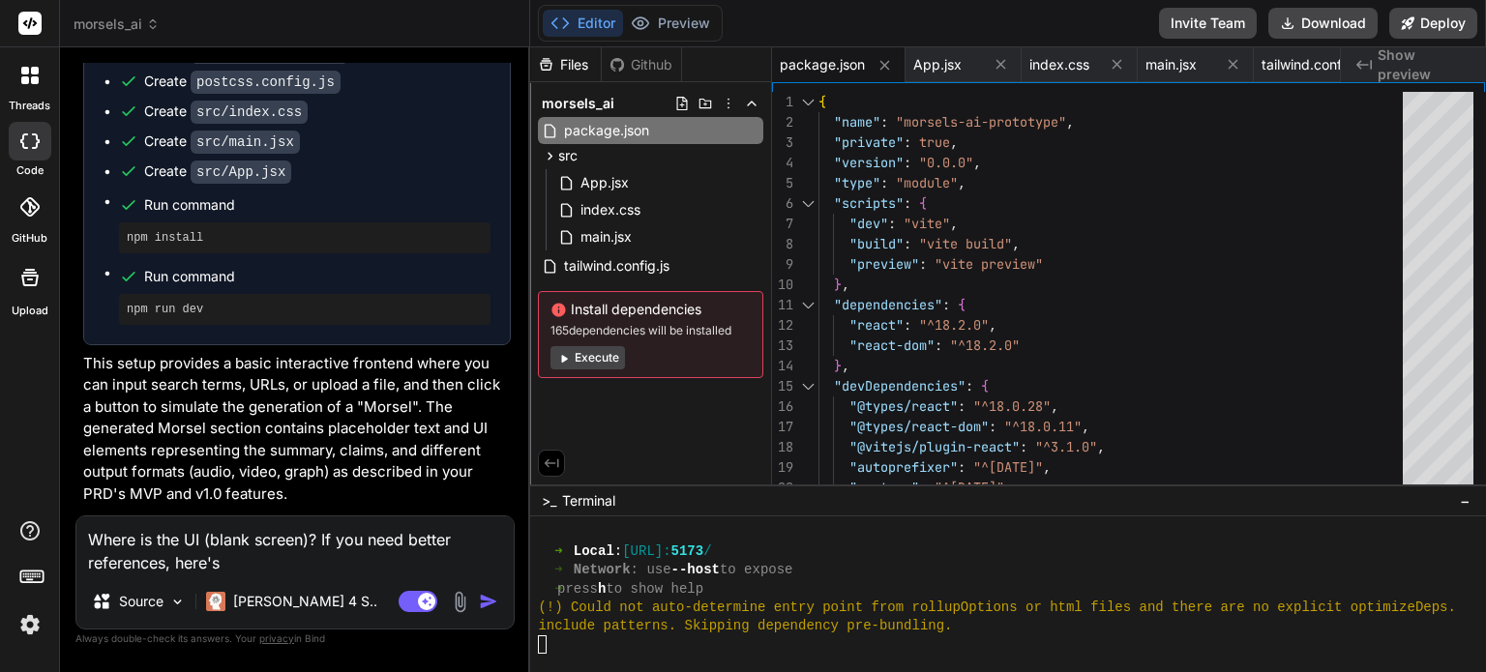
type textarea "Where is the UI (blank screen)? If you need better references, here's"
type textarea "x"
type textarea "Where is the UI (blank screen)? If you need better references, here's t"
type textarea "x"
type textarea "Where is the UI (blank screen)? If you need better references, here's th"
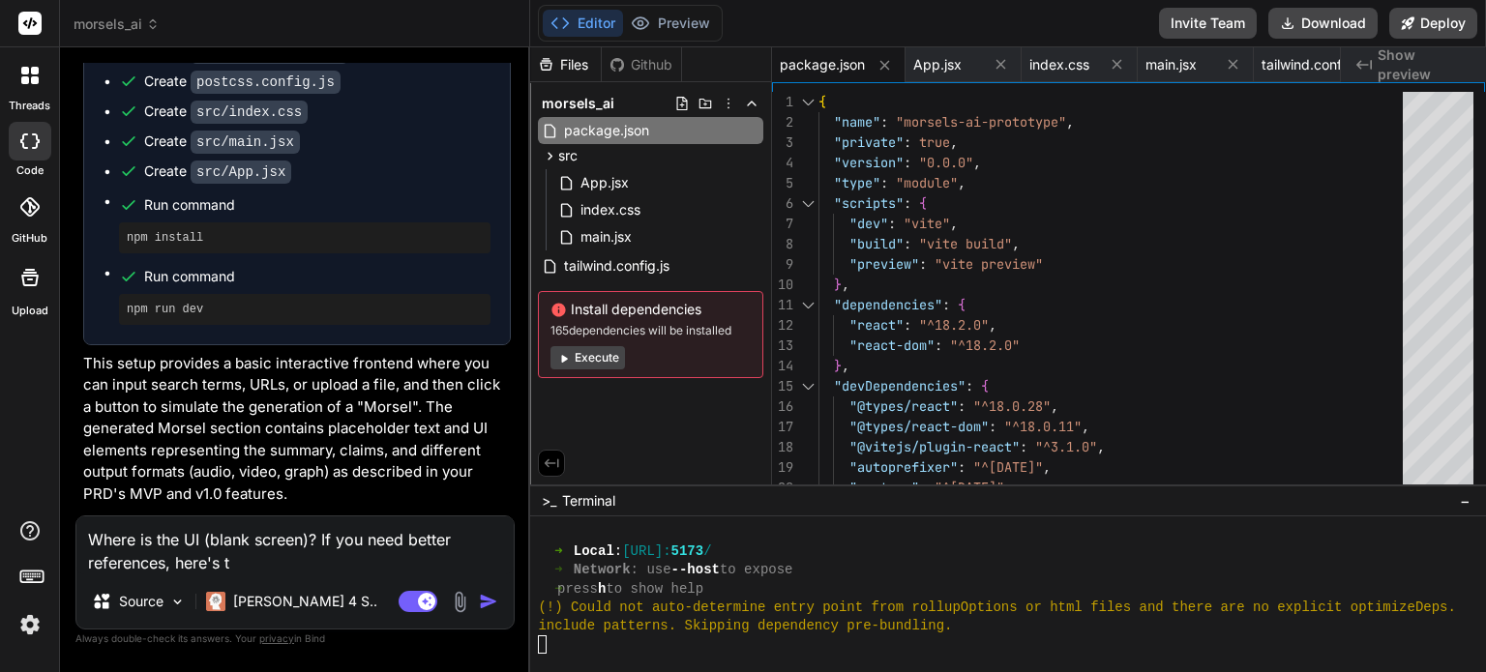
type textarea "x"
type textarea "Where is the UI (blank screen)? If you need better references, here's the"
type textarea "x"
type textarea "Where is the UI (blank screen)? If you need better references, here's the"
type textarea "x"
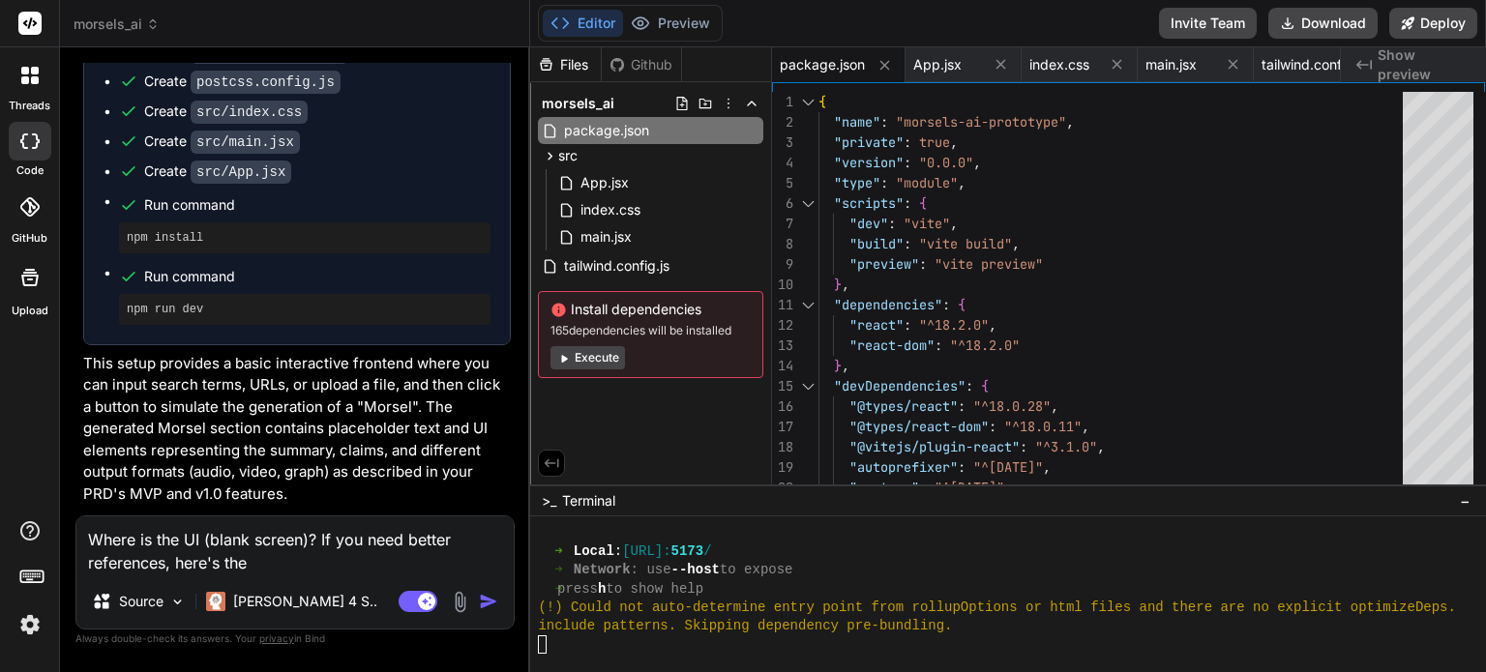
type textarea "Where is the UI (blank screen)? If you need better references, here's the l"
type textarea "x"
type textarea "Where is the UI (blank screen)? If you need better references, here's the la"
type textarea "x"
type textarea "Where is the UI (blank screen)? If you need better references, here's the lan"
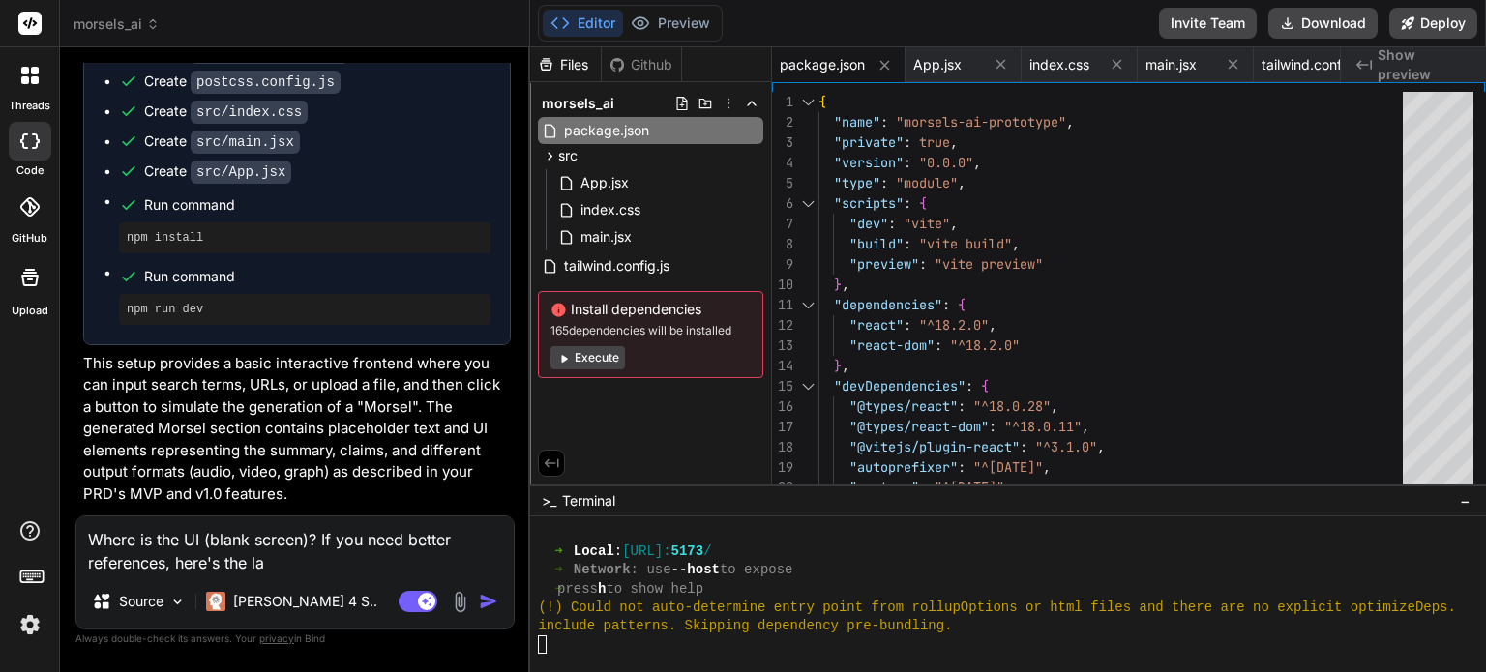
type textarea "x"
type textarea "Where is the UI (blank screen)? If you need better references, here's the land"
type textarea "x"
type textarea "Where is the UI (blank screen)? If you need better references, here's the [PERS…"
type textarea "x"
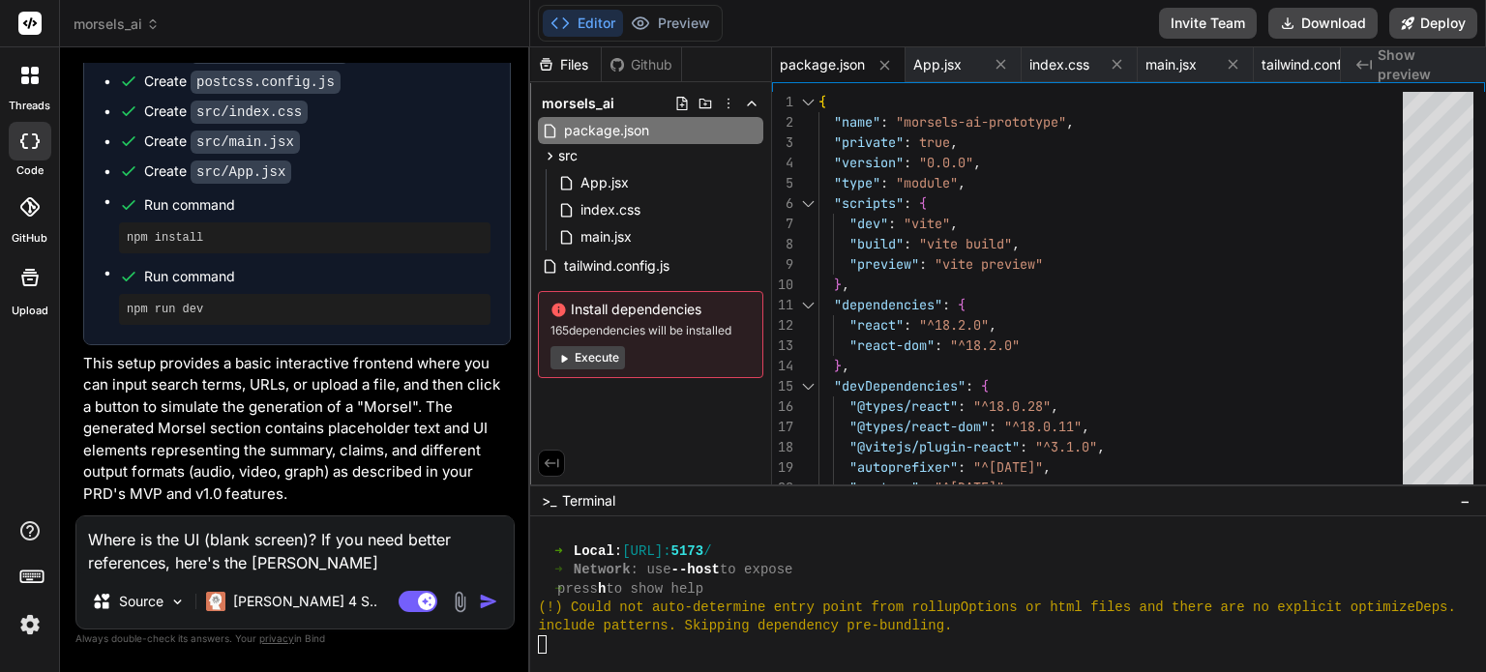
type textarea "Where is the UI (blank screen)? If you need better references, here's the lander"
type textarea "x"
type textarea "Where is the UI (blank screen)? If you need better references, here's the lander"
type textarea "x"
type textarea "Where is the UI (blank screen)? If you need better references, here's the lander"
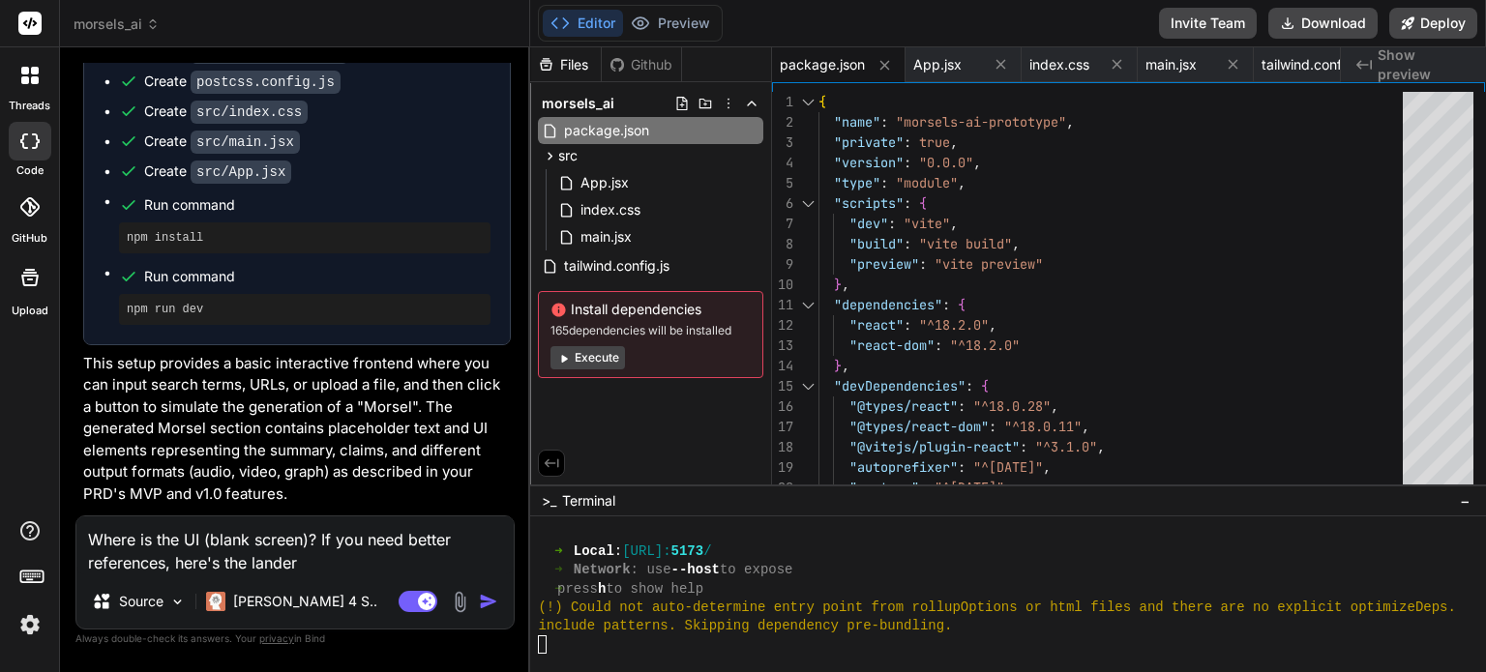
type textarea "x"
type textarea "Where is the UI (blank screen)? If you need better references, here's the [PERS…"
type textarea "x"
type textarea "Where is the UI (blank screen)? If you need better references, here's the land"
type textarea "x"
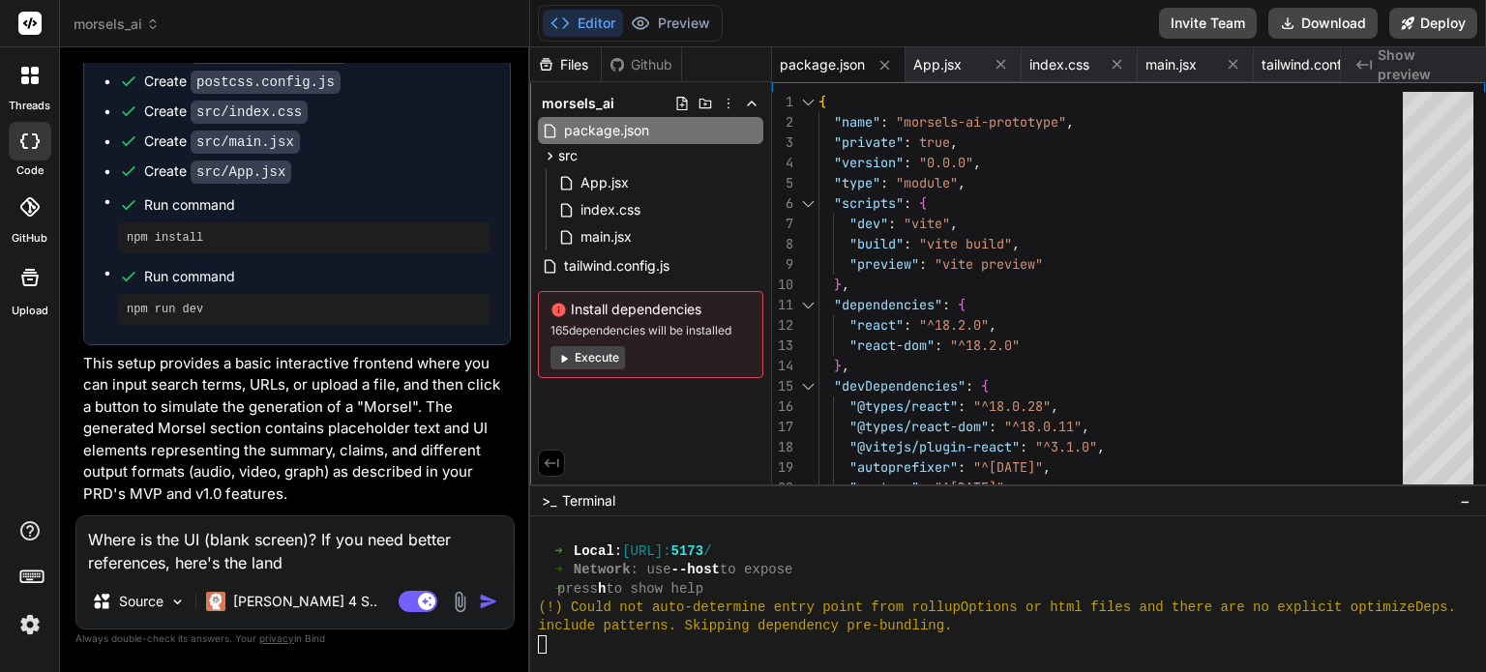
type textarea "Where is the UI (blank screen)? If you need better references, here's the lan"
type textarea "x"
type textarea "Where is the UI (blank screen)? If you need better references, here's the la"
type textarea "x"
type textarea "Where is the UI (blank screen)? If you need better references, here's the l"
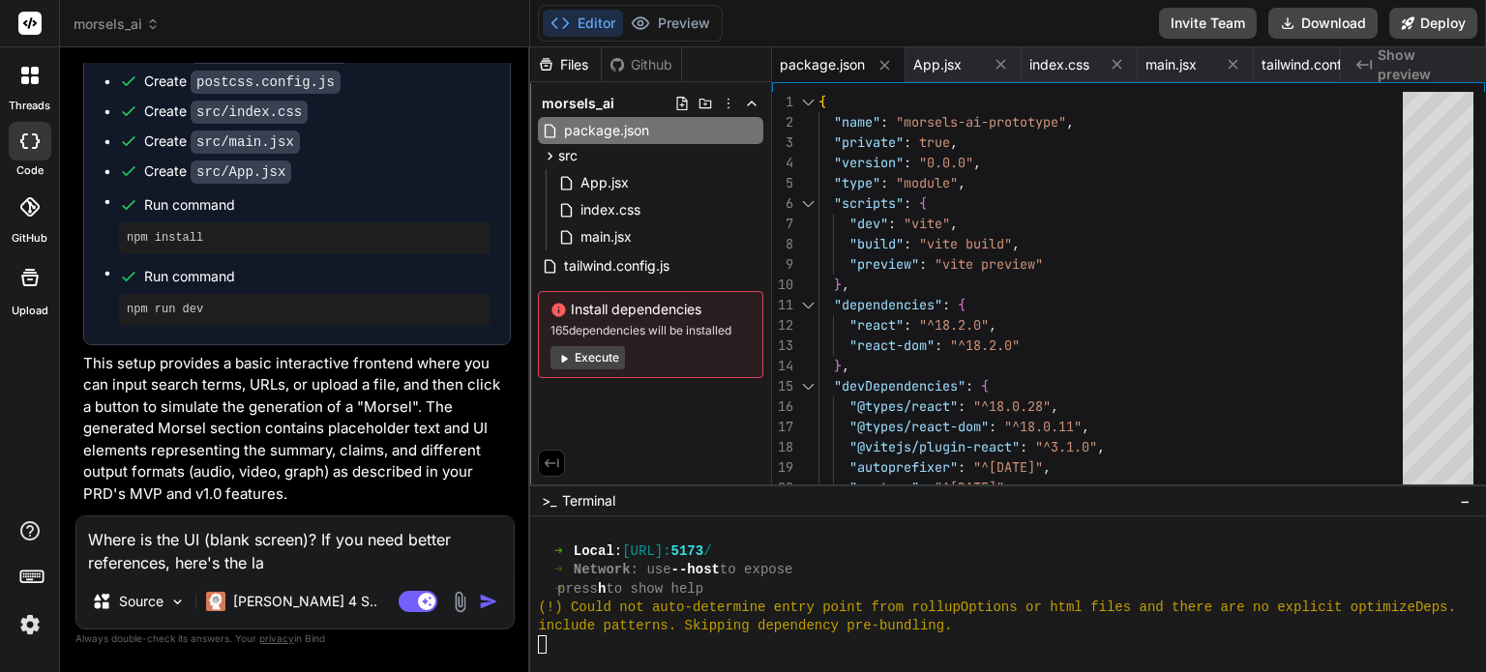
type textarea "x"
click at [468, 609] on img at bounding box center [460, 602] width 22 height 22
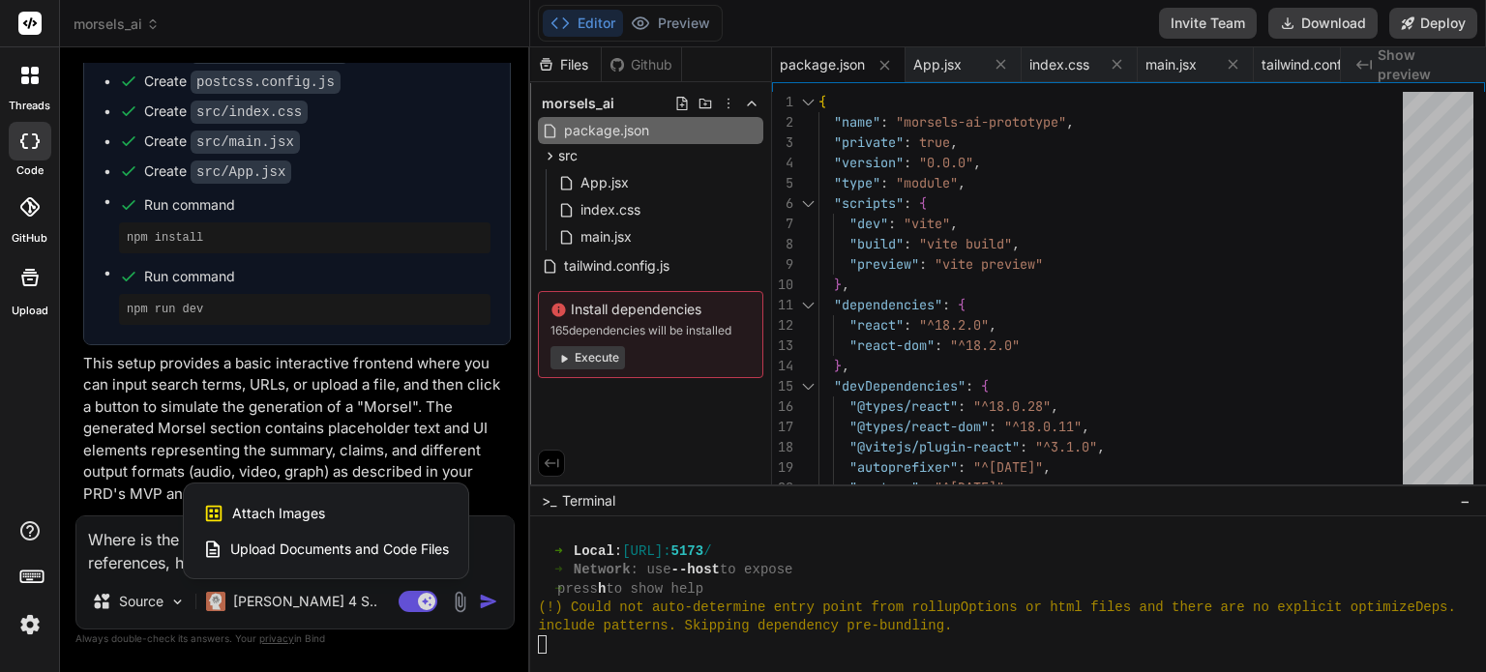
click at [344, 515] on div "Attach Images Image attachments are only supported in Claude and Gemini models." at bounding box center [326, 513] width 246 height 37
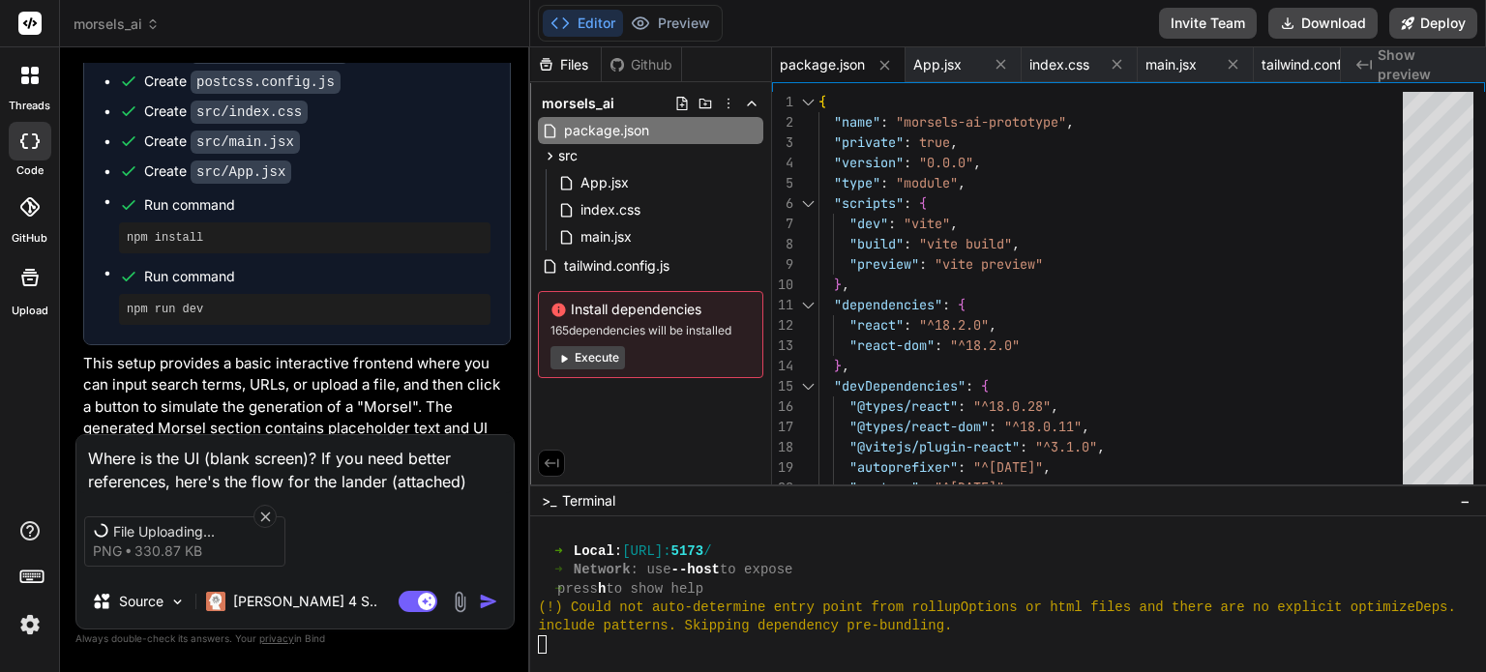
click at [459, 598] on img at bounding box center [460, 602] width 22 height 22
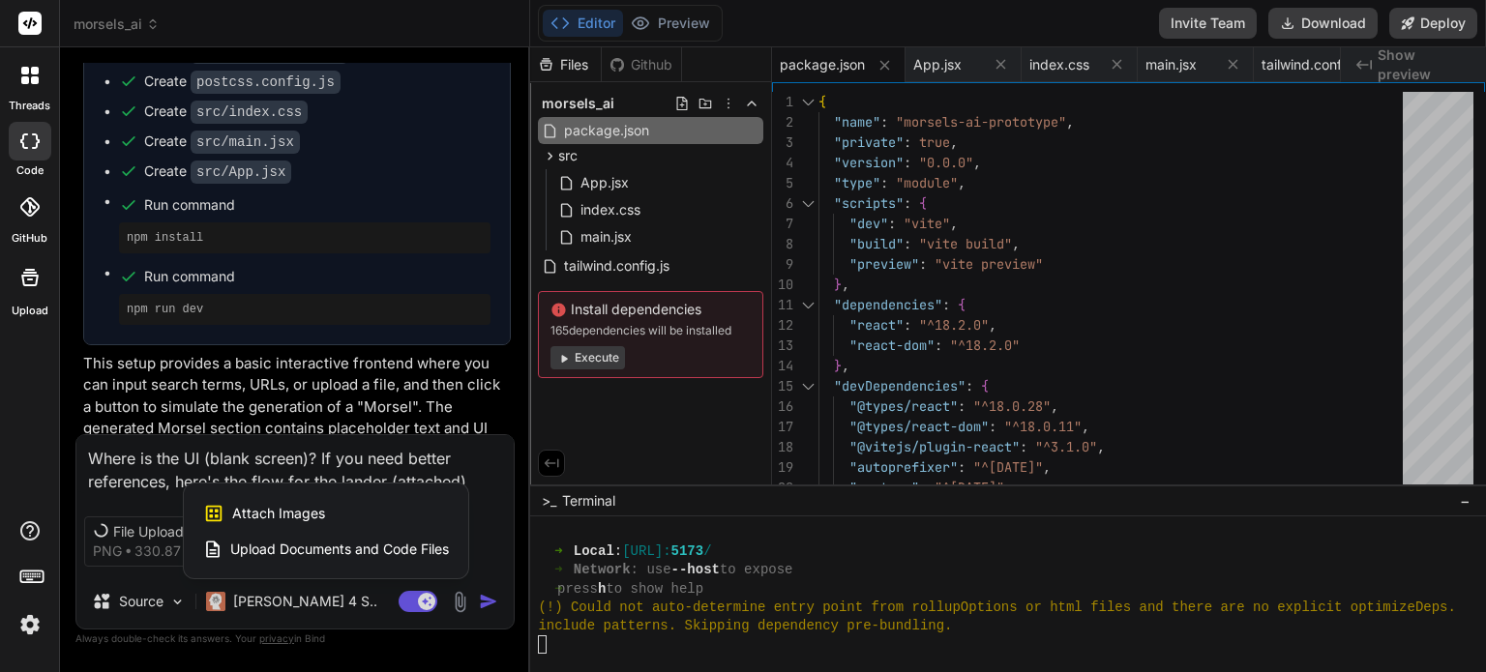
click at [459, 598] on div at bounding box center [743, 336] width 1486 height 672
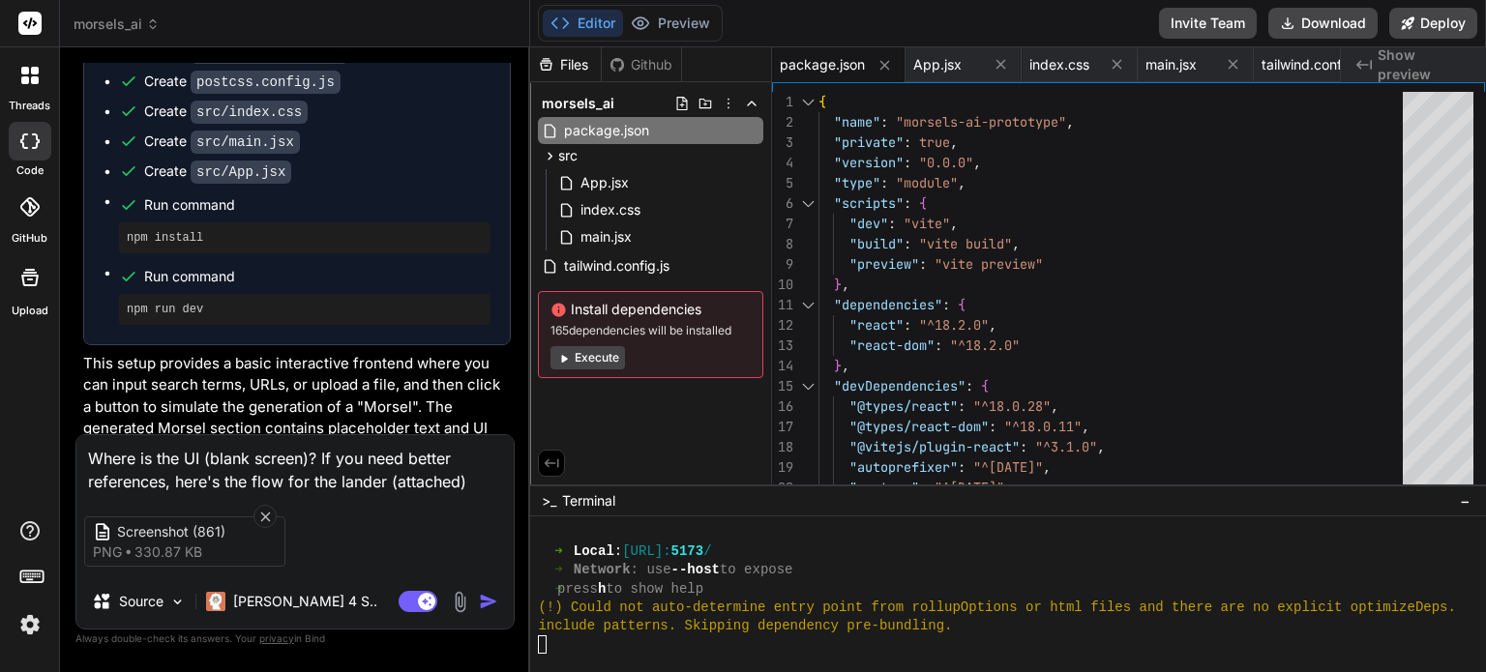
click at [459, 598] on img at bounding box center [460, 602] width 22 height 22
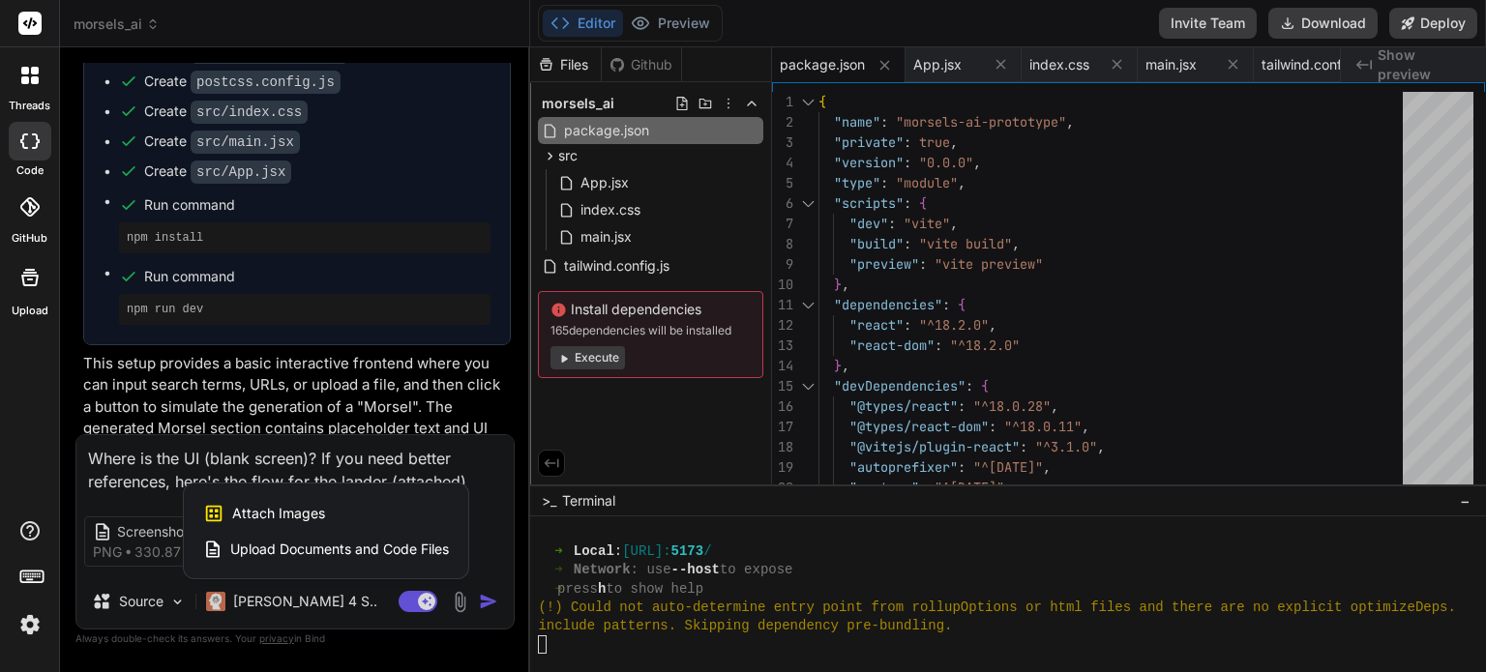
click at [344, 504] on div "Attach Images Image attachments are only supported in Claude and Gemini models." at bounding box center [326, 513] width 246 height 37
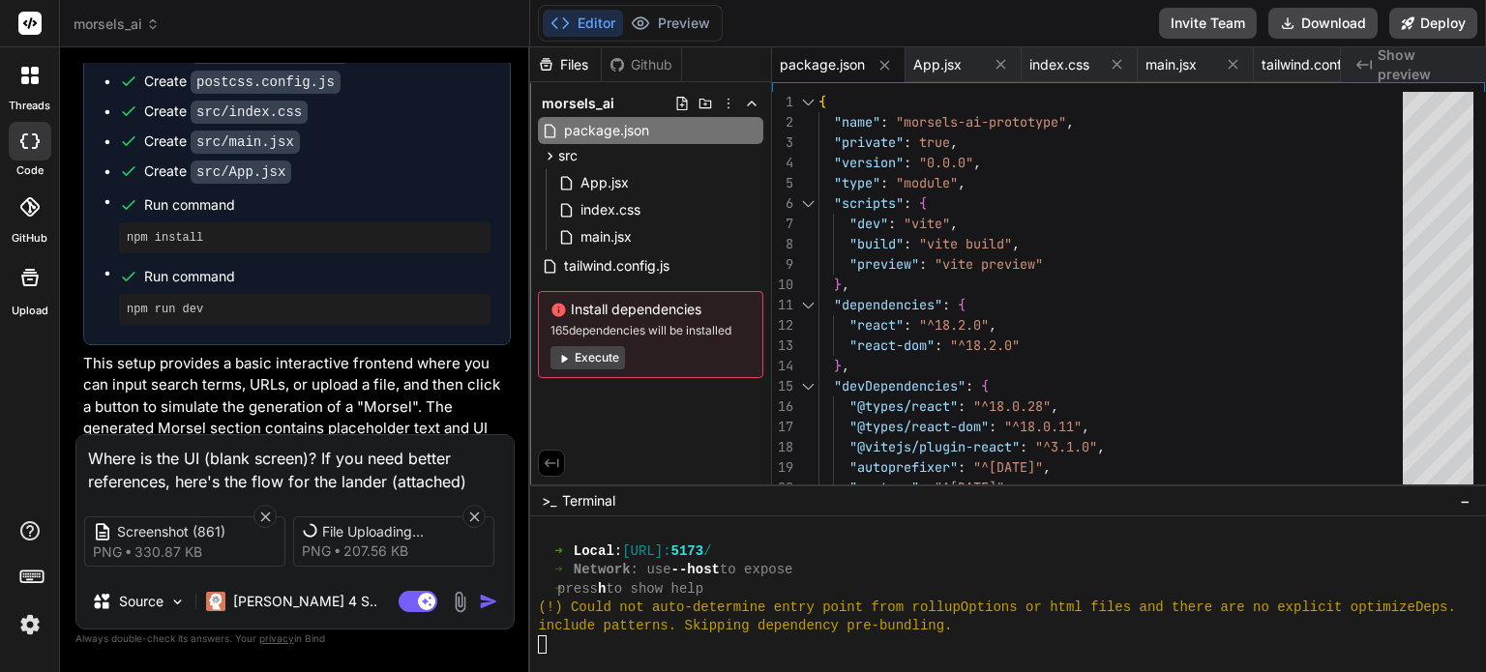
click at [460, 598] on img at bounding box center [460, 602] width 22 height 22
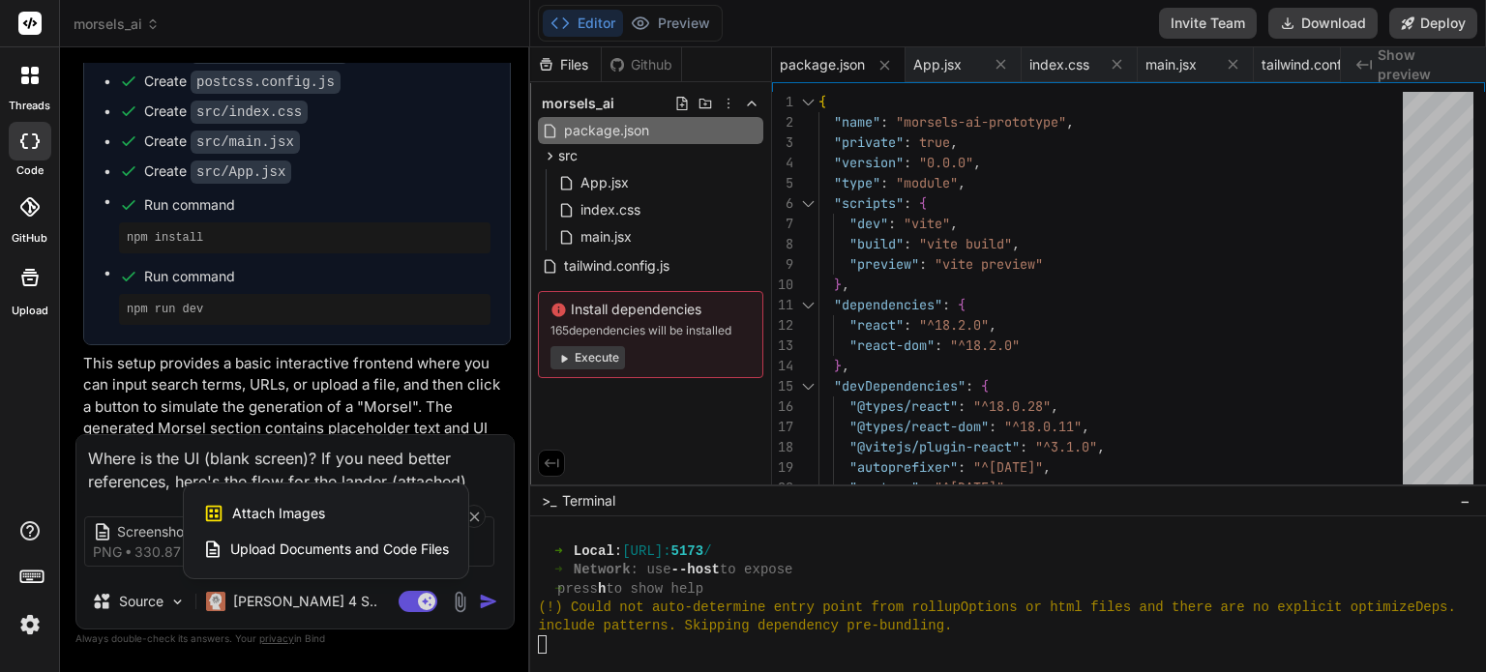
click at [344, 513] on div "Attach Images Image attachments are only supported in Claude and Gemini models." at bounding box center [326, 513] width 246 height 37
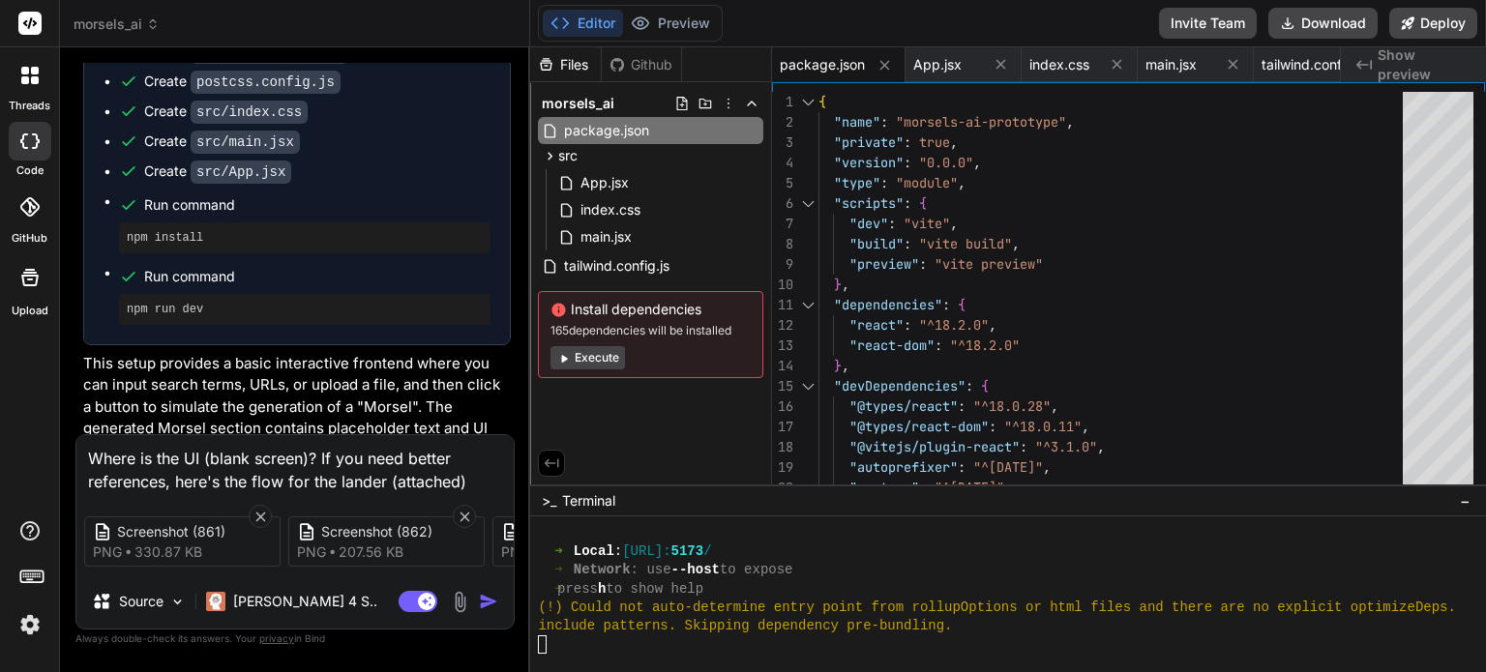
click at [468, 608] on img at bounding box center [460, 602] width 22 height 22
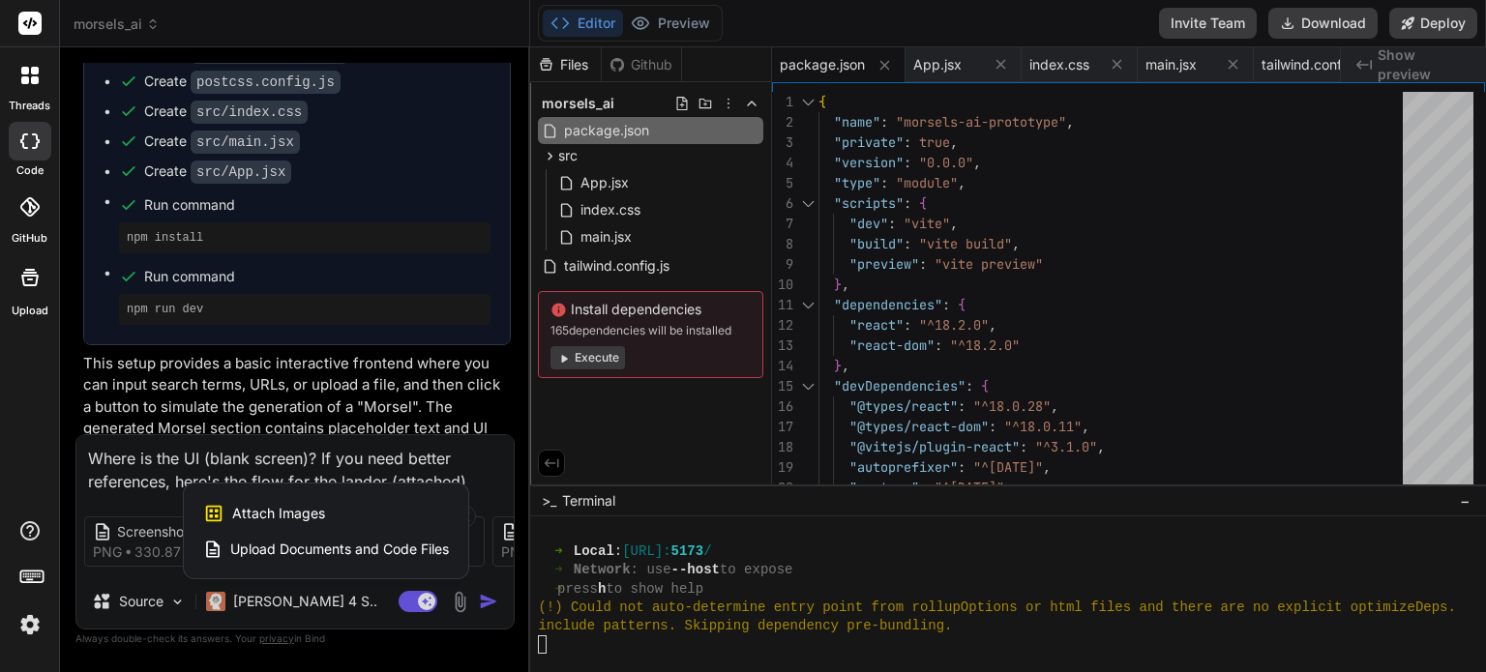
click at [358, 514] on div "Attach Images Image attachments are only supported in Claude and Gemini models." at bounding box center [326, 513] width 246 height 37
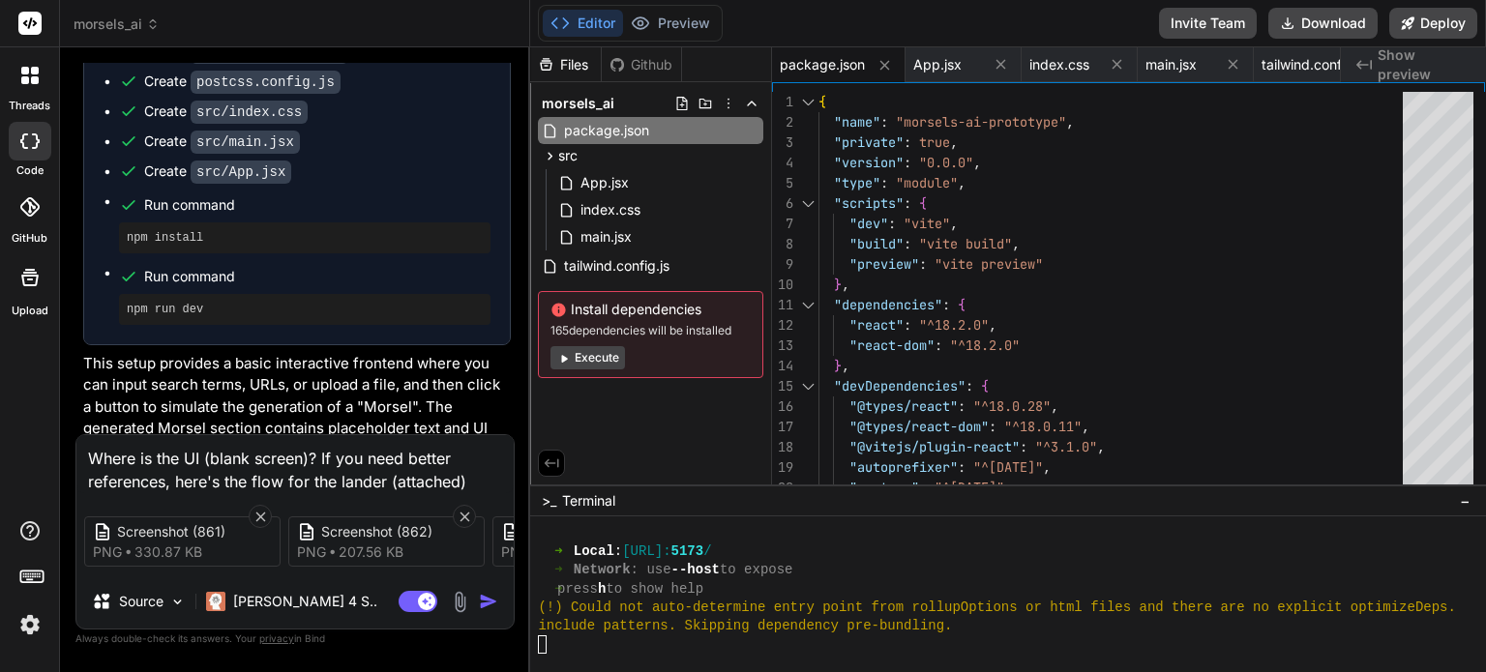
click at [458, 603] on img at bounding box center [460, 602] width 22 height 22
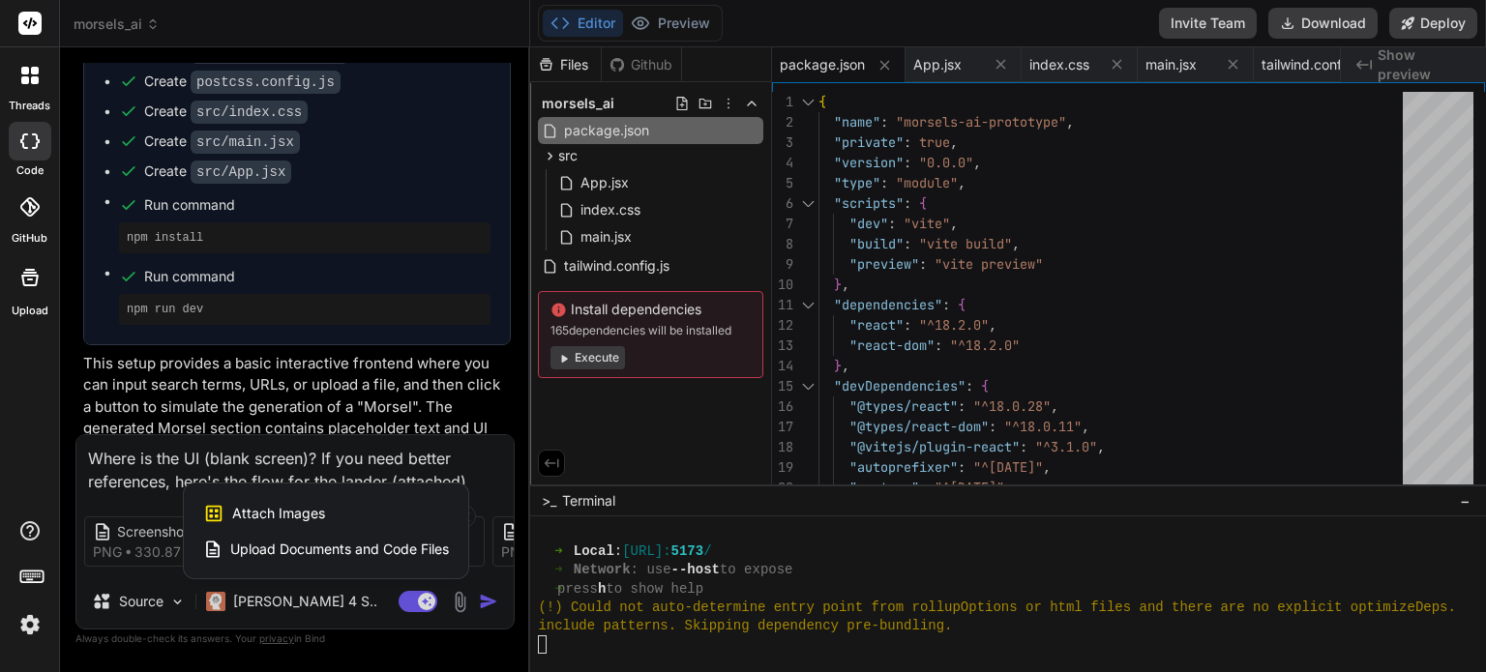
click at [347, 514] on div "Attach Images Image attachments are only supported in Claude and Gemini models." at bounding box center [326, 513] width 246 height 37
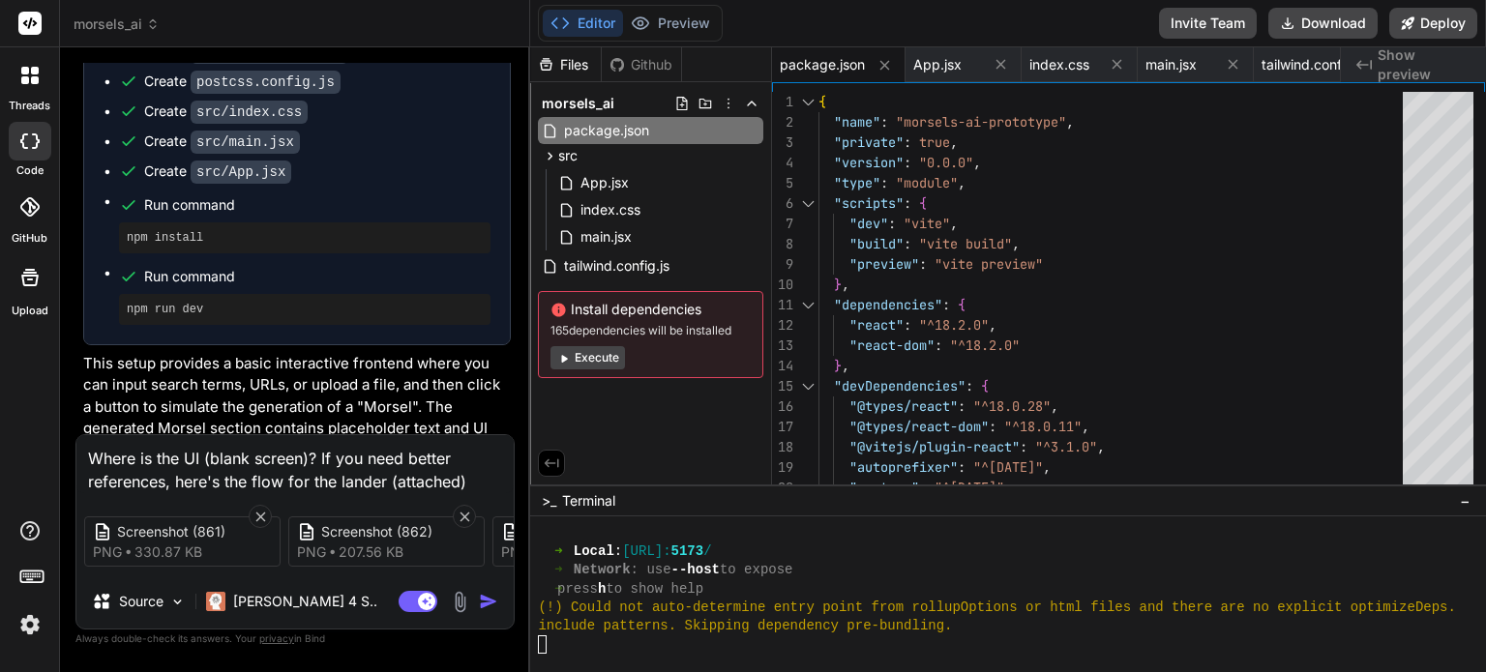
scroll to position [3944, 0]
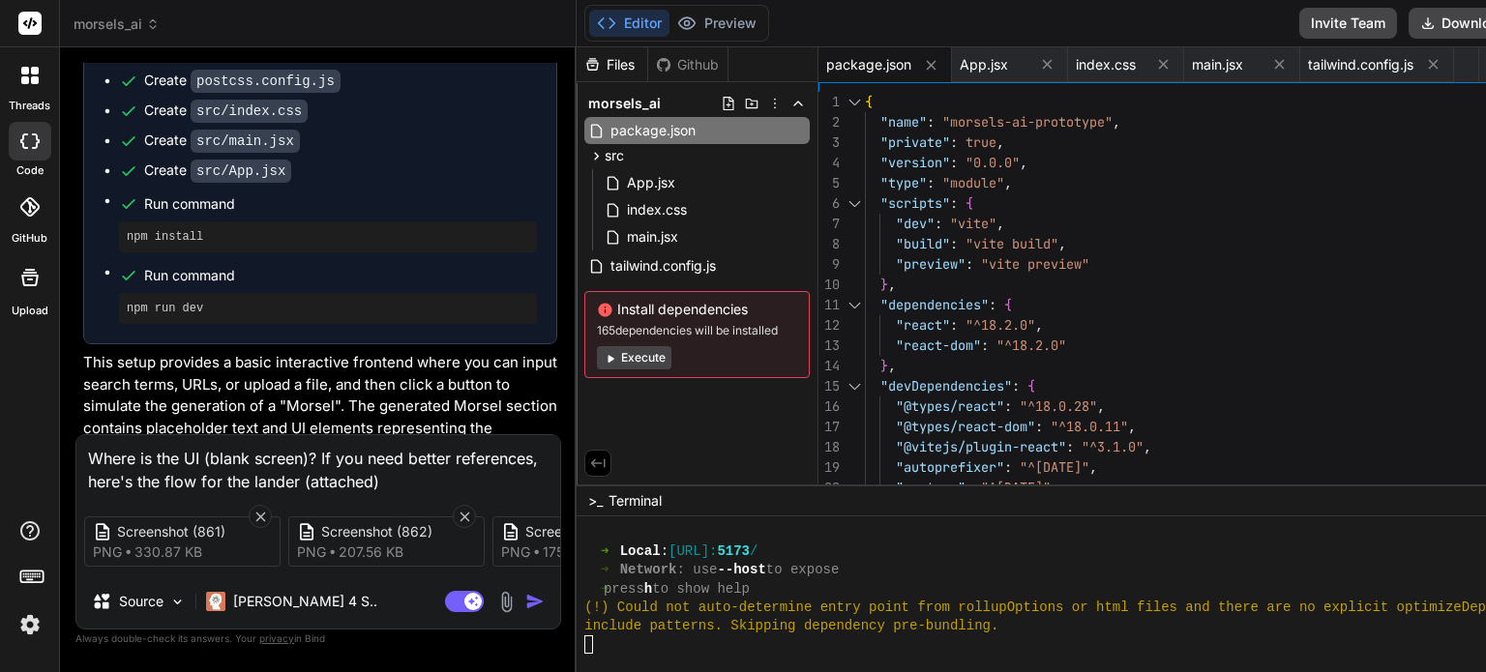
click at [500, 596] on img at bounding box center [506, 602] width 22 height 22
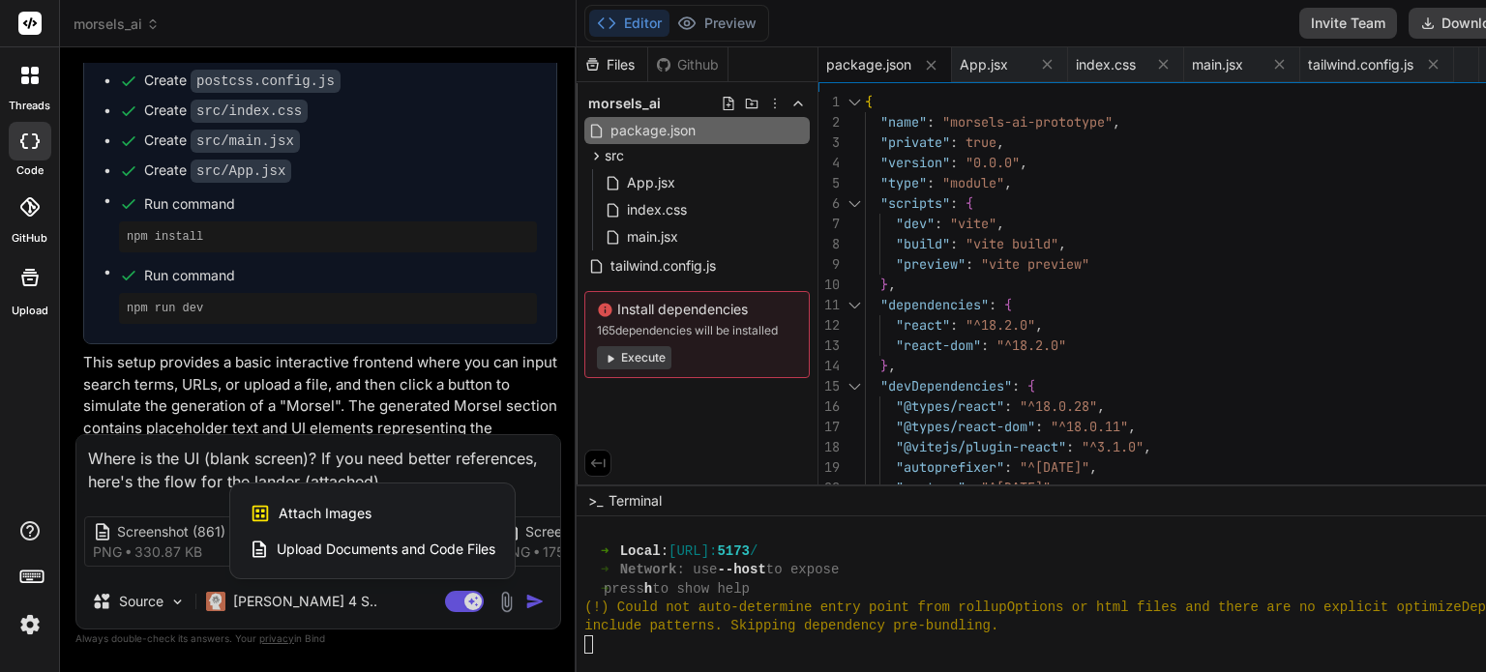
click at [376, 510] on div "Attach Images Image attachments are only supported in Claude and Gemini models." at bounding box center [373, 513] width 246 height 37
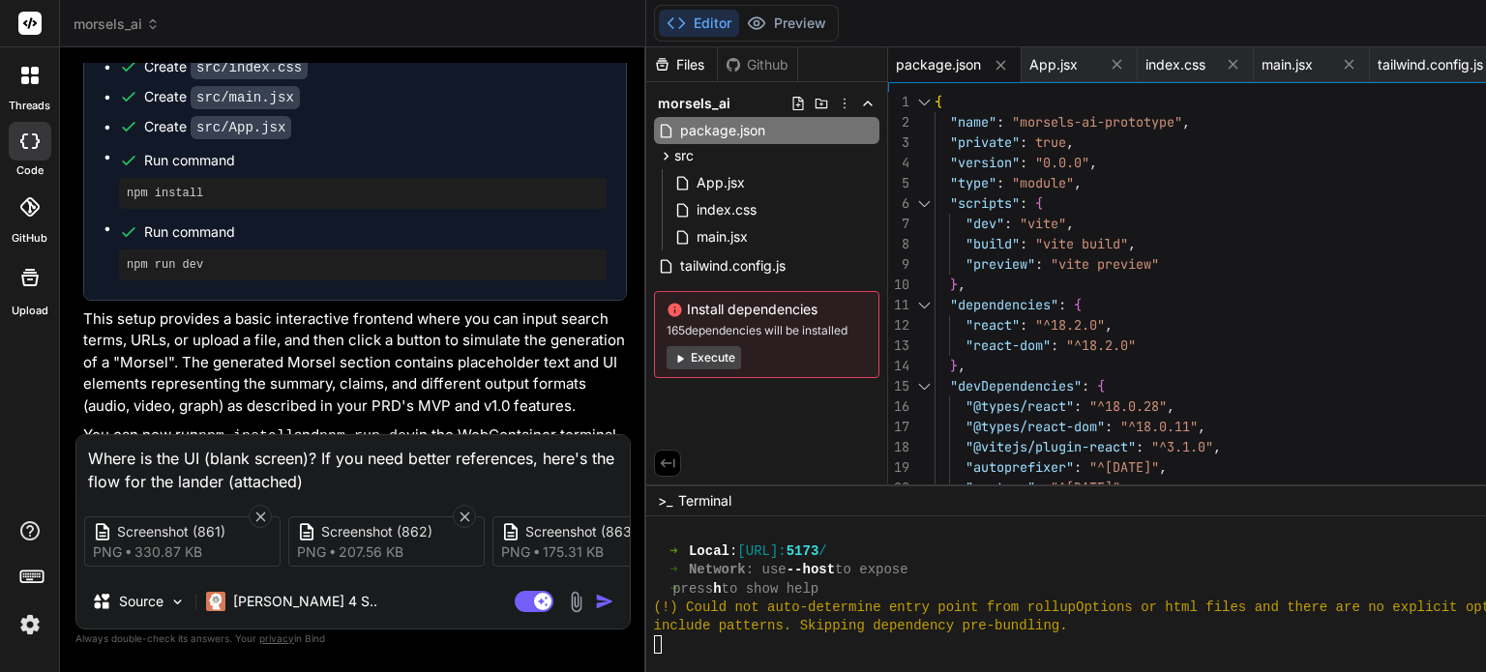
scroll to position [3548, 0]
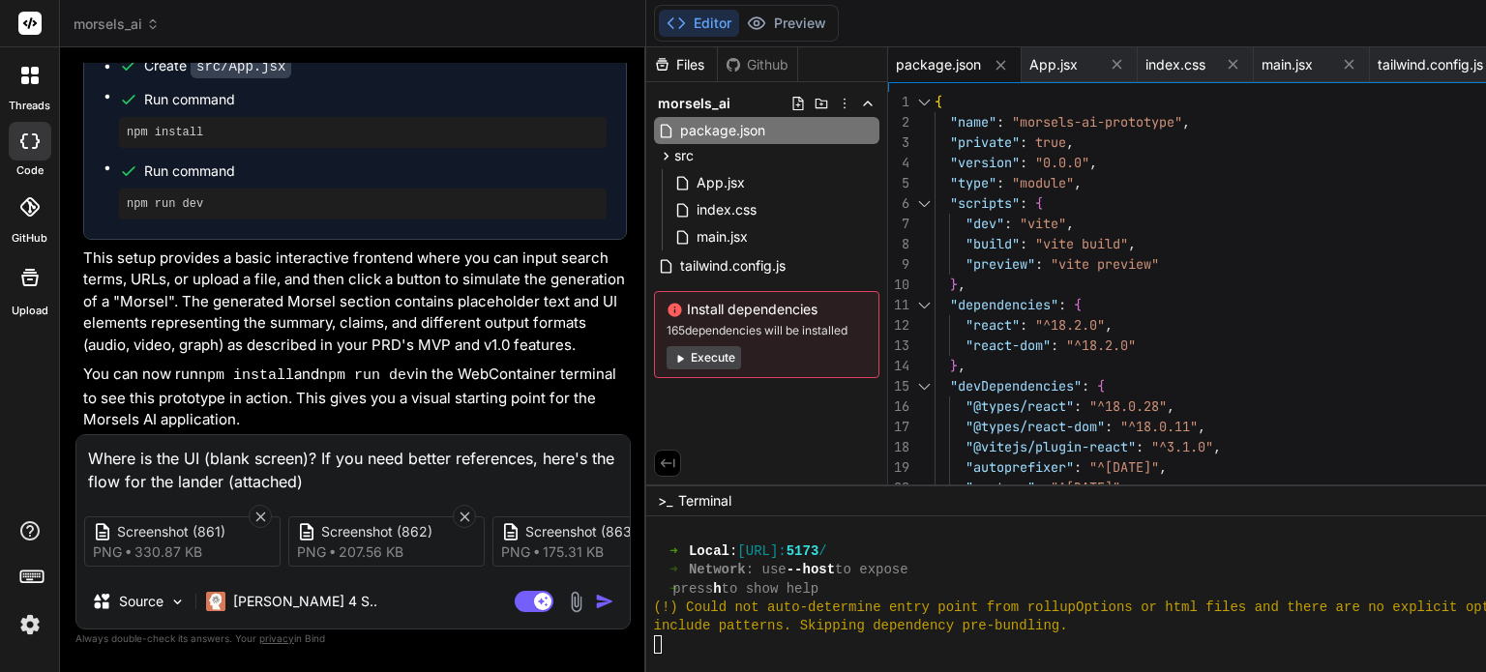
click at [333, 475] on textarea "Where is the UI (blank screen)? If you need better references, here's the flow …" at bounding box center [352, 464] width 553 height 58
click at [335, 472] on textarea "Where is the UI (blank screen)? If you need better references, here's the flow …" at bounding box center [352, 464] width 553 height 58
click at [288, 478] on textarea "Where is the UI (blank screen)? If you need better references, here's the flow …" at bounding box center [352, 464] width 553 height 58
click at [297, 476] on textarea "Where is the UI (blank screen)? If you need better references, here's the flow …" at bounding box center [352, 464] width 553 height 58
click at [255, 463] on textarea "Where is the UI (blank screen)? If you need better references, here's the flow …" at bounding box center [352, 464] width 553 height 58
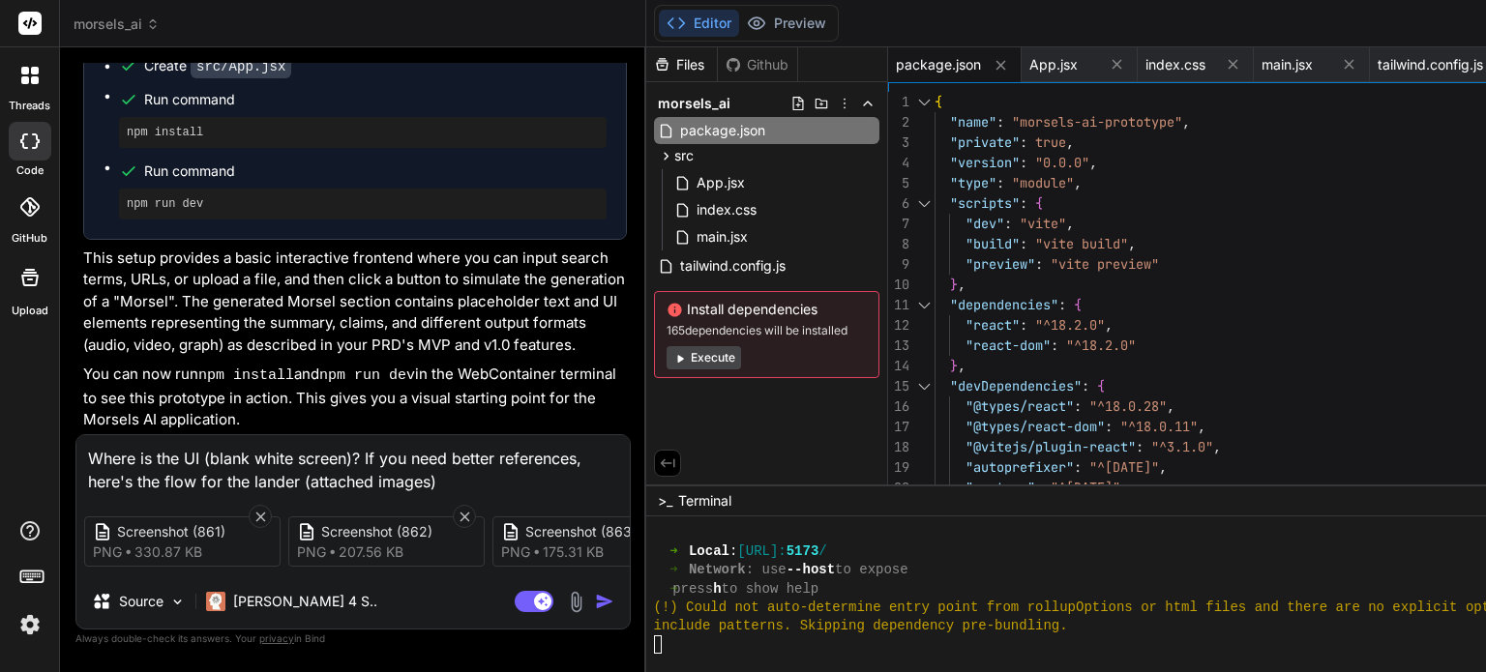
click at [346, 458] on textarea "Where is the UI (blank white screen)? If you need better references, here's the…" at bounding box center [352, 464] width 553 height 58
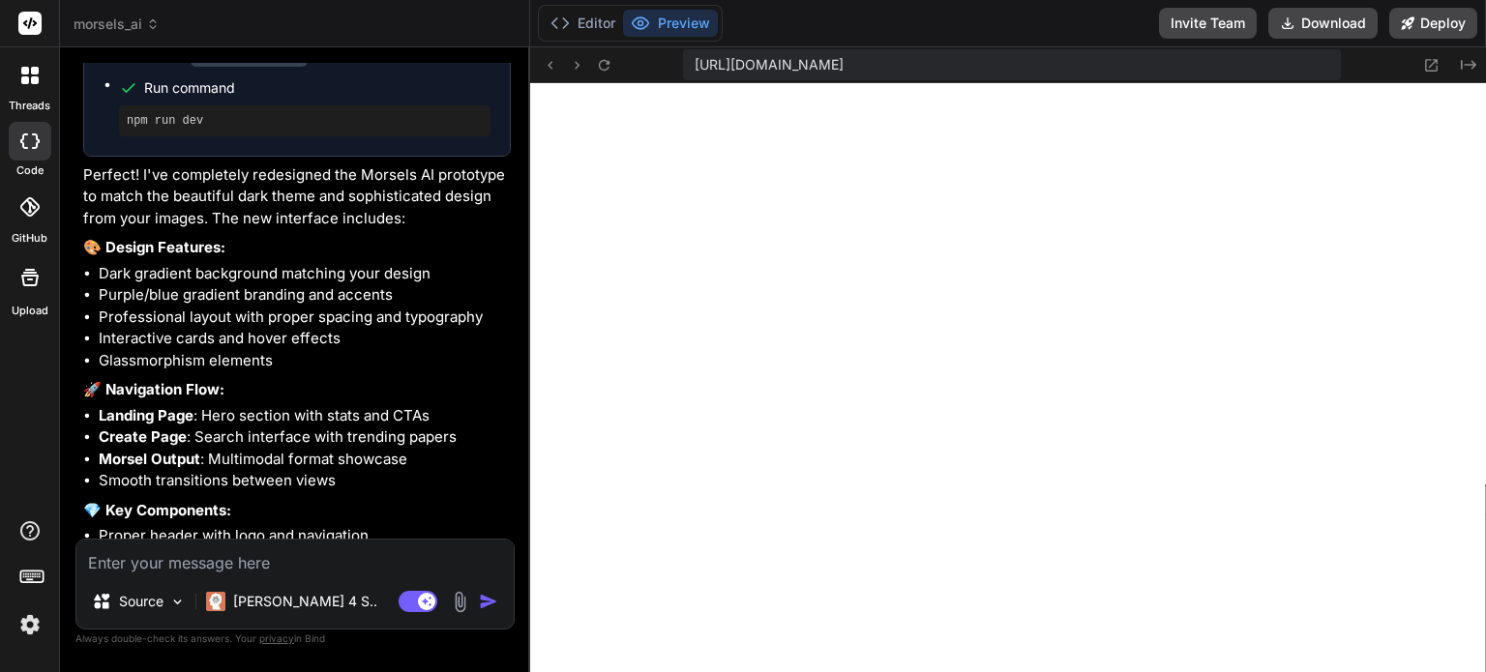
scroll to position [5761, 0]
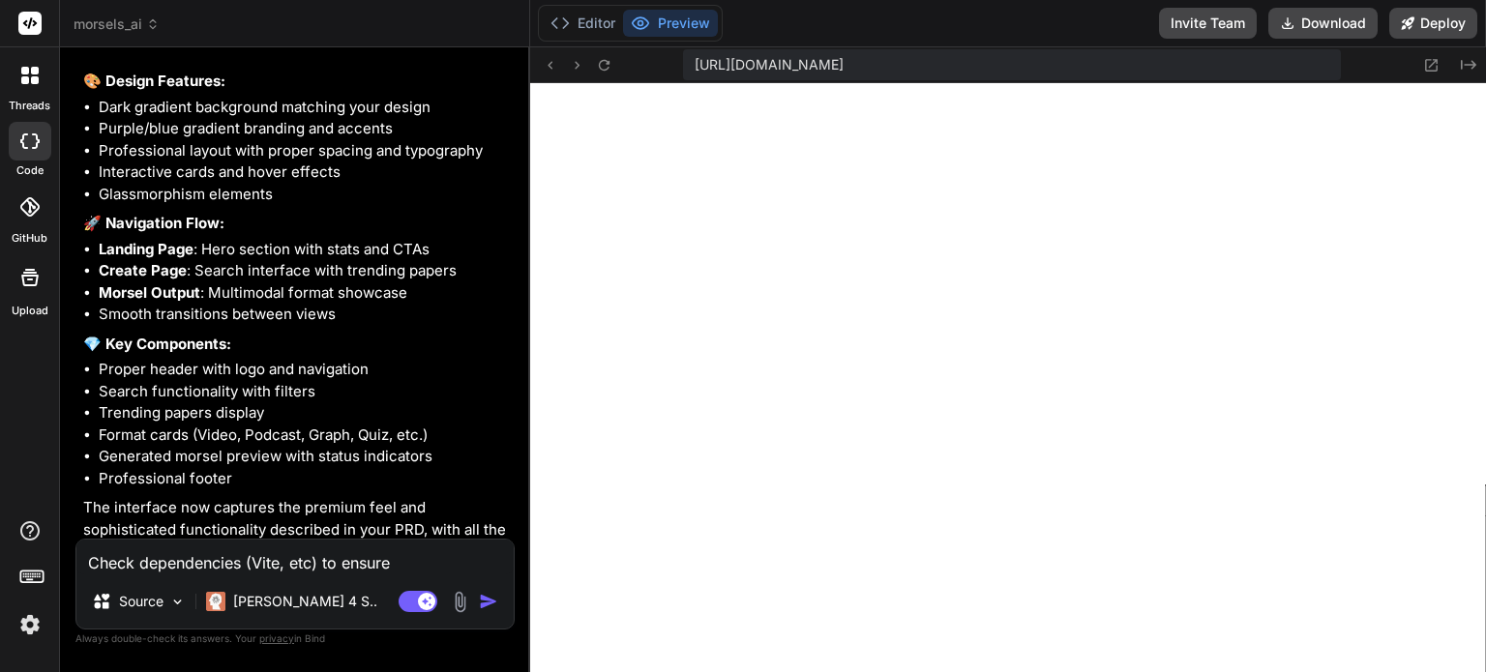
click at [287, 560] on textarea "Check dependencies (Vite, etc) to ensure" at bounding box center [294, 557] width 437 height 35
click at [470, 564] on textarea "Check dependencies (Vite, hooks, etc) to ensure" at bounding box center [294, 557] width 437 height 35
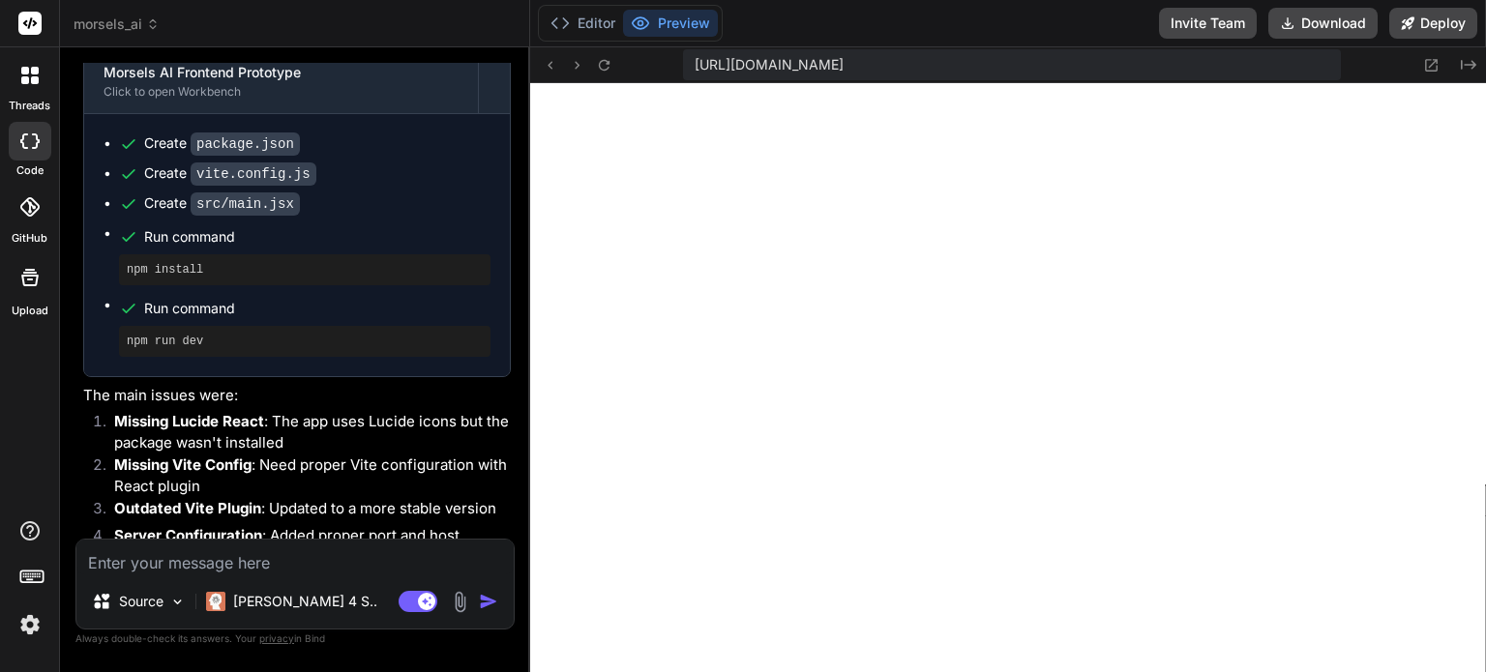
scroll to position [6562, 0]
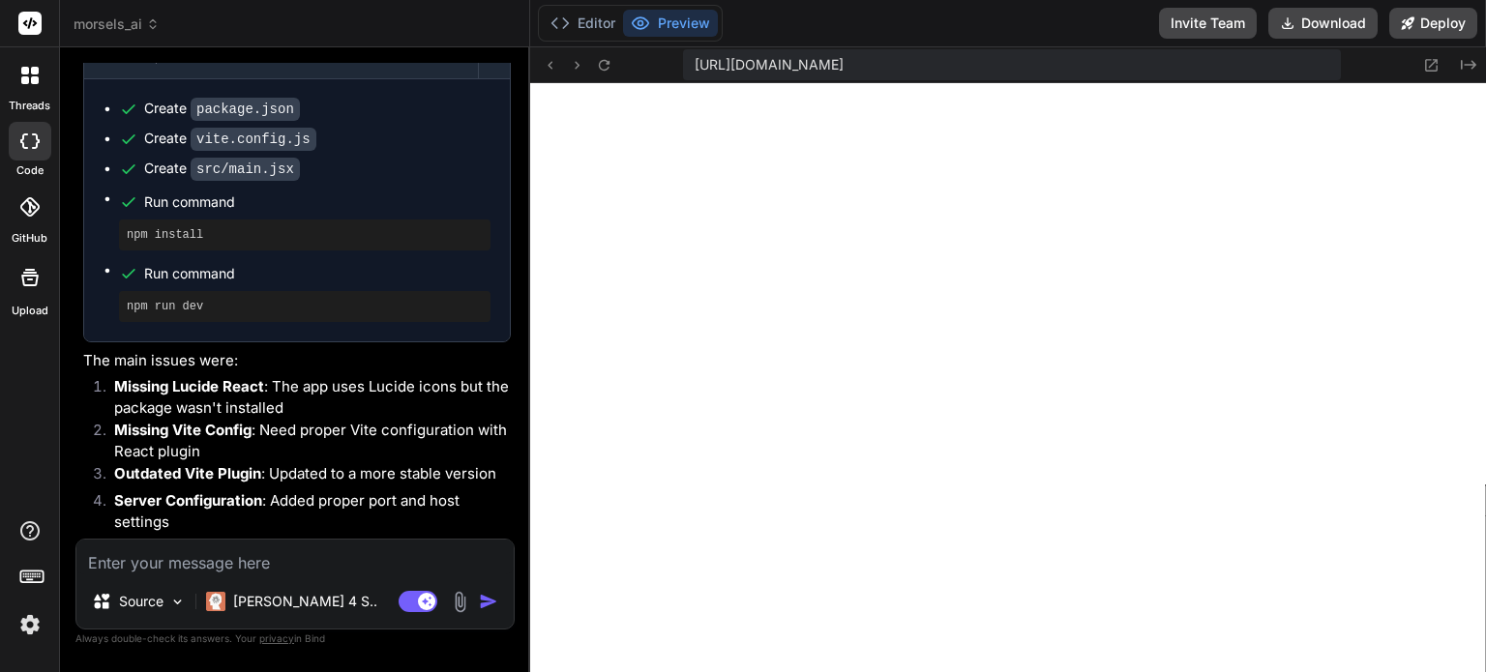
click at [109, 562] on textarea at bounding box center [294, 557] width 437 height 35
click at [189, 603] on div "Source" at bounding box center [138, 602] width 109 height 39
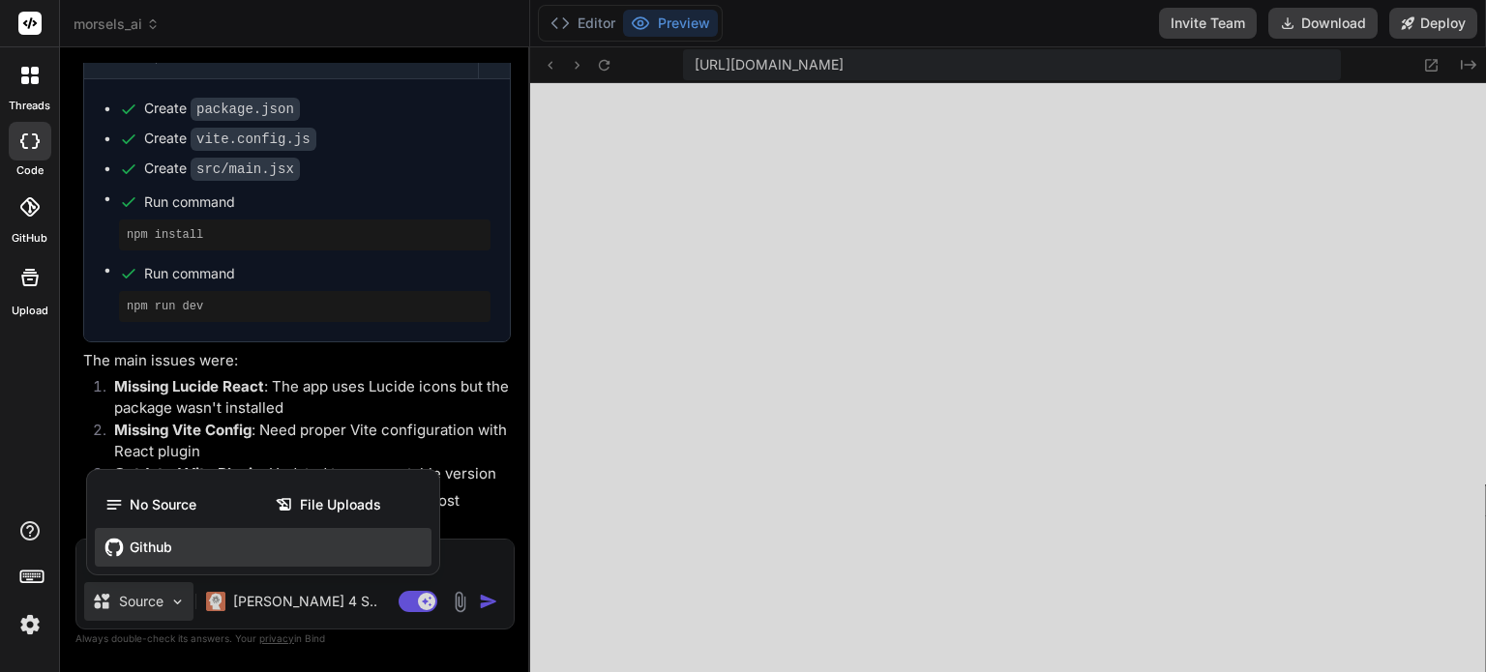
click at [190, 545] on div "Github" at bounding box center [263, 547] width 337 height 39
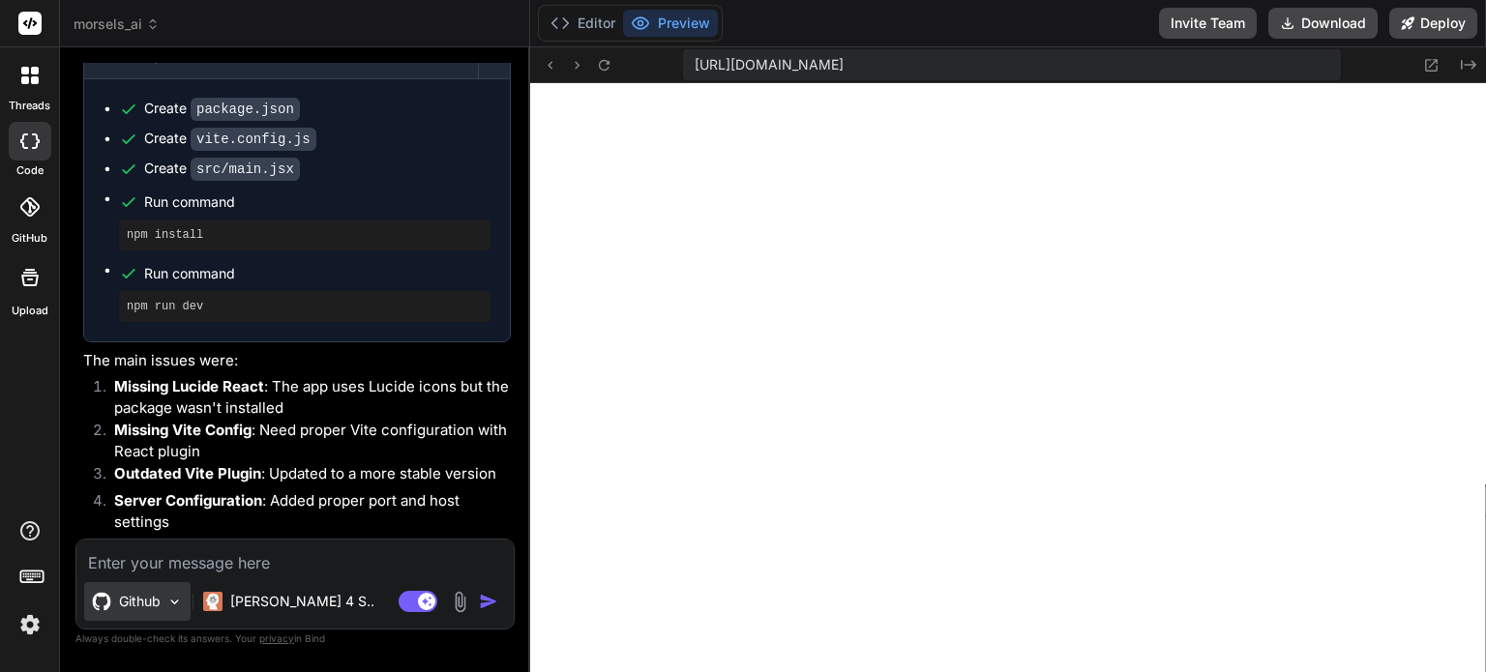
click at [182, 600] on img at bounding box center [174, 602] width 16 height 16
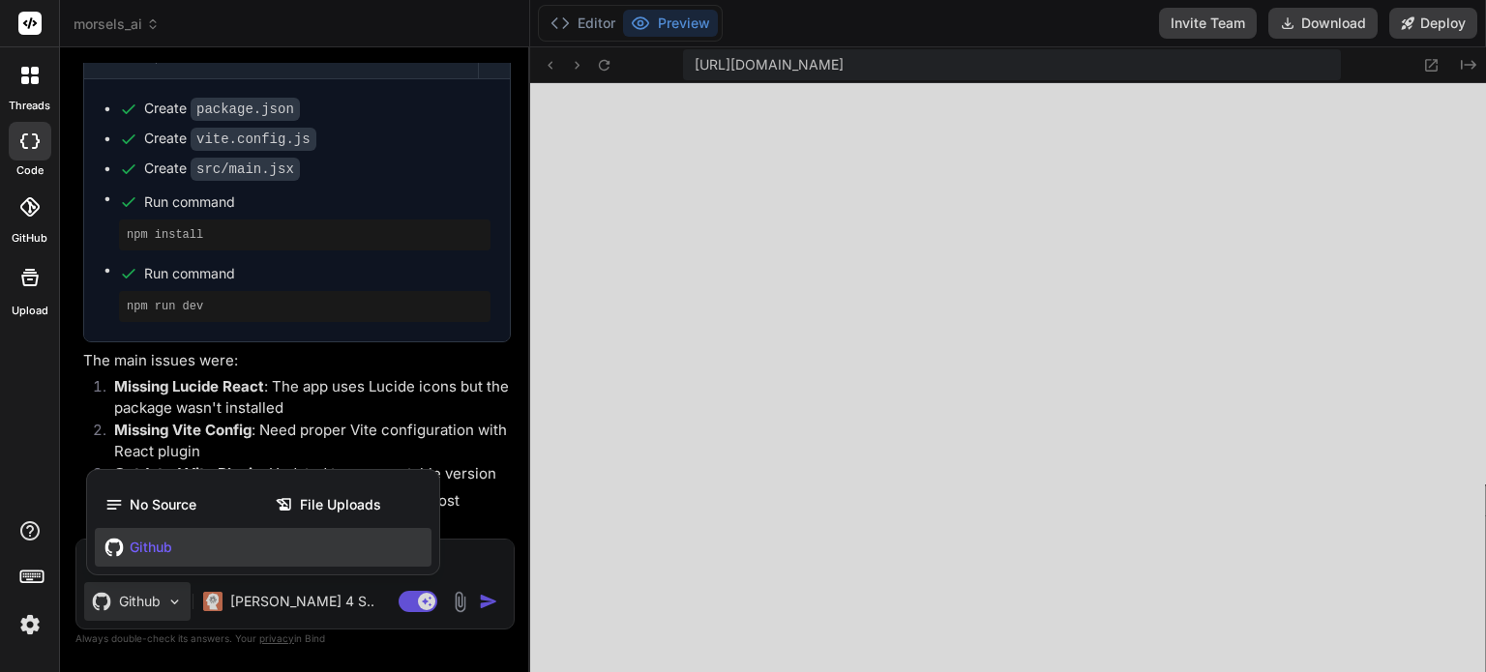
click at [185, 505] on span "No Source" at bounding box center [163, 504] width 67 height 19
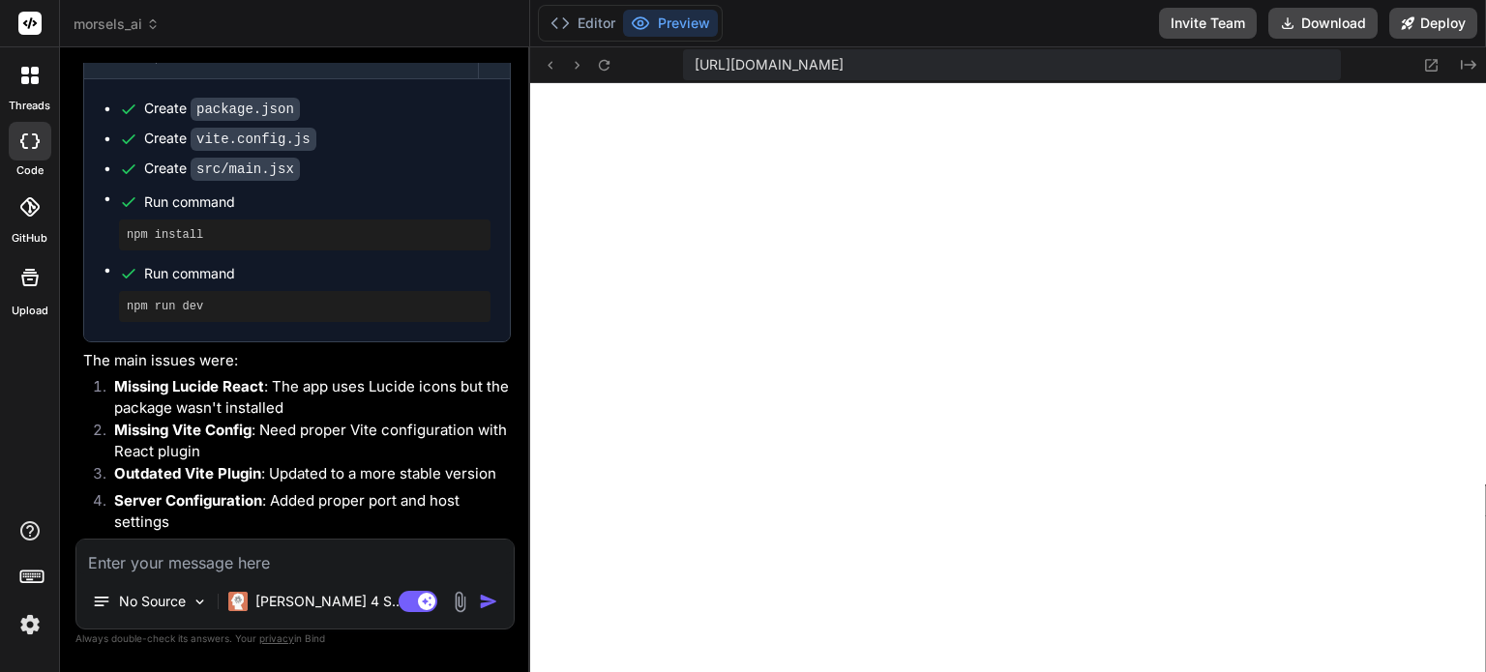
click at [193, 556] on textarea at bounding box center [294, 557] width 437 height 35
click at [134, 565] on textarea at bounding box center [294, 557] width 437 height 35
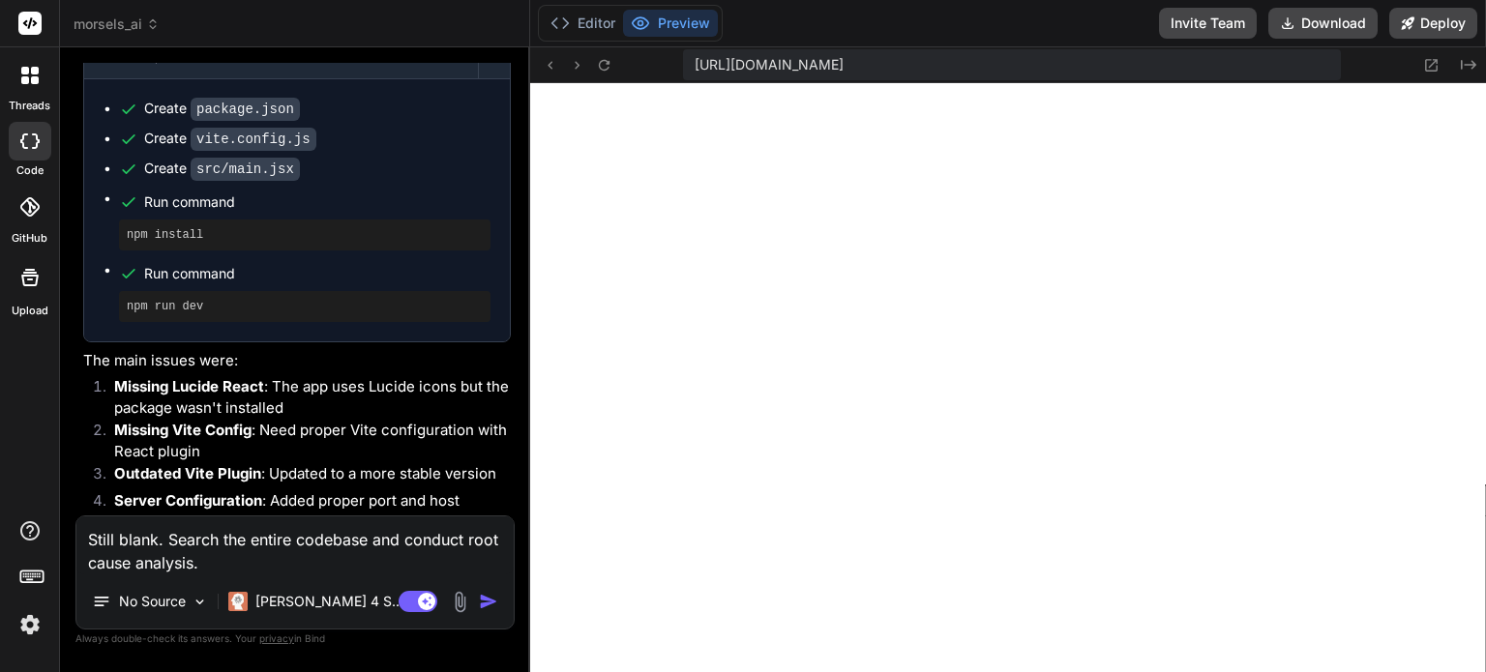
click at [373, 545] on textarea "Still blank. Search the entire codebase and conduct root cause analysis." at bounding box center [294, 546] width 437 height 58
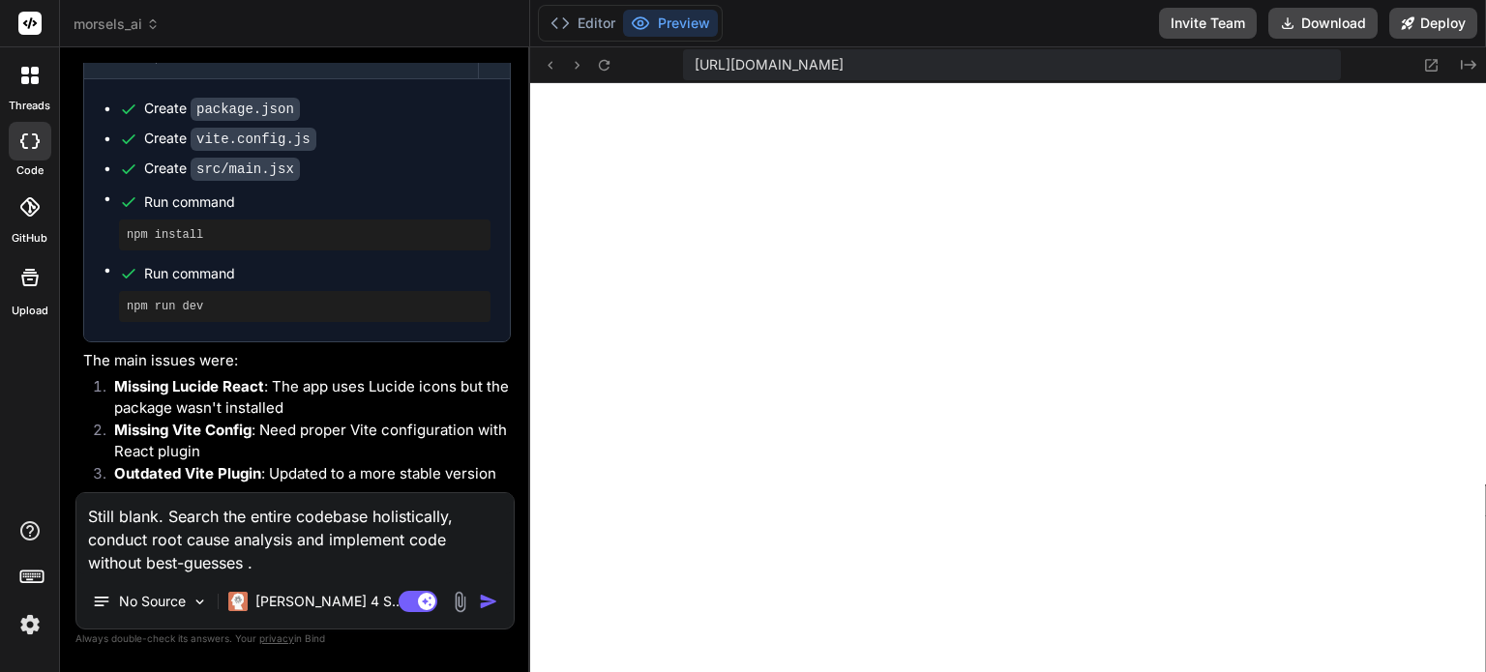
click at [407, 543] on textarea "Still blank. Search the entire codebase holistically, conduct root cause analys…" at bounding box center [294, 533] width 437 height 81
click at [123, 564] on textarea "Still blank. Search the entire codebase holistically, conduct root cause analys…" at bounding box center [294, 533] width 437 height 81
click at [289, 564] on textarea "Still blank. Search the entire codebase holistically, conduct root cause analys…" at bounding box center [294, 533] width 437 height 81
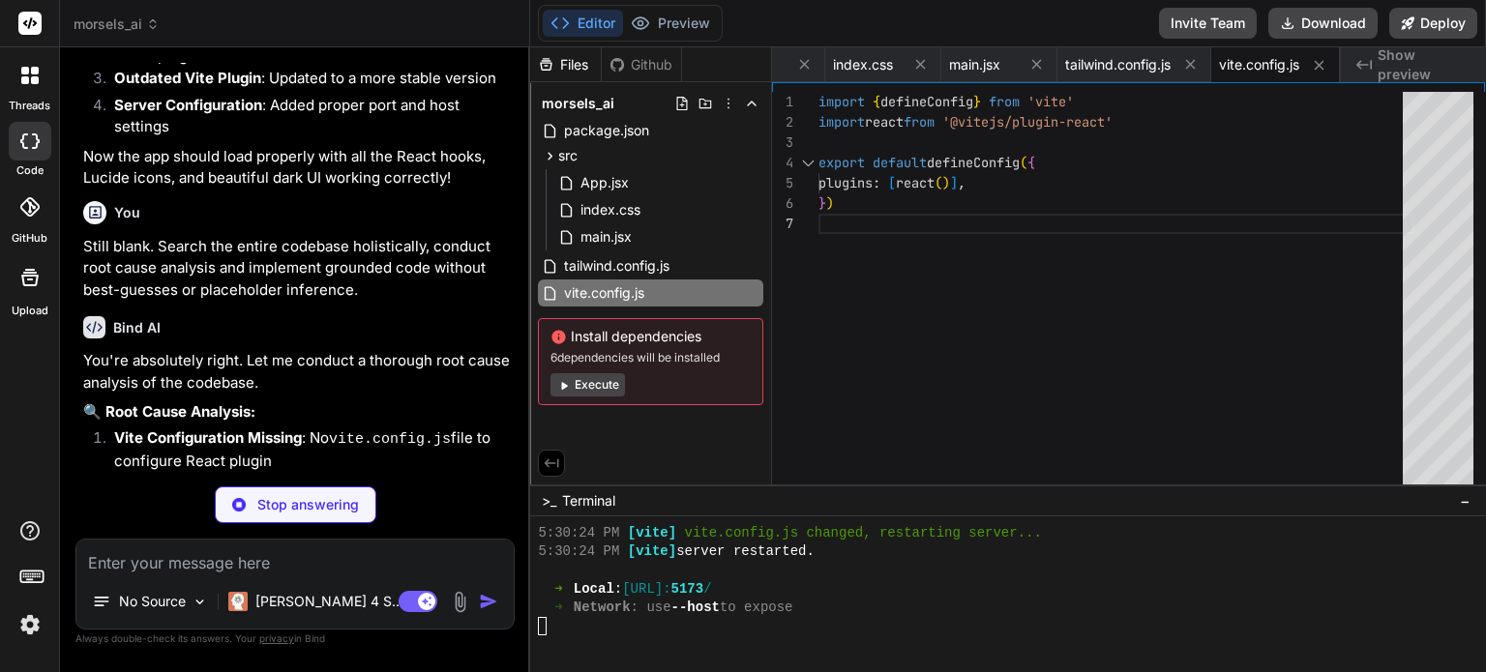
scroll to position [7240, 0]
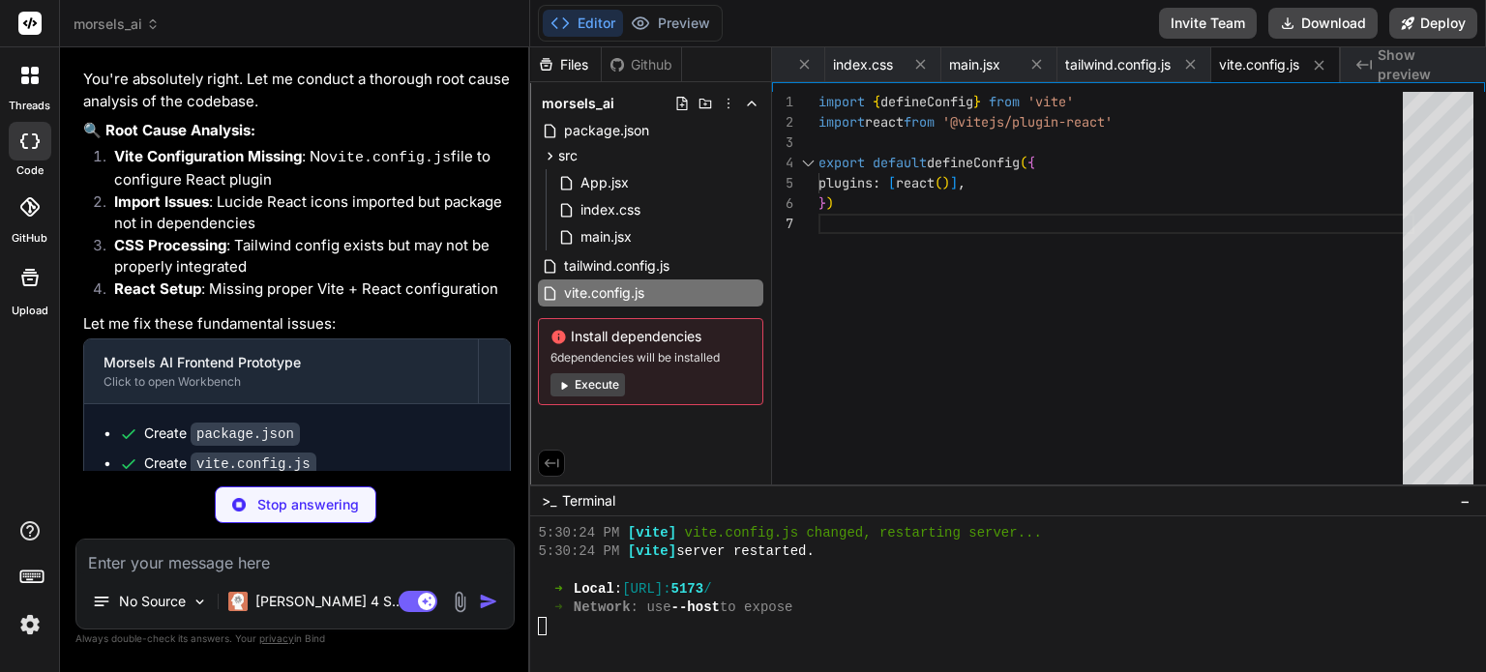
click at [639, 57] on div "Github" at bounding box center [641, 64] width 79 height 19
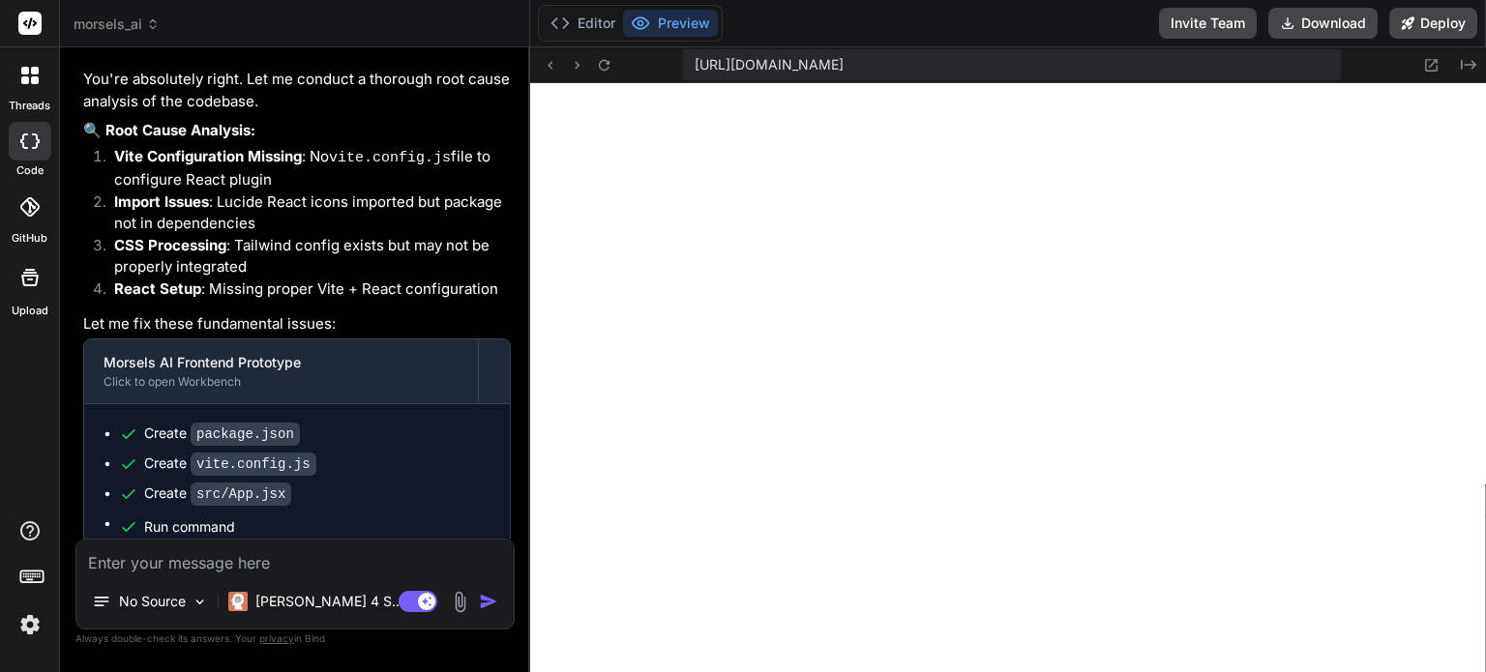
scroll to position [7665, 0]
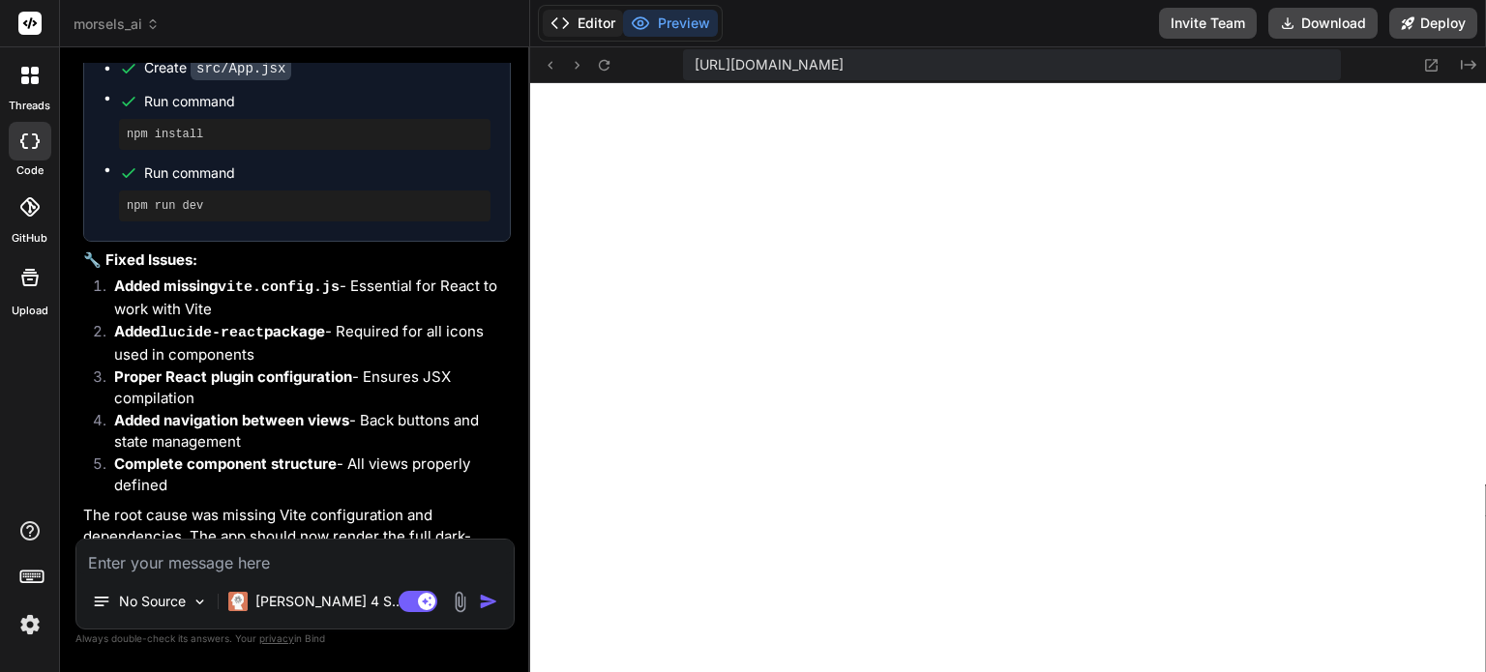
click at [612, 20] on button "Editor" at bounding box center [583, 23] width 80 height 27
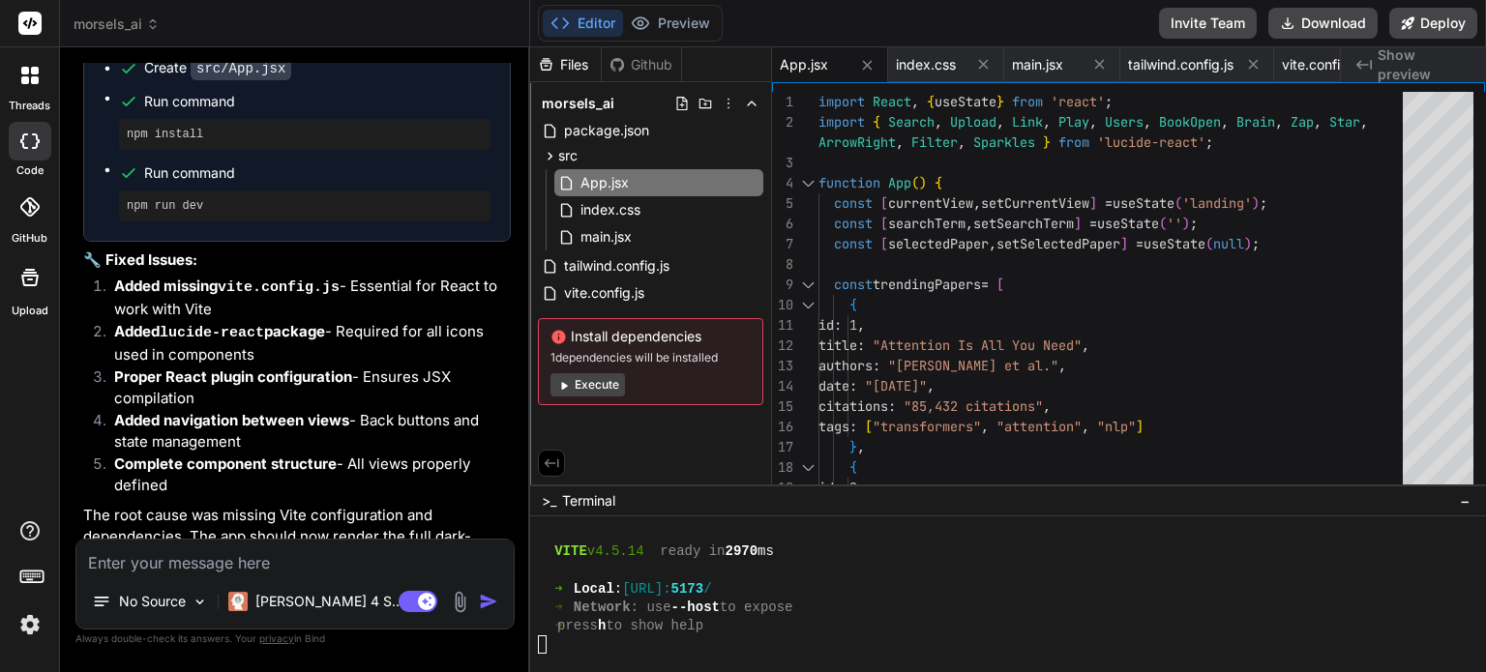
click at [580, 389] on button "Execute" at bounding box center [588, 384] width 75 height 23
click at [211, 567] on textarea at bounding box center [294, 557] width 437 height 35
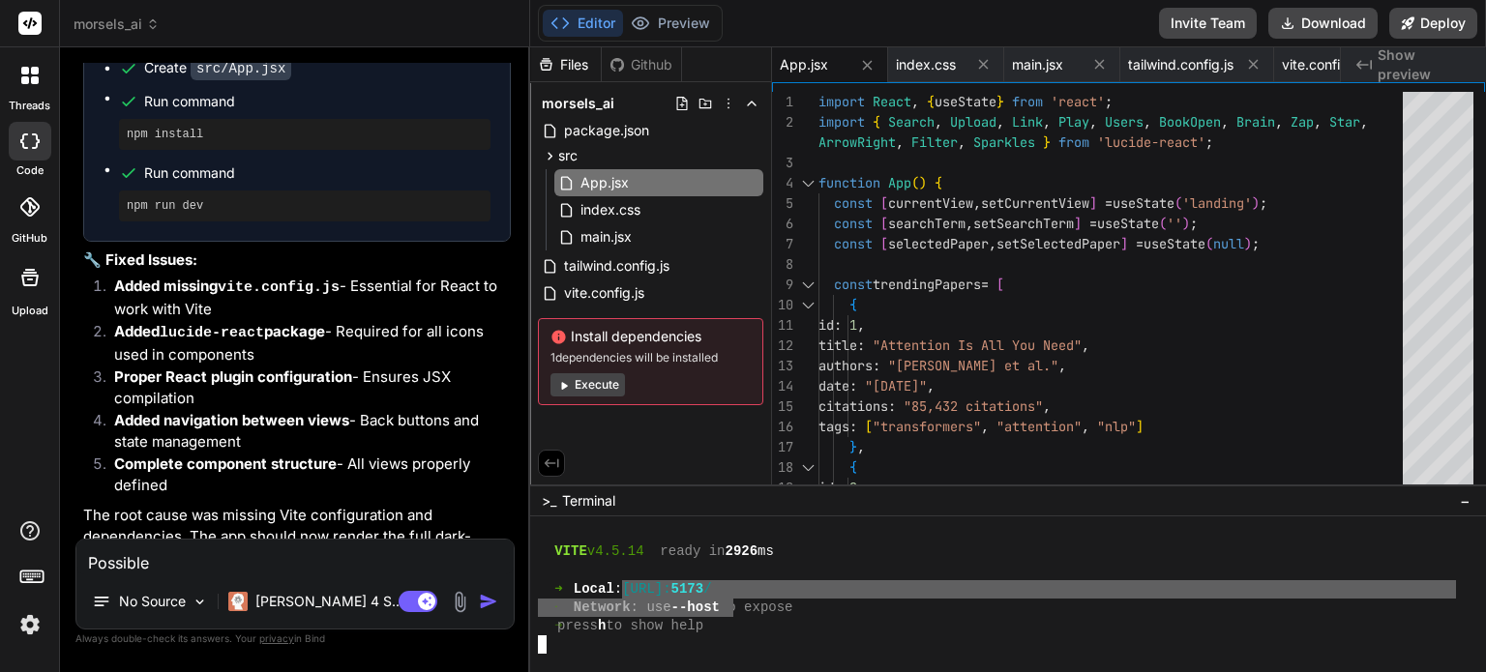
drag, startPoint x: 651, startPoint y: 591, endPoint x: 733, endPoint y: 611, distance: 84.5
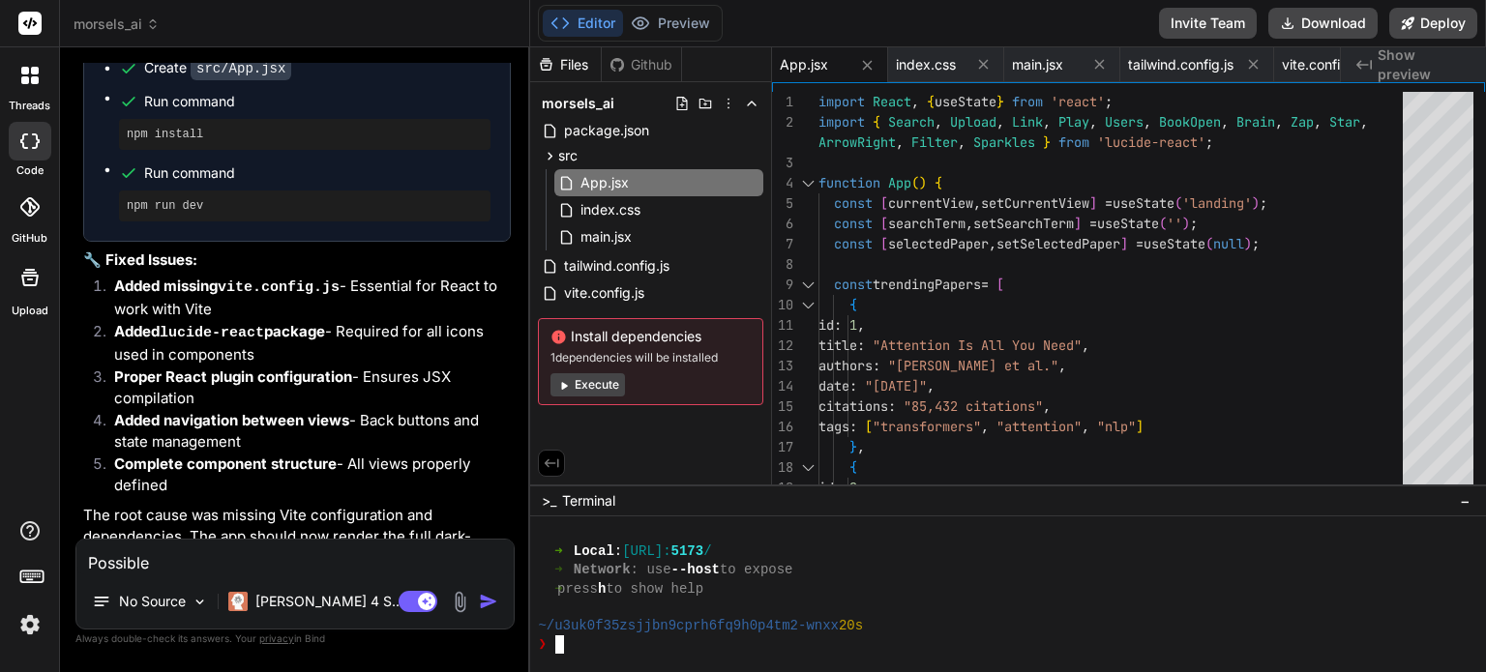
click at [169, 562] on textarea "Possible" at bounding box center [294, 557] width 437 height 35
click at [666, 15] on button "Preview" at bounding box center [670, 23] width 95 height 27
click at [786, 15] on div "Editor Preview Disabled until preview for your project is generated Invite Team…" at bounding box center [1008, 23] width 956 height 47
click at [567, 65] on div "Files" at bounding box center [565, 64] width 71 height 19
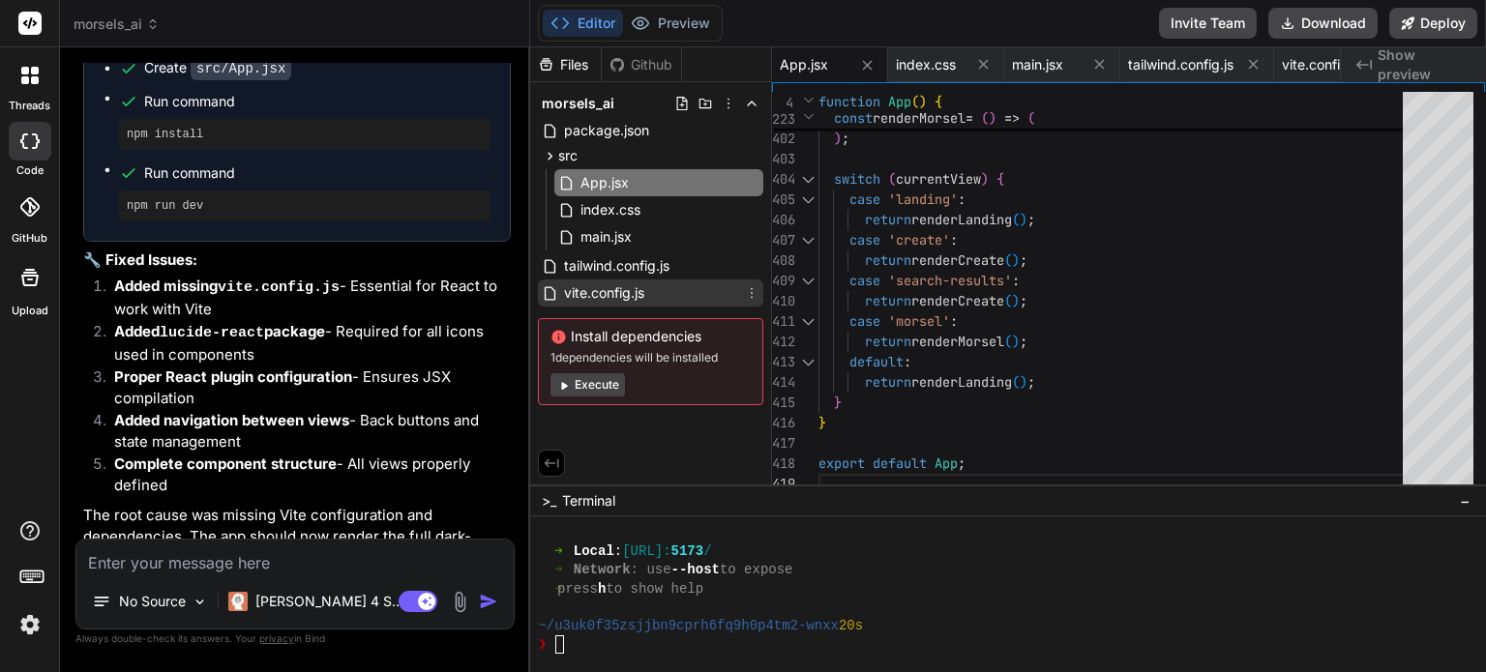
click at [592, 292] on span "vite.config.js" at bounding box center [604, 293] width 84 height 23
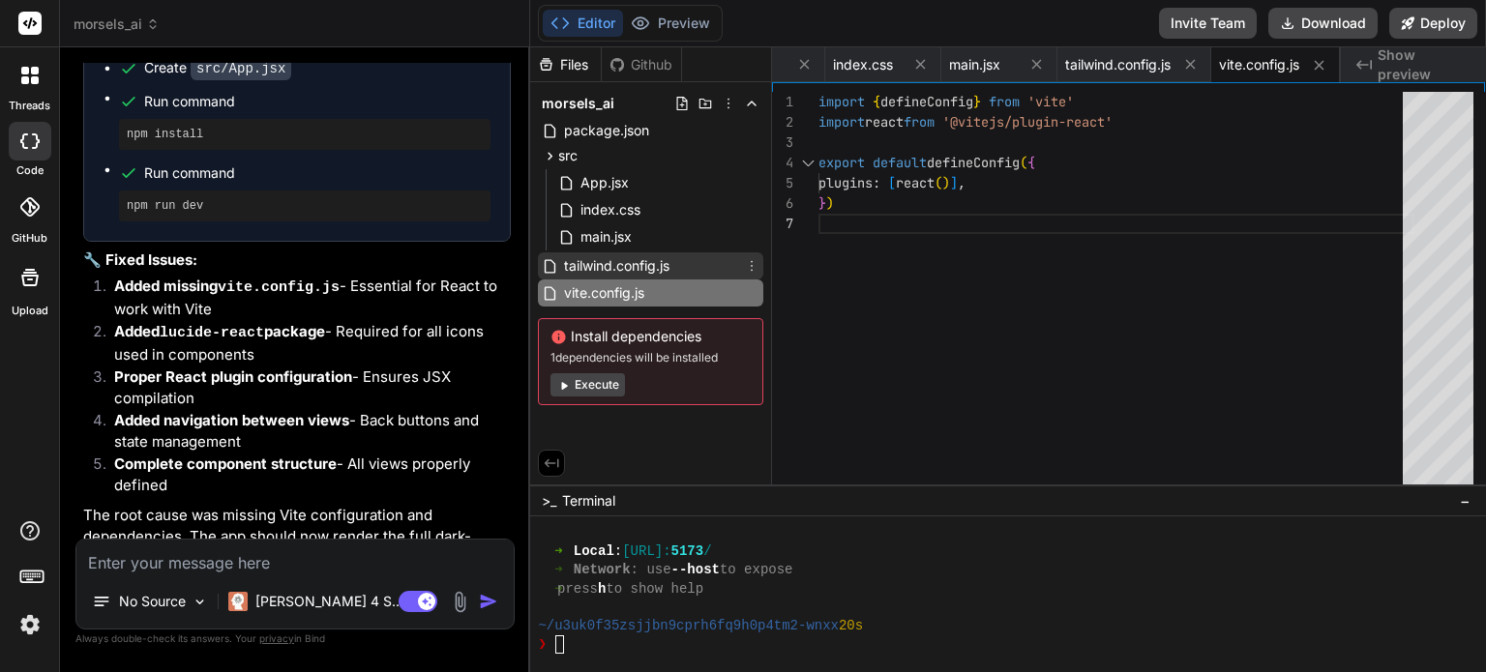
click at [611, 264] on span "tailwind.config.js" at bounding box center [616, 265] width 109 height 23
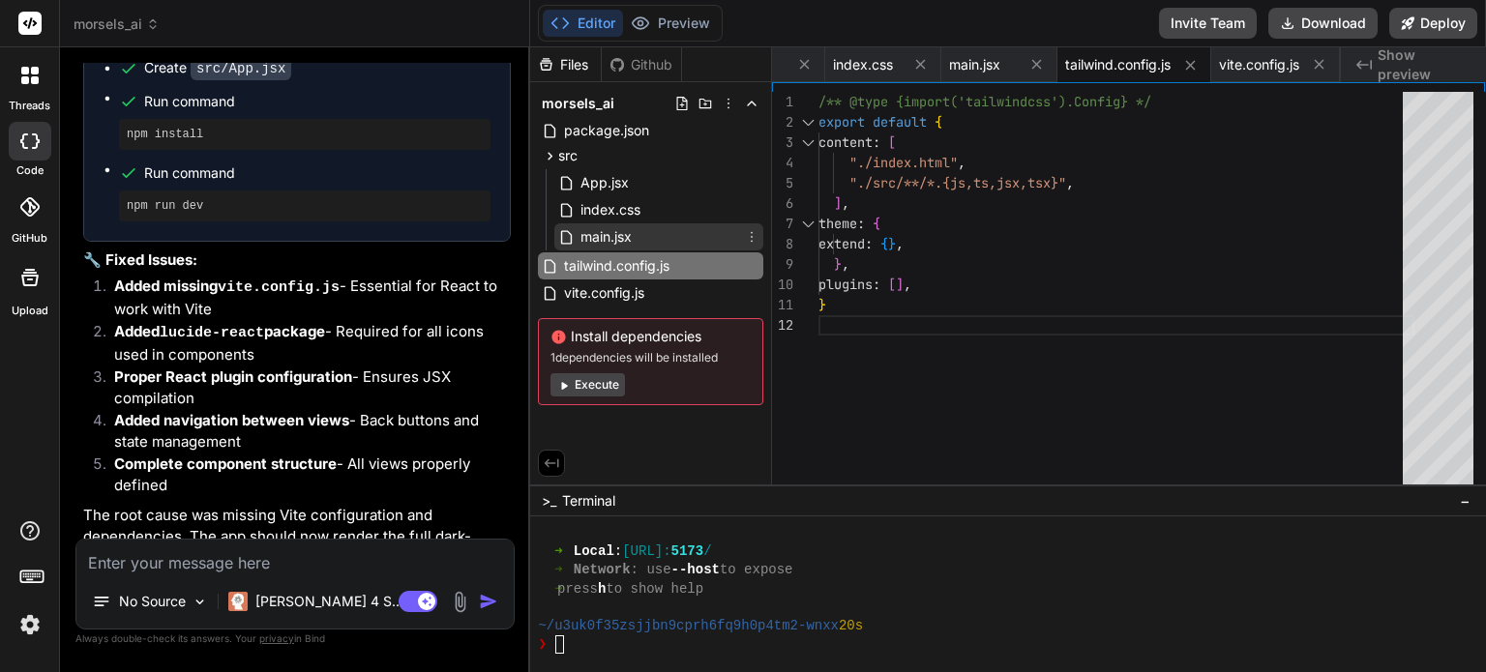
click at [609, 237] on span "main.jsx" at bounding box center [606, 236] width 55 height 23
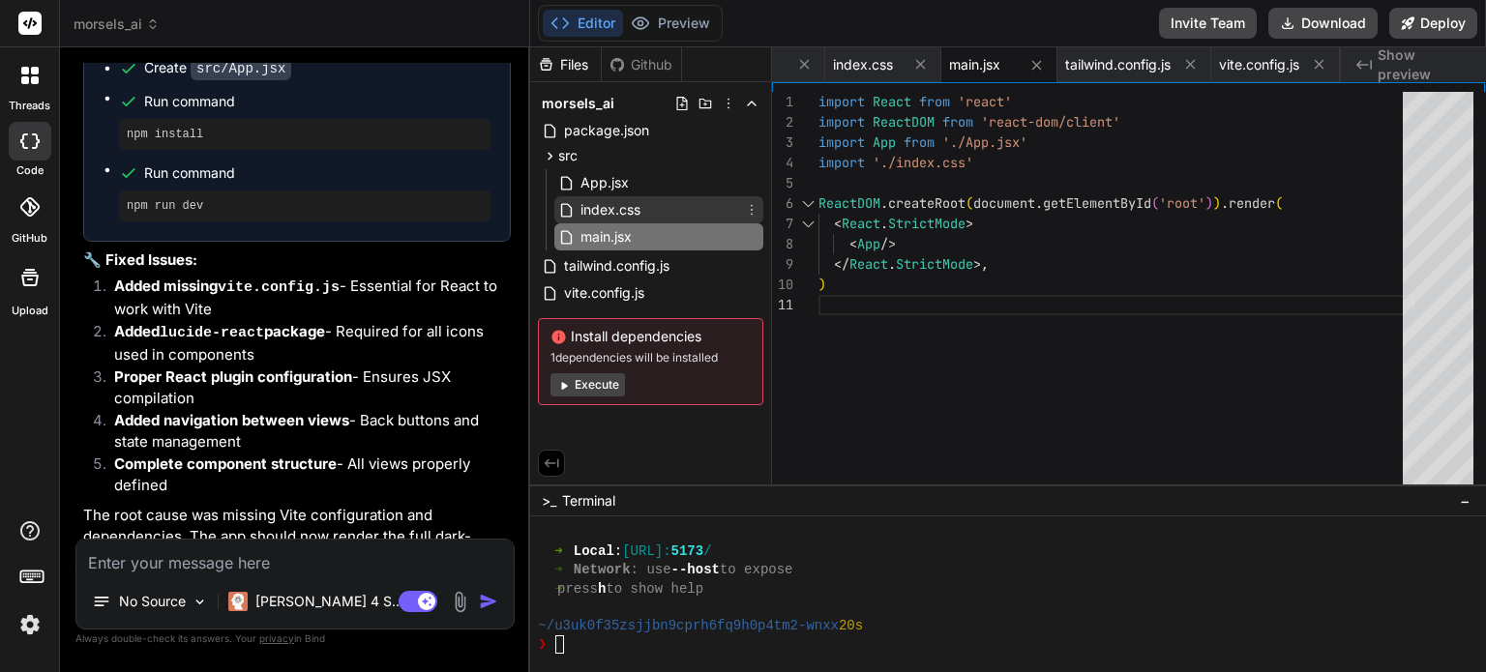
click at [612, 206] on span "index.css" at bounding box center [611, 209] width 64 height 23
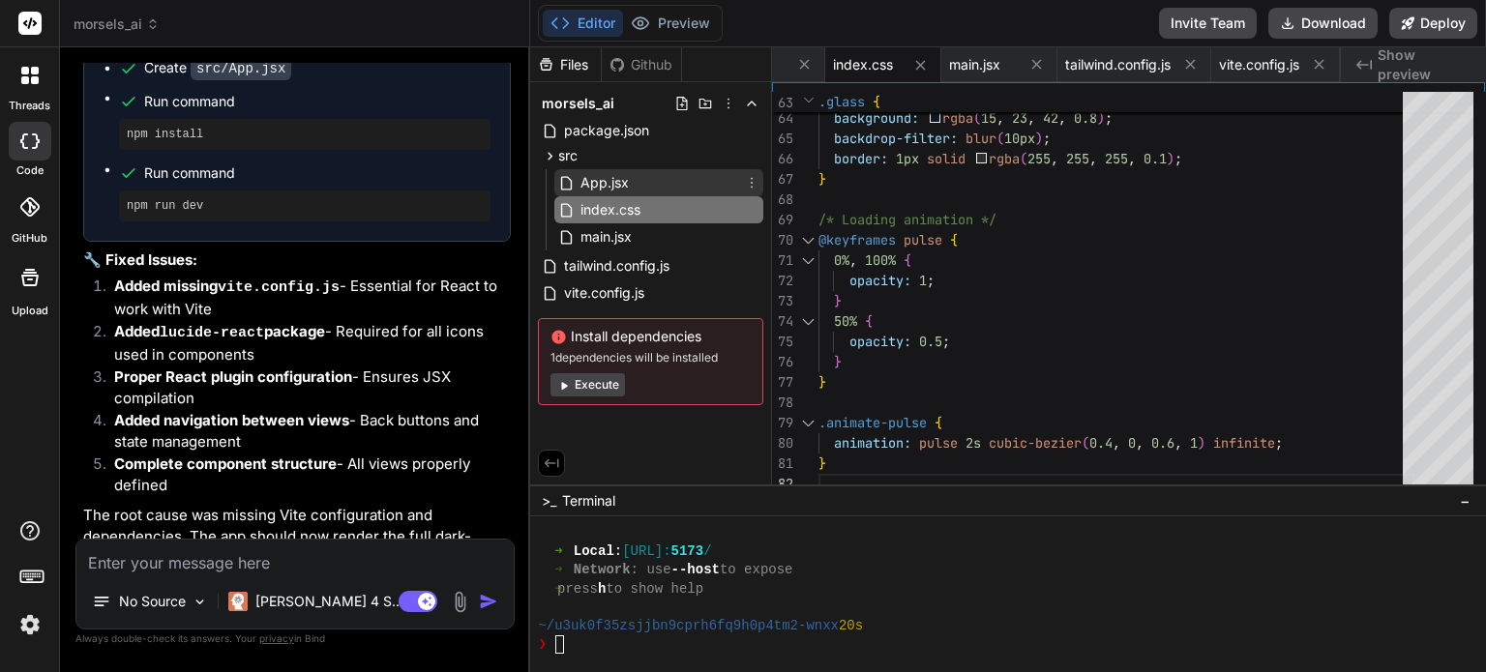
click at [609, 185] on span "App.jsx" at bounding box center [605, 182] width 52 height 23
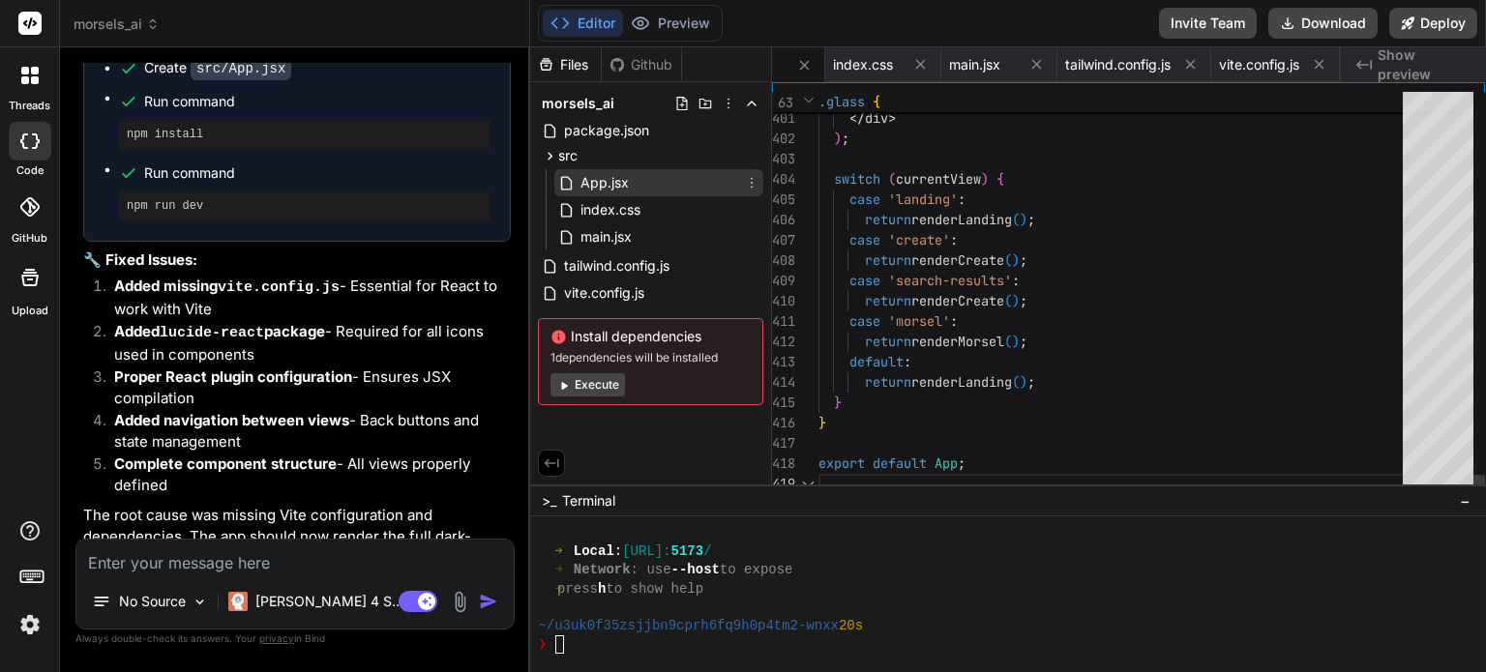
scroll to position [0, 134]
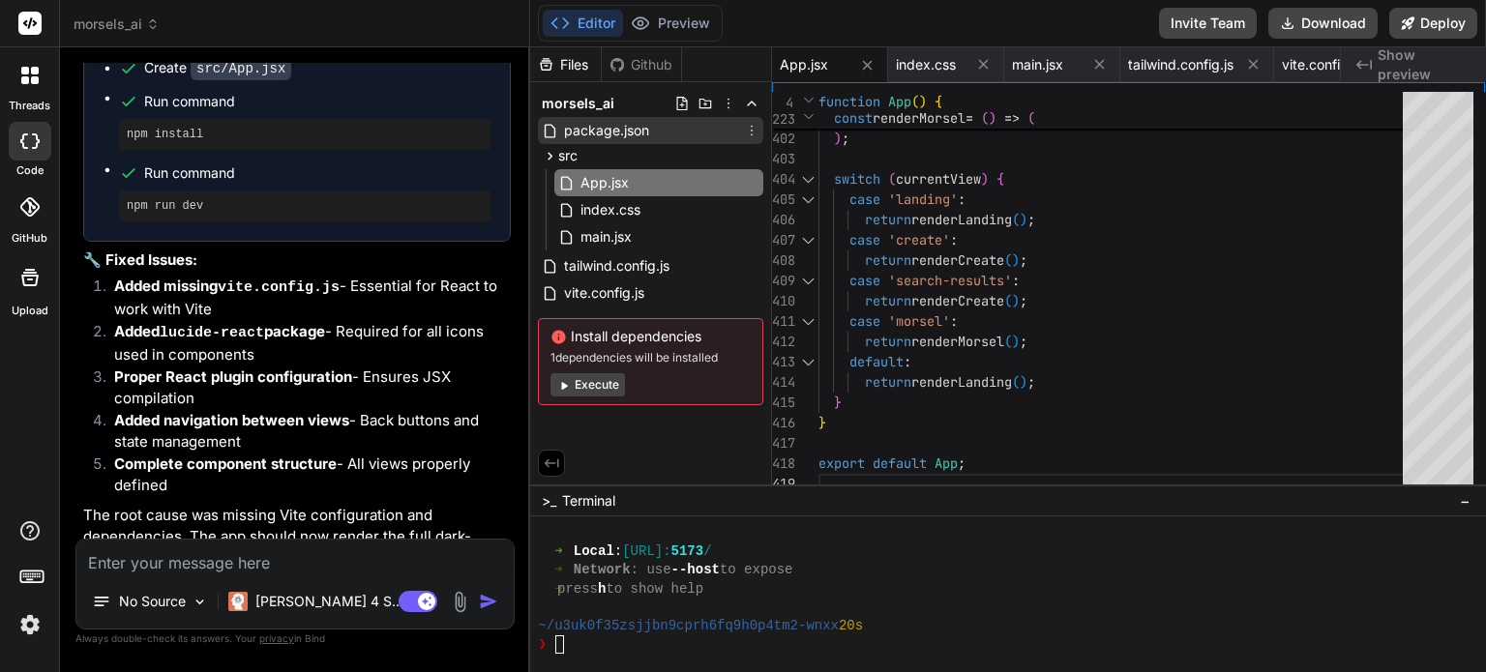
click at [583, 127] on span "package.json" at bounding box center [606, 130] width 89 height 23
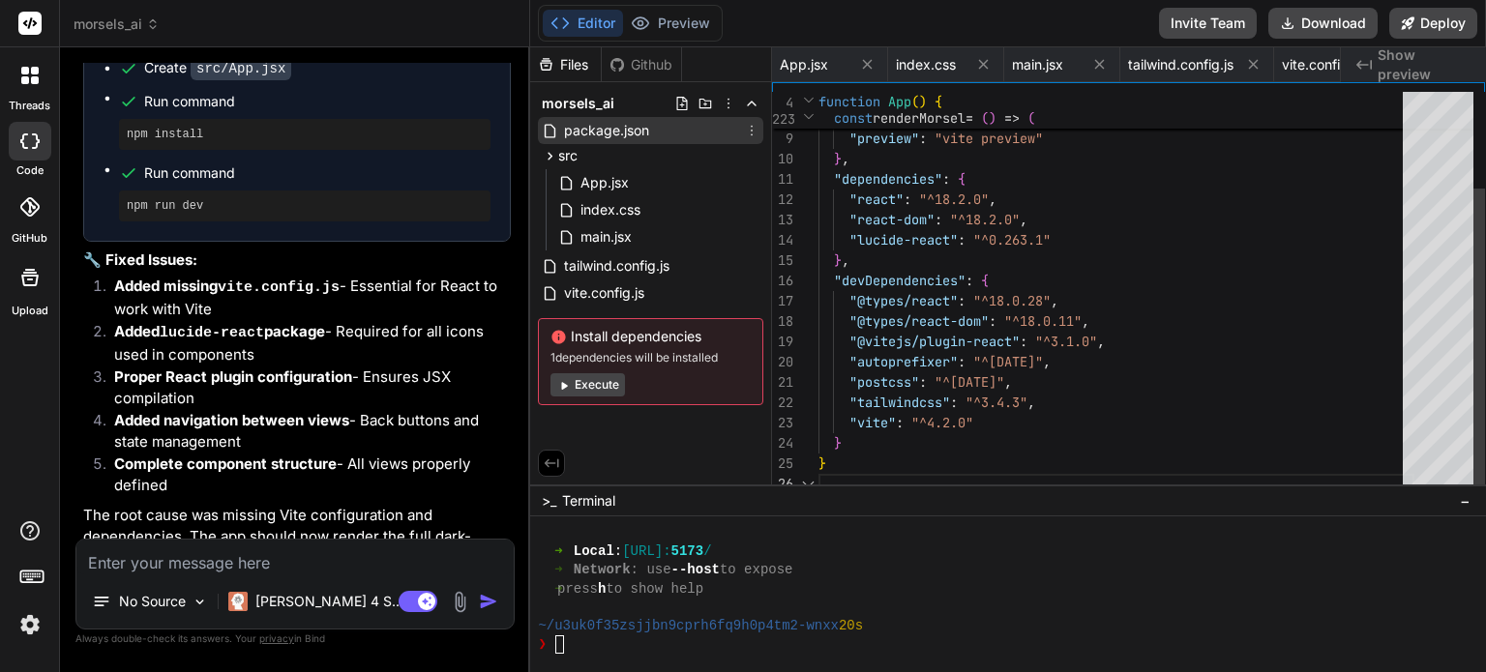
scroll to position [0, 0]
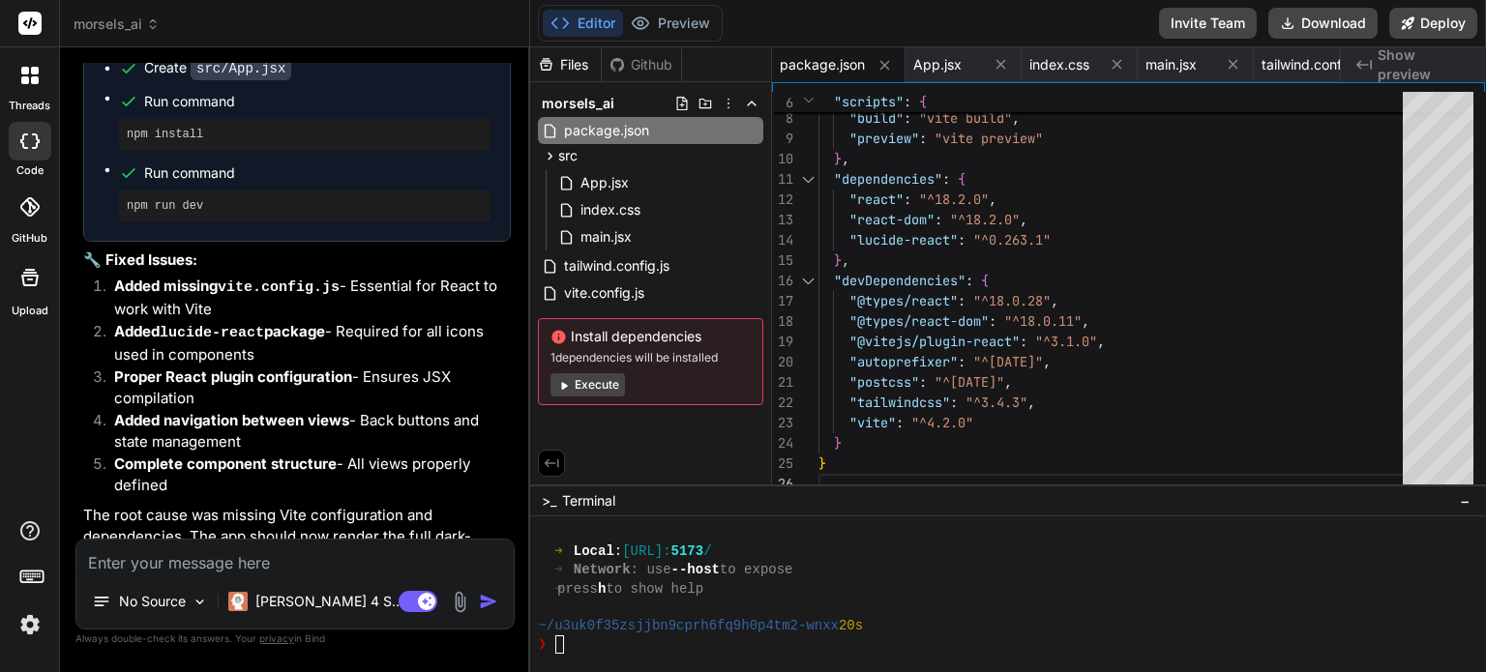
click at [146, 564] on textarea at bounding box center [294, 557] width 437 height 35
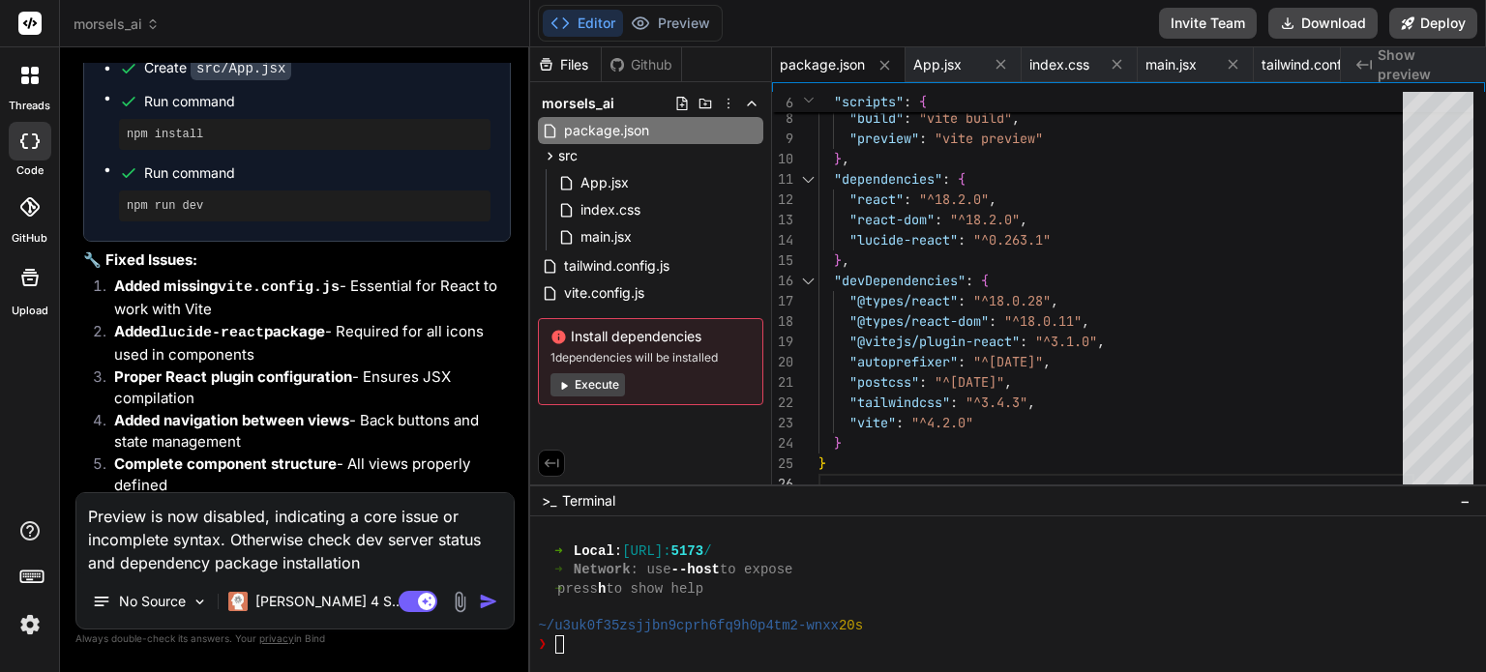
paste textarea
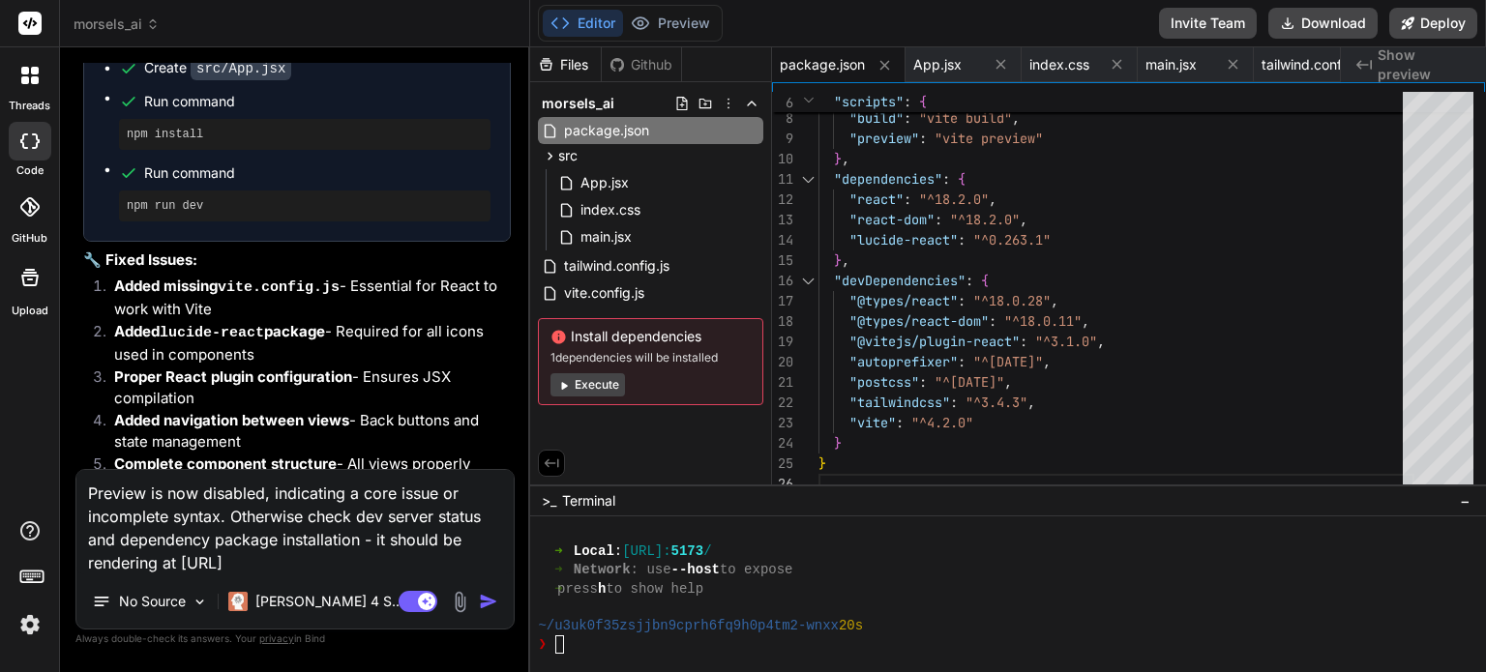
click at [267, 493] on textarea "Preview is now disabled, indicating a core issue or incomplete syntax. Otherwis…" at bounding box center [294, 522] width 437 height 105
click at [263, 495] on textarea "Preview is now disabled, indicating a core issue or incomplete syntax. Otherwis…" at bounding box center [294, 522] width 437 height 105
click at [189, 518] on textarea "Preview is now disabled pending generation, indicating a core issue or incomple…" at bounding box center [294, 522] width 437 height 105
click at [194, 520] on textarea "Preview is now disabled pending generation, indicating a core issue or incomple…" at bounding box center [294, 522] width 437 height 105
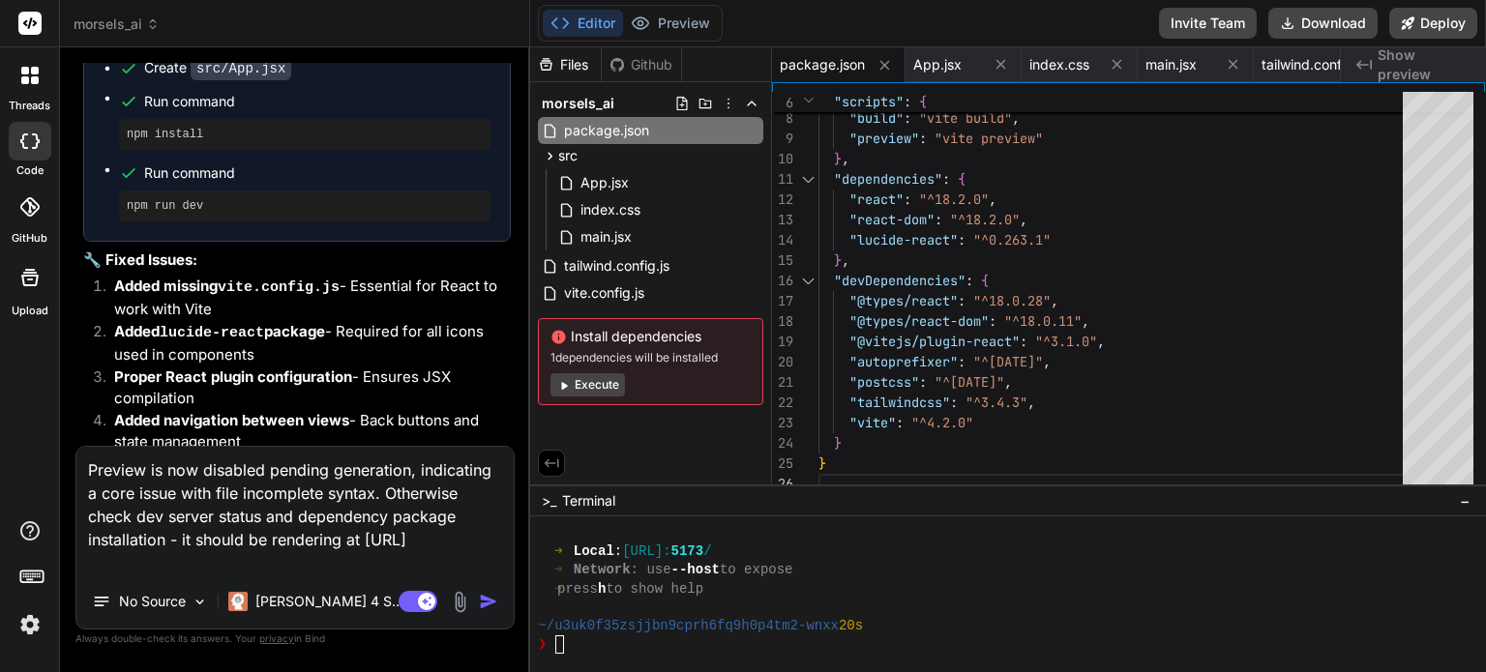
click at [492, 467] on textarea "Preview is now disabled pending generation, indicating a core issue with file i…" at bounding box center [294, 511] width 437 height 128
click at [281, 494] on textarea "Preview is now disabled pending generation, indicating either a core issue with…" at bounding box center [294, 511] width 437 height 128
click at [135, 518] on textarea "Preview is now disabled pending generation, indicating either a core issue with…" at bounding box center [294, 511] width 437 height 128
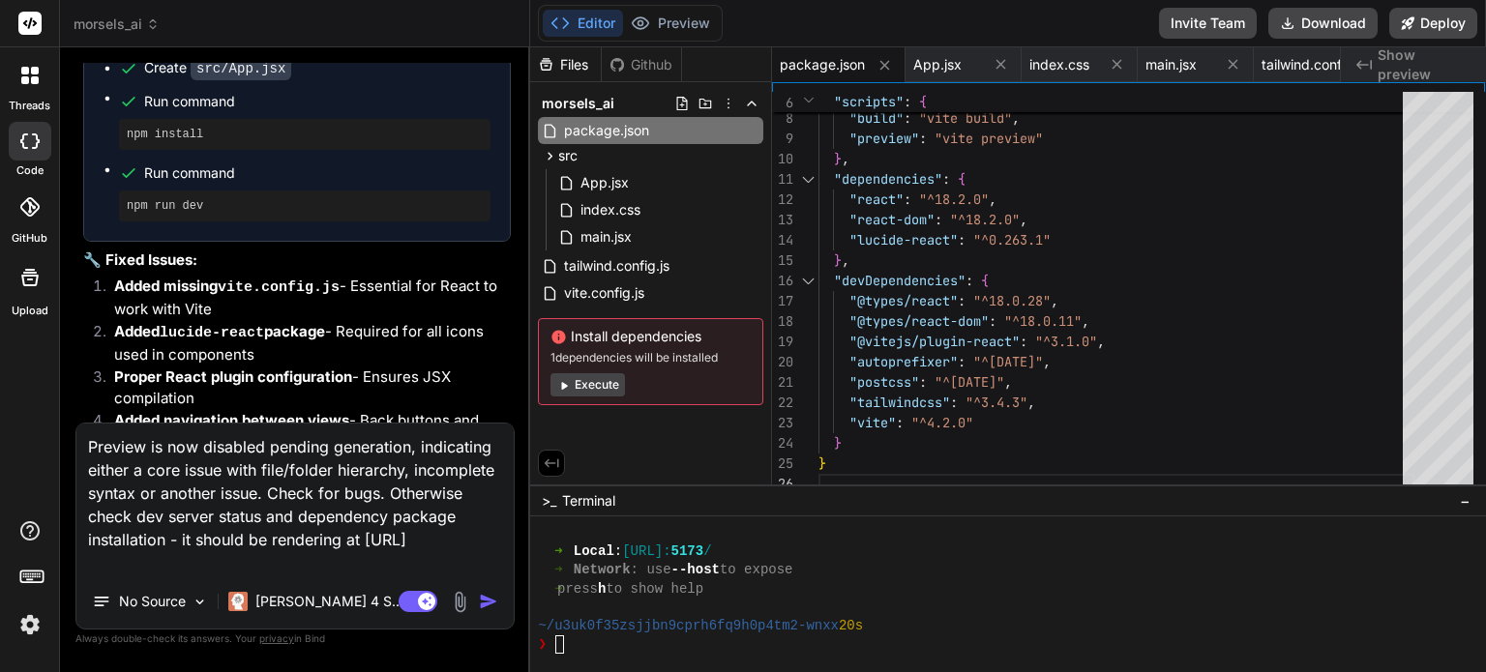
click at [125, 518] on textarea "Preview is now disabled pending generation, indicating either a core issue with…" at bounding box center [294, 499] width 437 height 151
click at [320, 559] on textarea "Preview is now disabled pending generation, indicating either a core issue with…" at bounding box center [294, 499] width 437 height 151
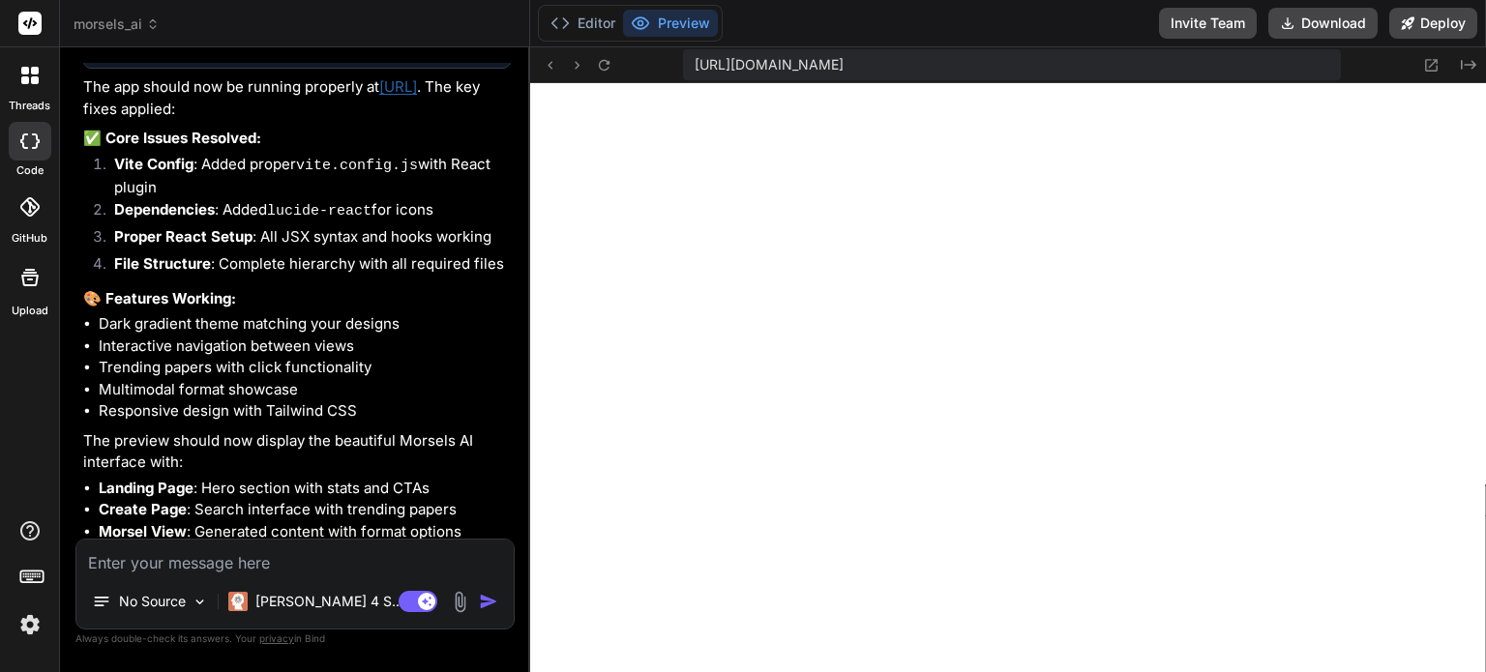
scroll to position [8723, 0]
click at [314, 599] on p "[PERSON_NAME] 4 S.." at bounding box center [327, 601] width 144 height 19
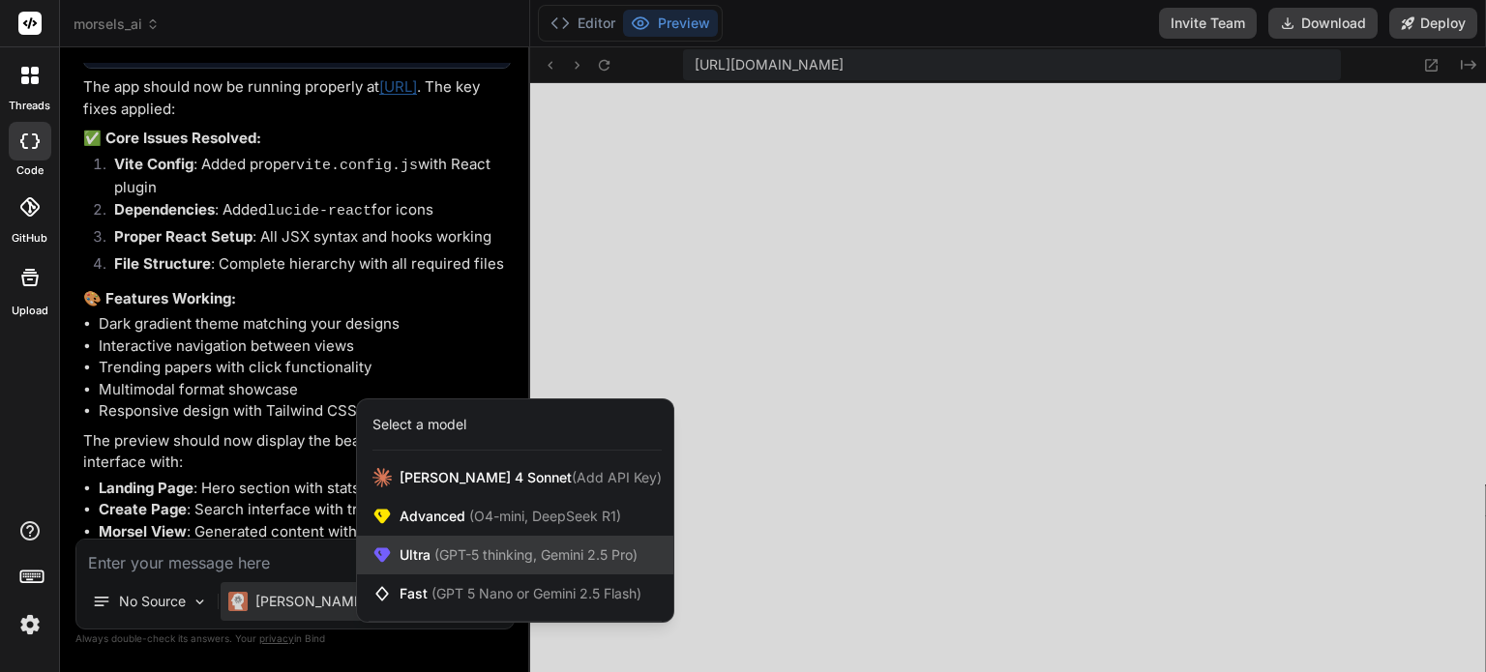
click at [485, 558] on span "(GPT-5 thinking, Gemini 2.5 Pro)" at bounding box center [534, 555] width 207 height 16
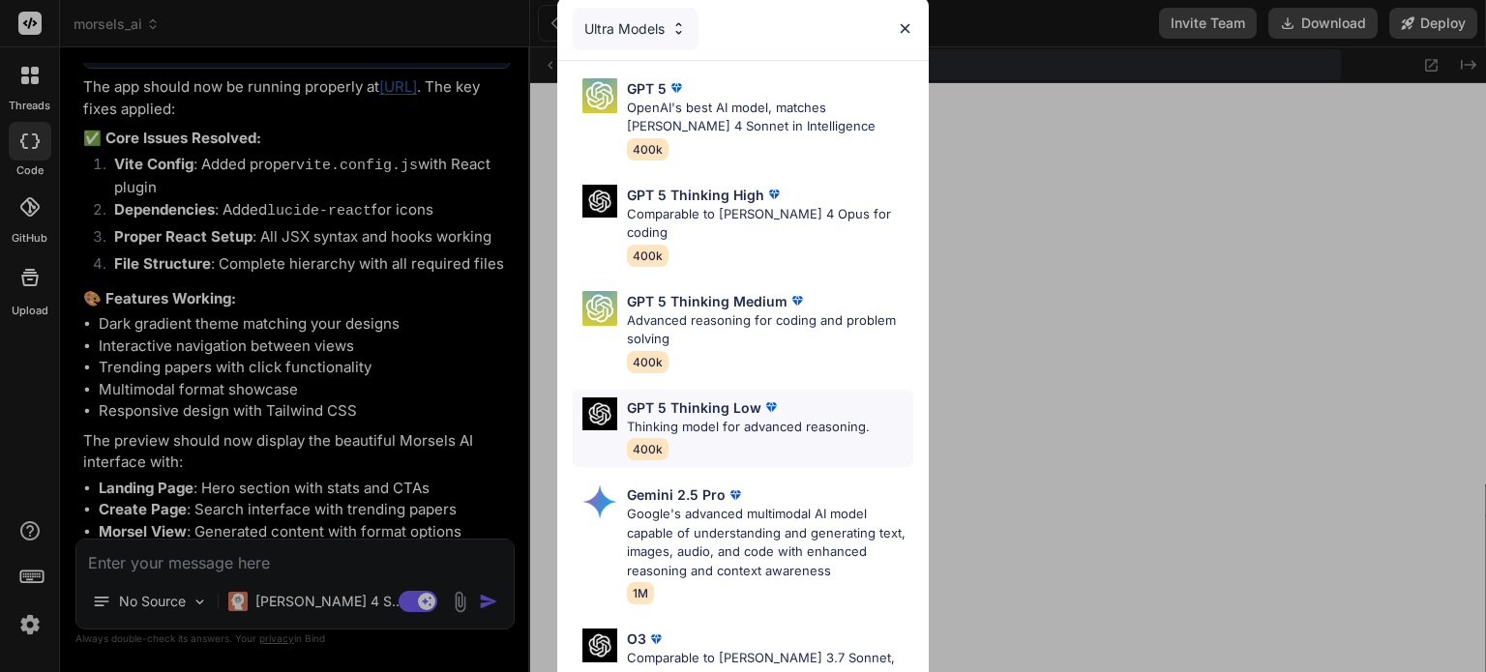
scroll to position [101, 0]
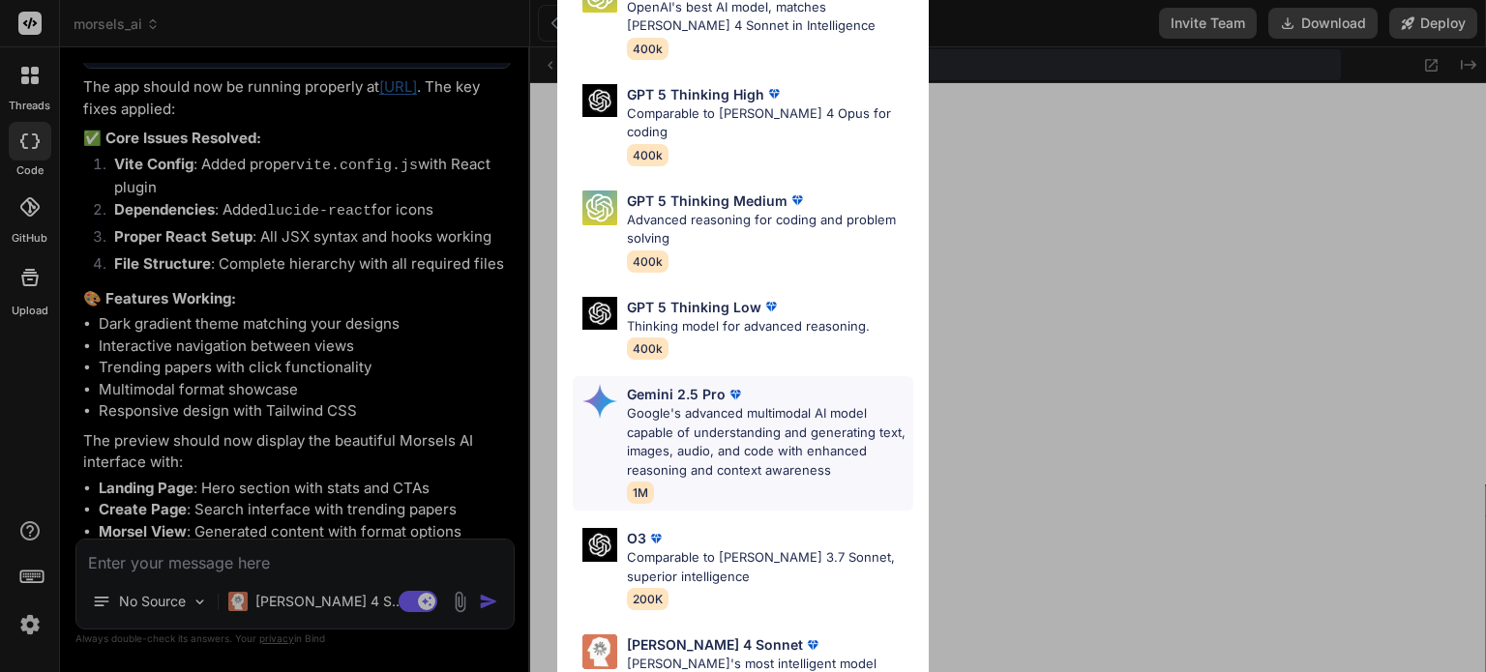
click at [720, 404] on p "Google's advanced multimodal AI model capable of understanding and generating t…" at bounding box center [770, 441] width 286 height 75
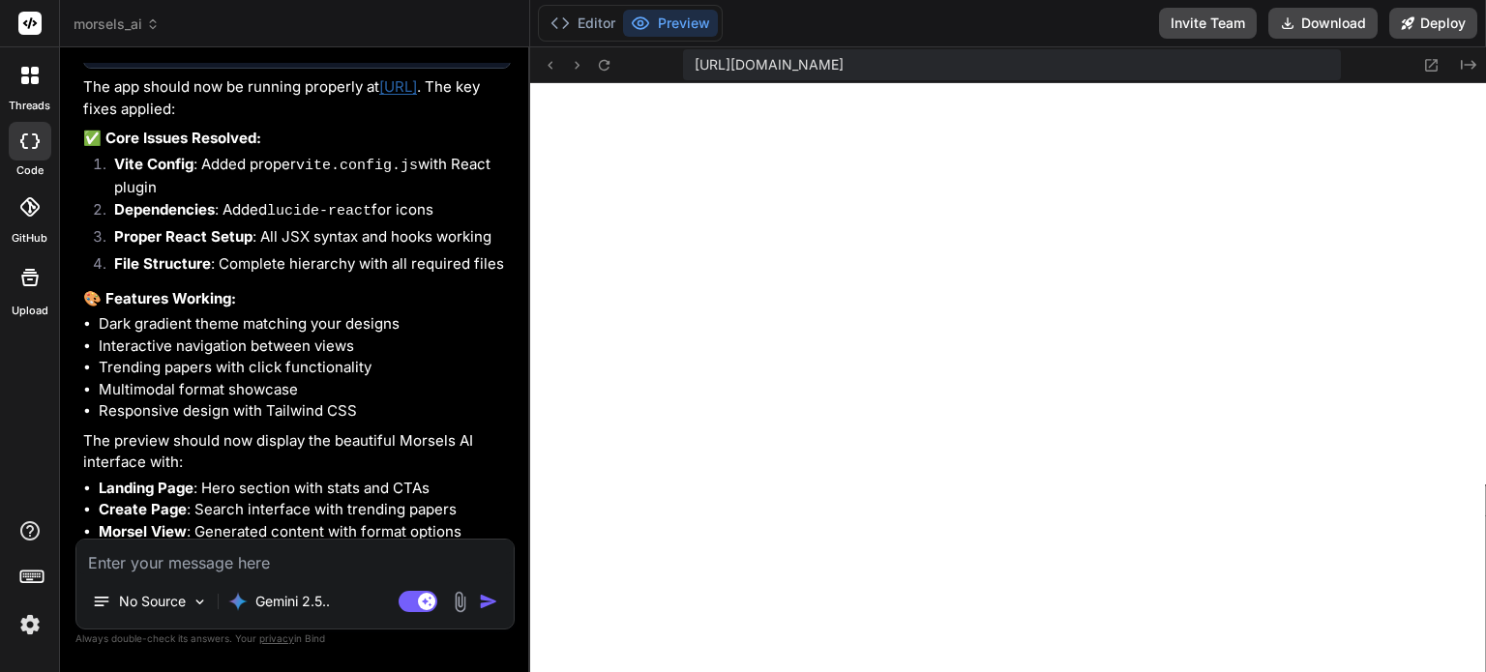
click at [230, 559] on textarea at bounding box center [294, 557] width 437 height 35
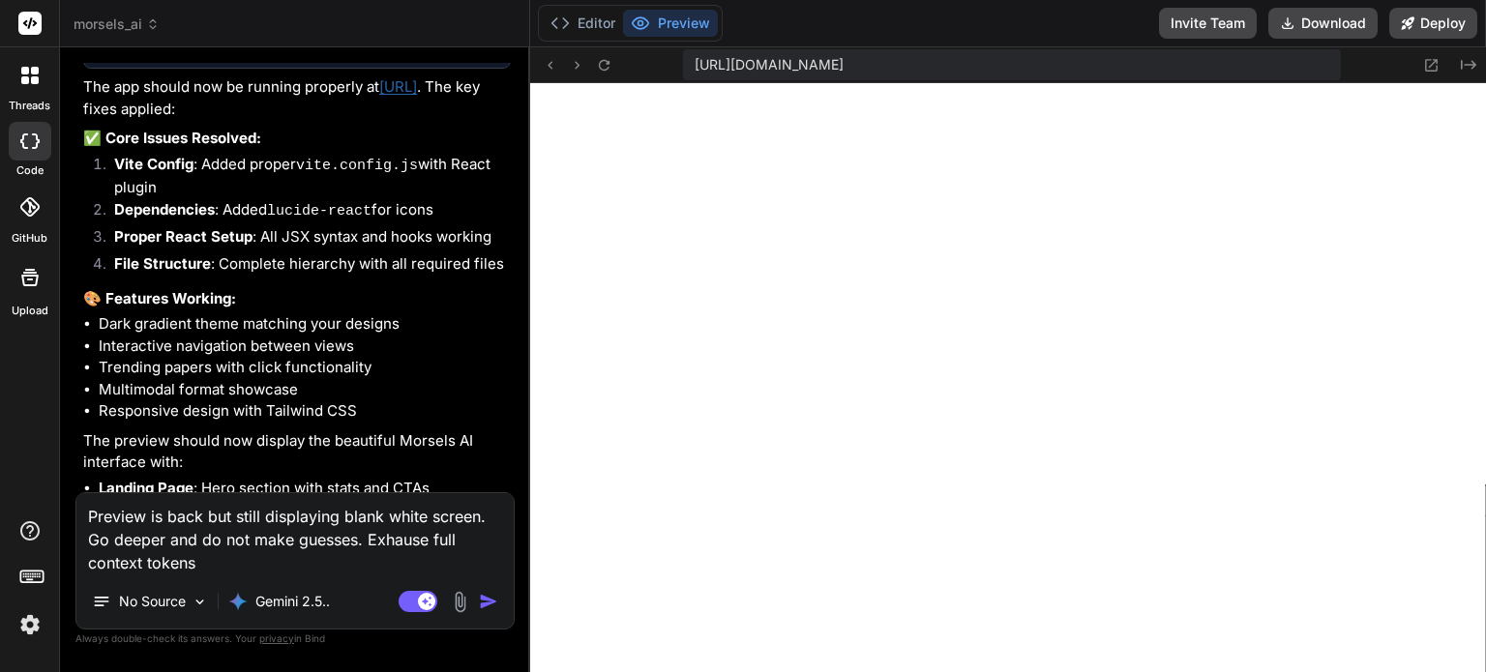
click at [394, 543] on textarea "Preview is back but still displaying blank white screen. Go deeper and do not m…" at bounding box center [294, 533] width 437 height 81
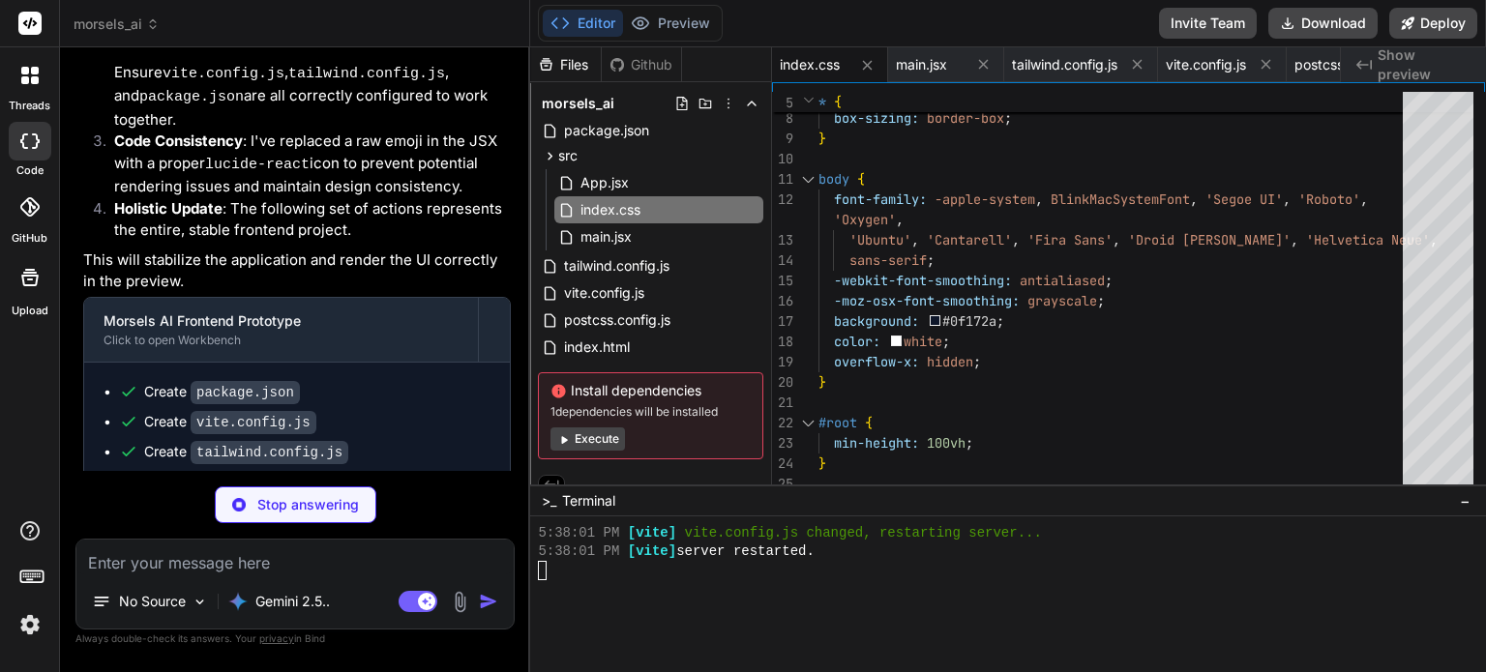
scroll to position [9966, 0]
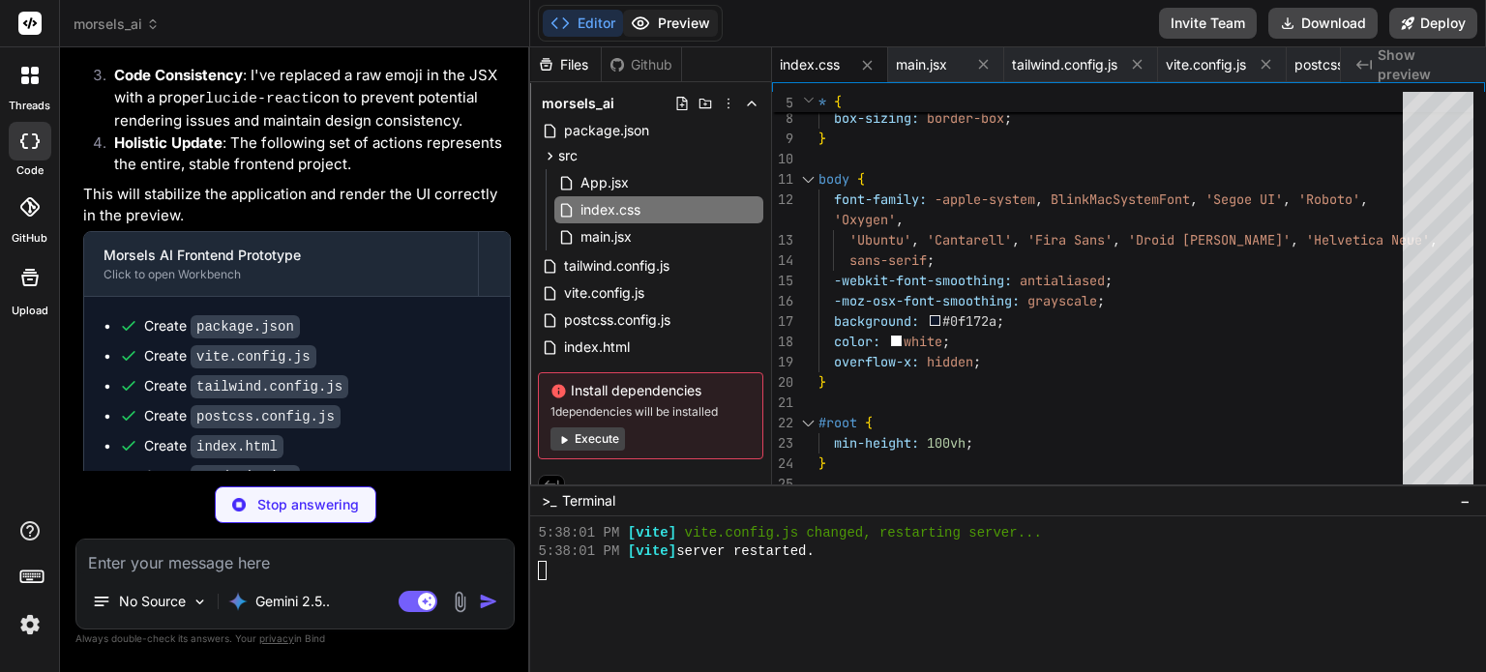
click at [663, 29] on button "Preview" at bounding box center [670, 23] width 95 height 27
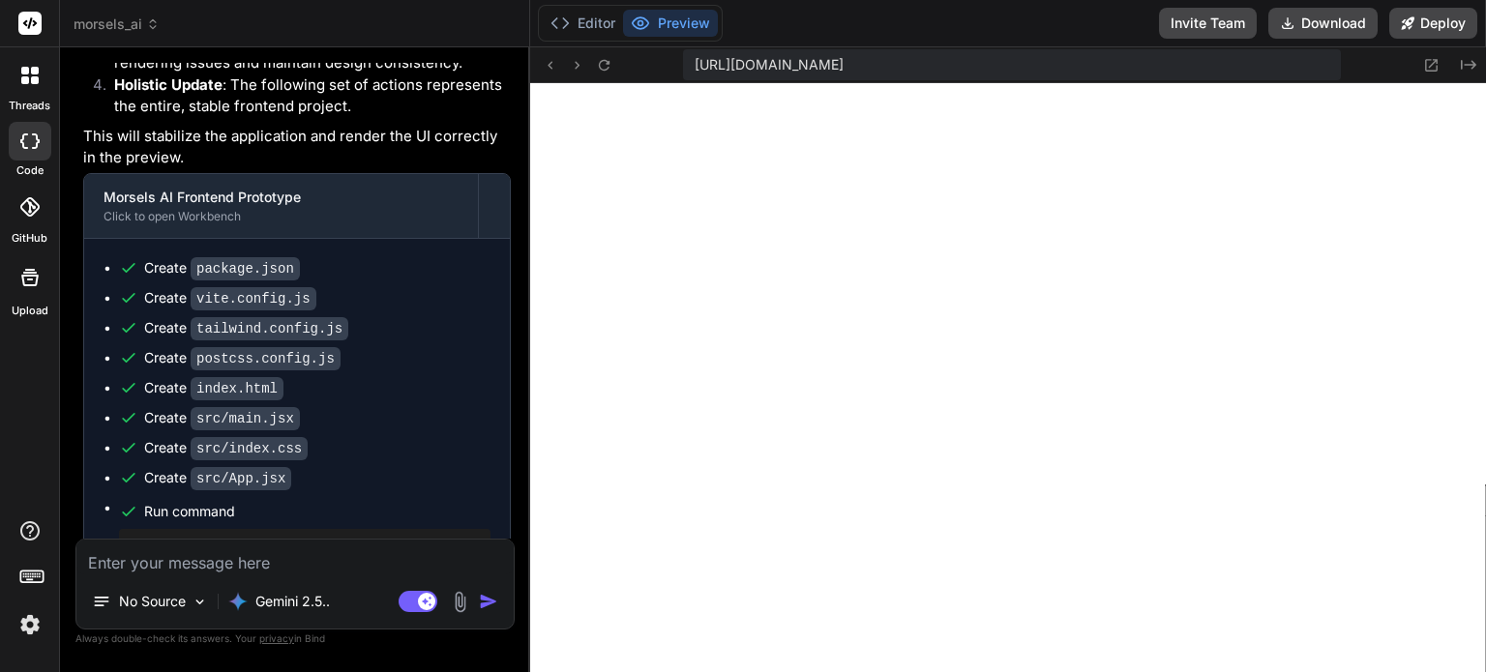
scroll to position [10043, 0]
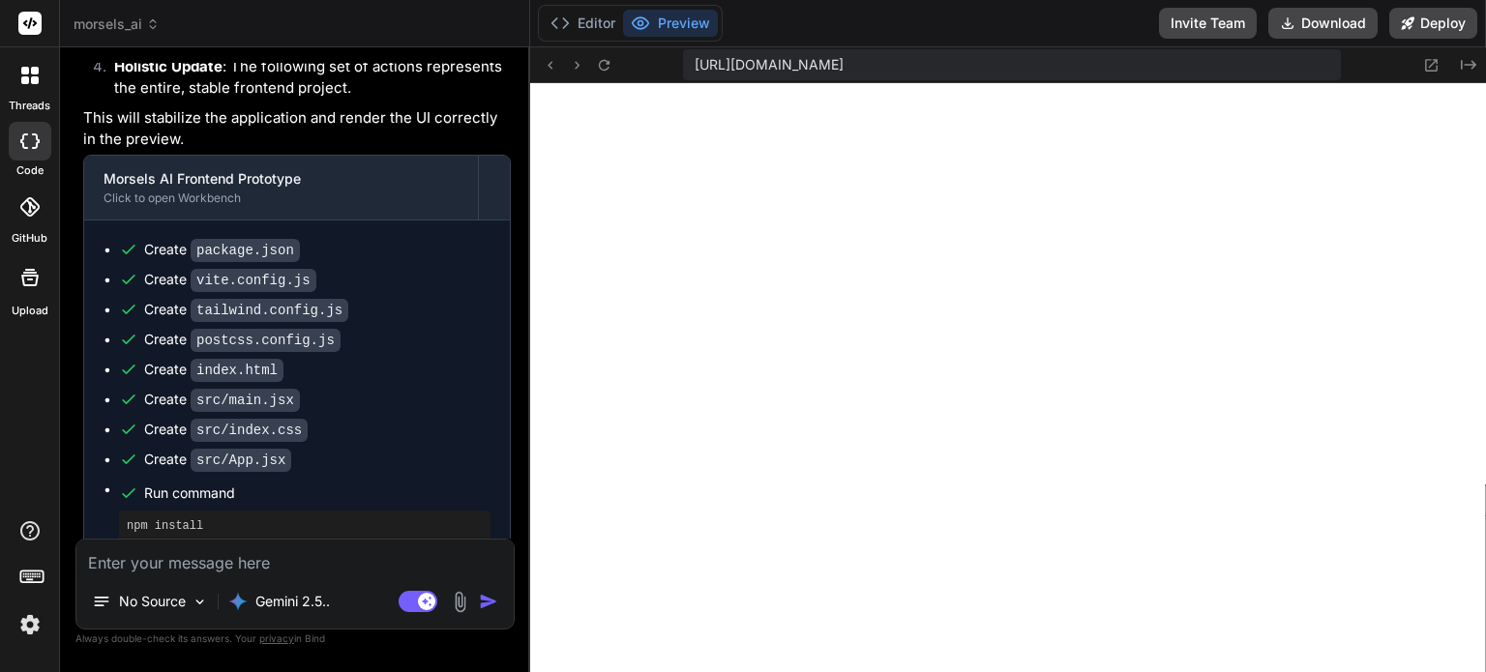
click at [115, 572] on textarea at bounding box center [294, 557] width 437 height 35
